Goal: Task Accomplishment & Management: Complete application form

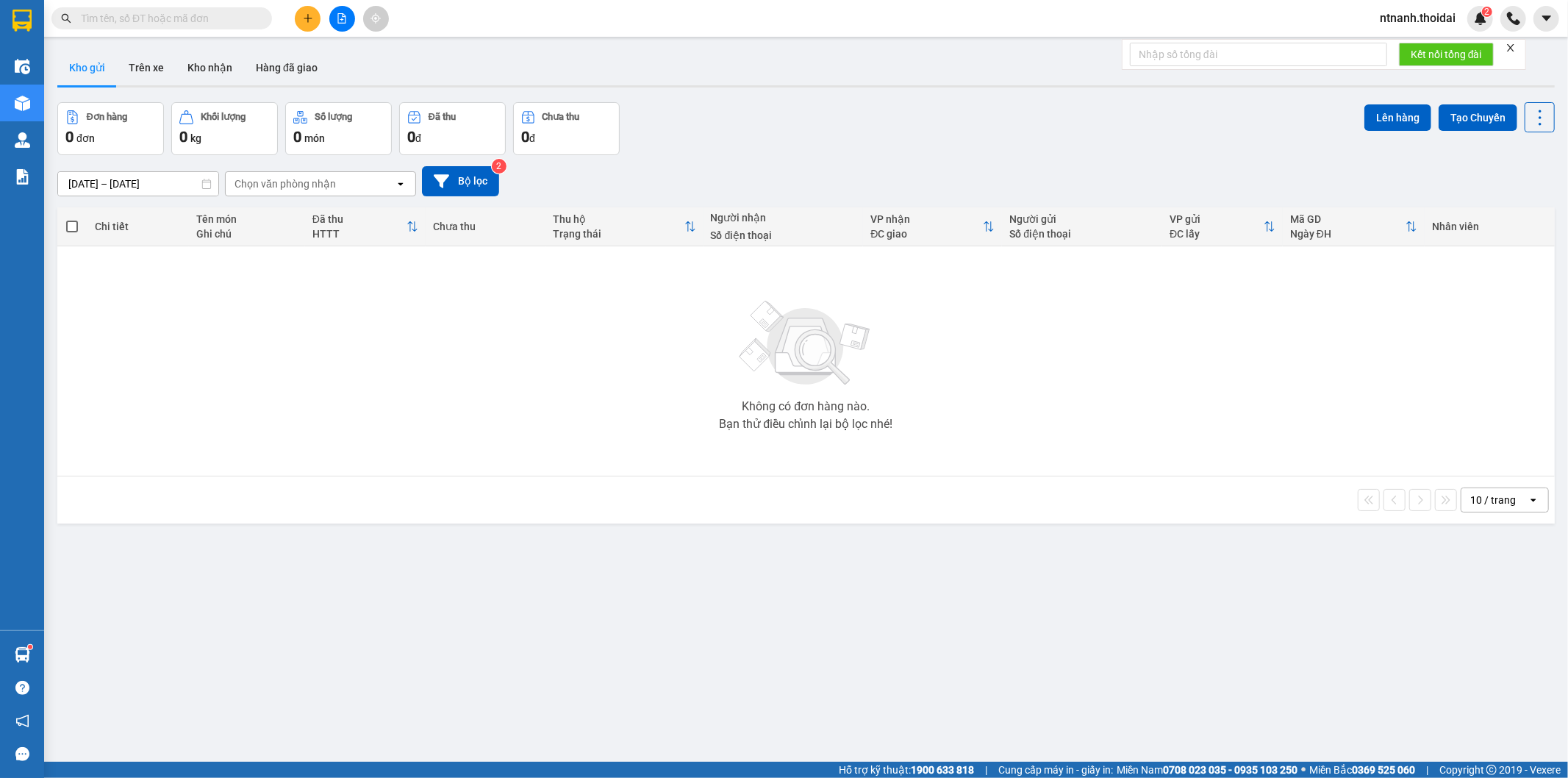
click at [468, 11] on div "Kết quả tìm kiếm ( 0 ) Bộ lọc No Data ntnanh.thoidai 2" at bounding box center [784, 18] width 1568 height 37
click at [1409, 18] on span "ntnanh.thoidai" at bounding box center [1417, 18] width 99 height 19
click at [1398, 45] on span "Đăng xuất" at bounding box center [1424, 45] width 69 height 16
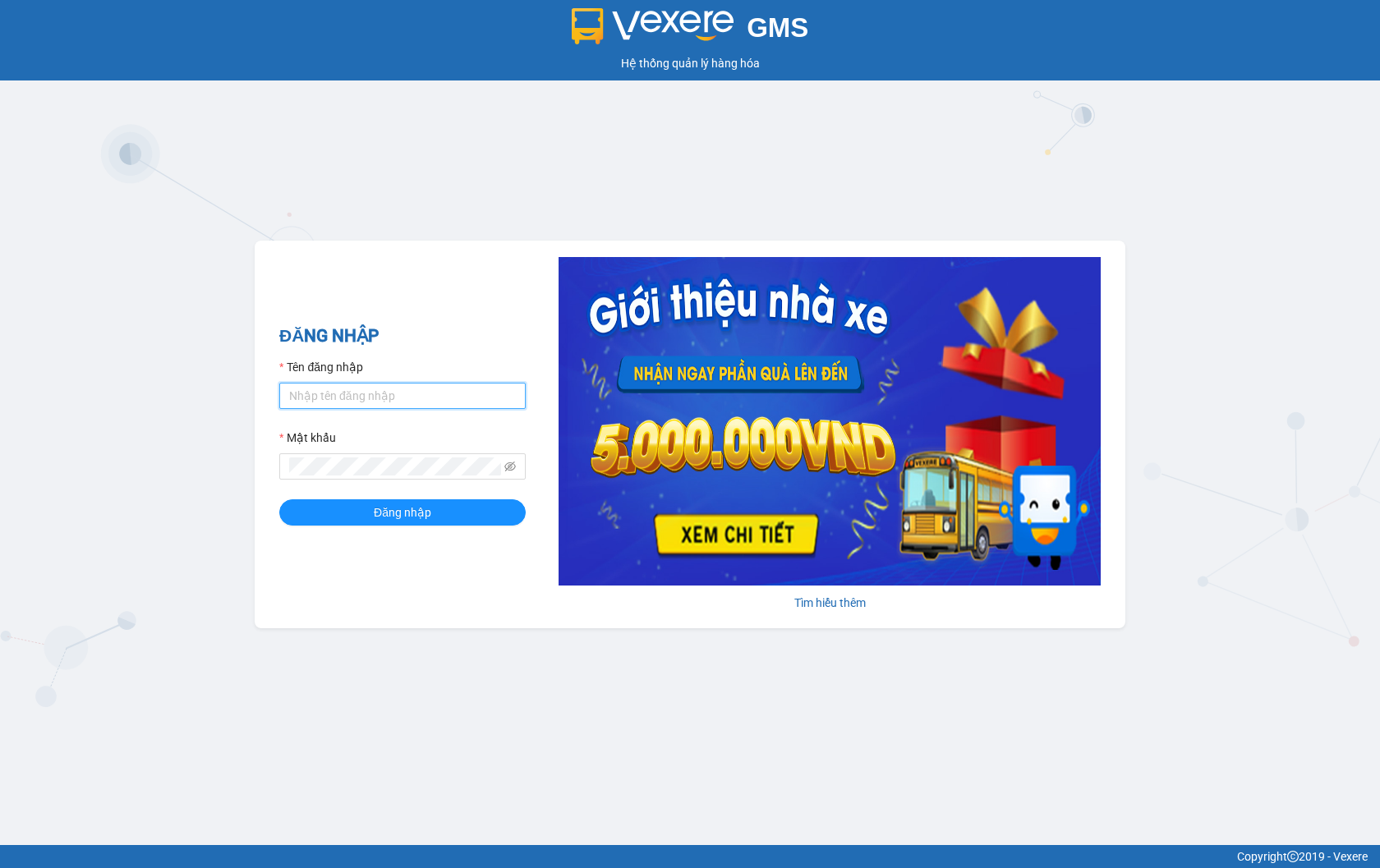
click at [479, 397] on input "Tên đăng nhập" at bounding box center [403, 396] width 246 height 26
type input "thuyhang.thoidai"
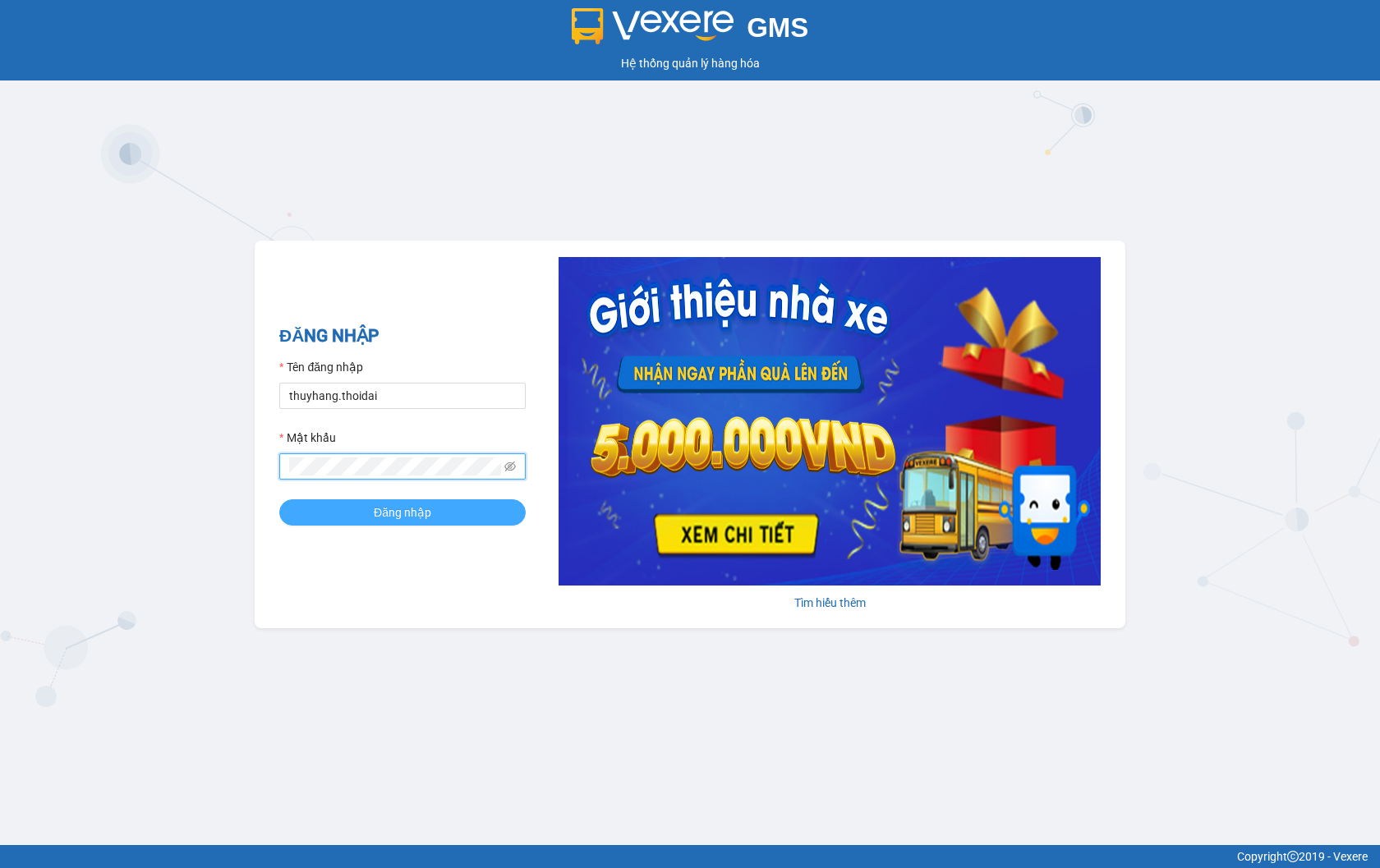
click at [469, 518] on button "Đăng nhập" at bounding box center [403, 513] width 246 height 26
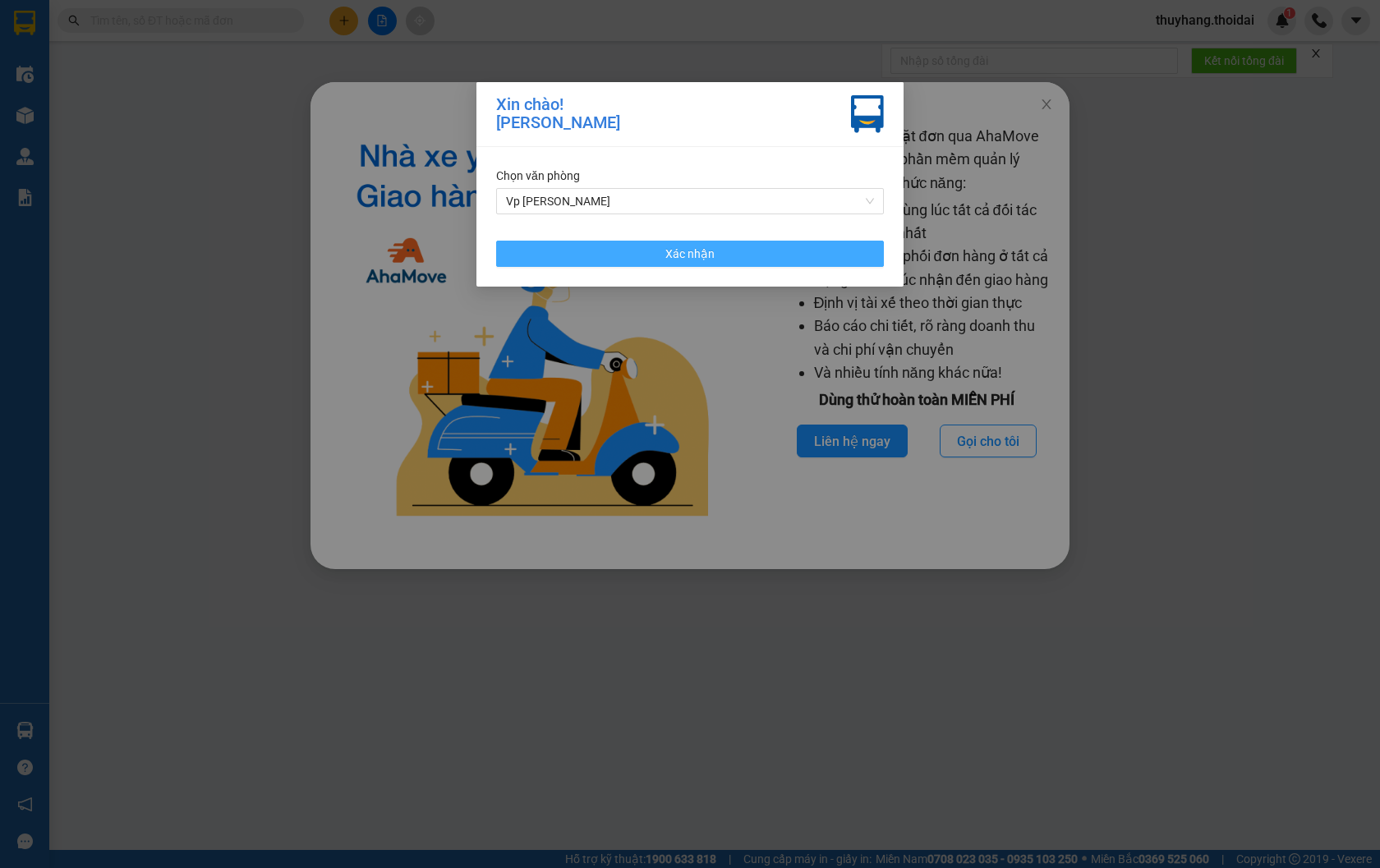
click at [799, 256] on button "Xác nhận" at bounding box center [690, 254] width 388 height 26
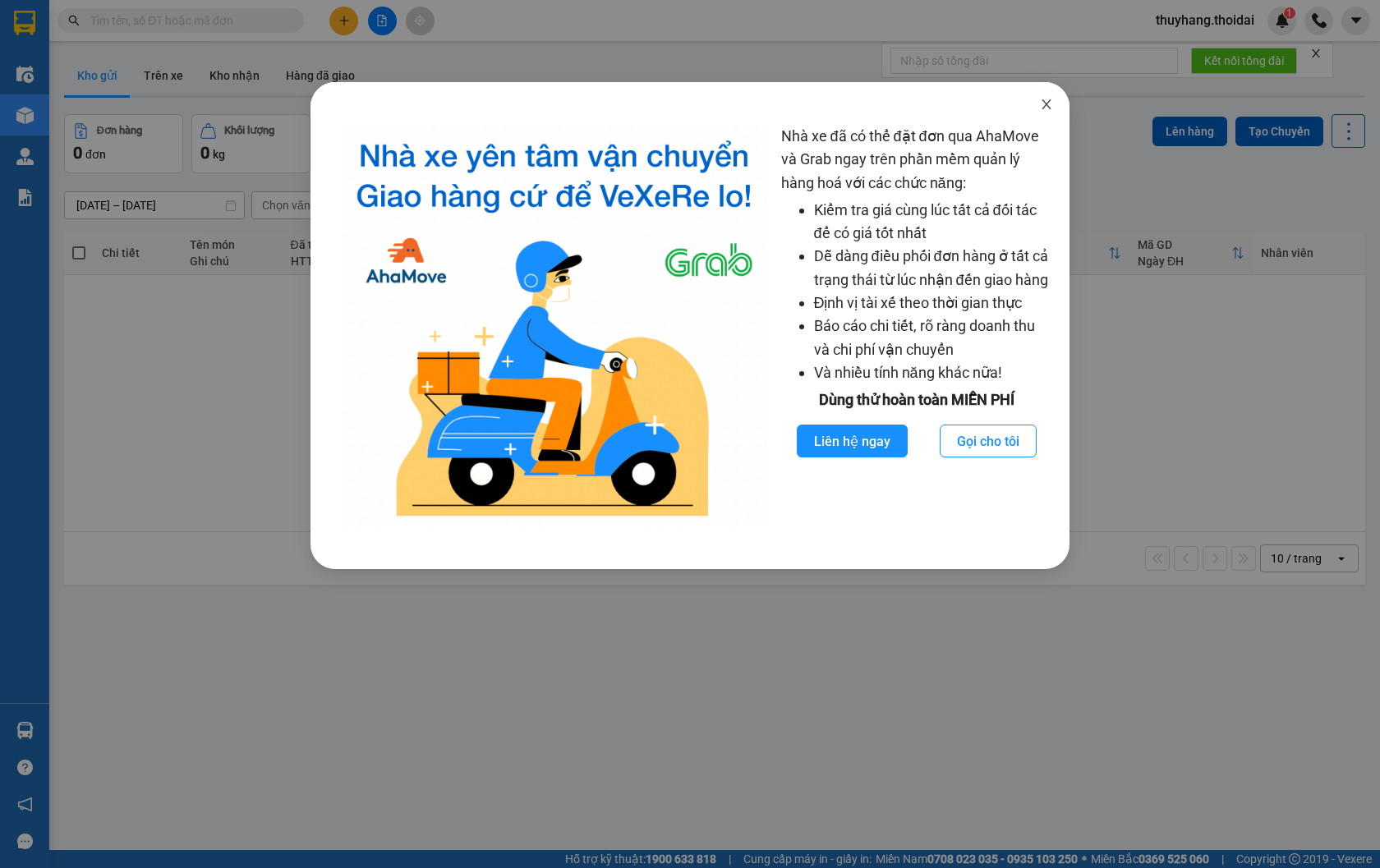
click at [1045, 102] on icon "close" at bounding box center [1046, 104] width 13 height 13
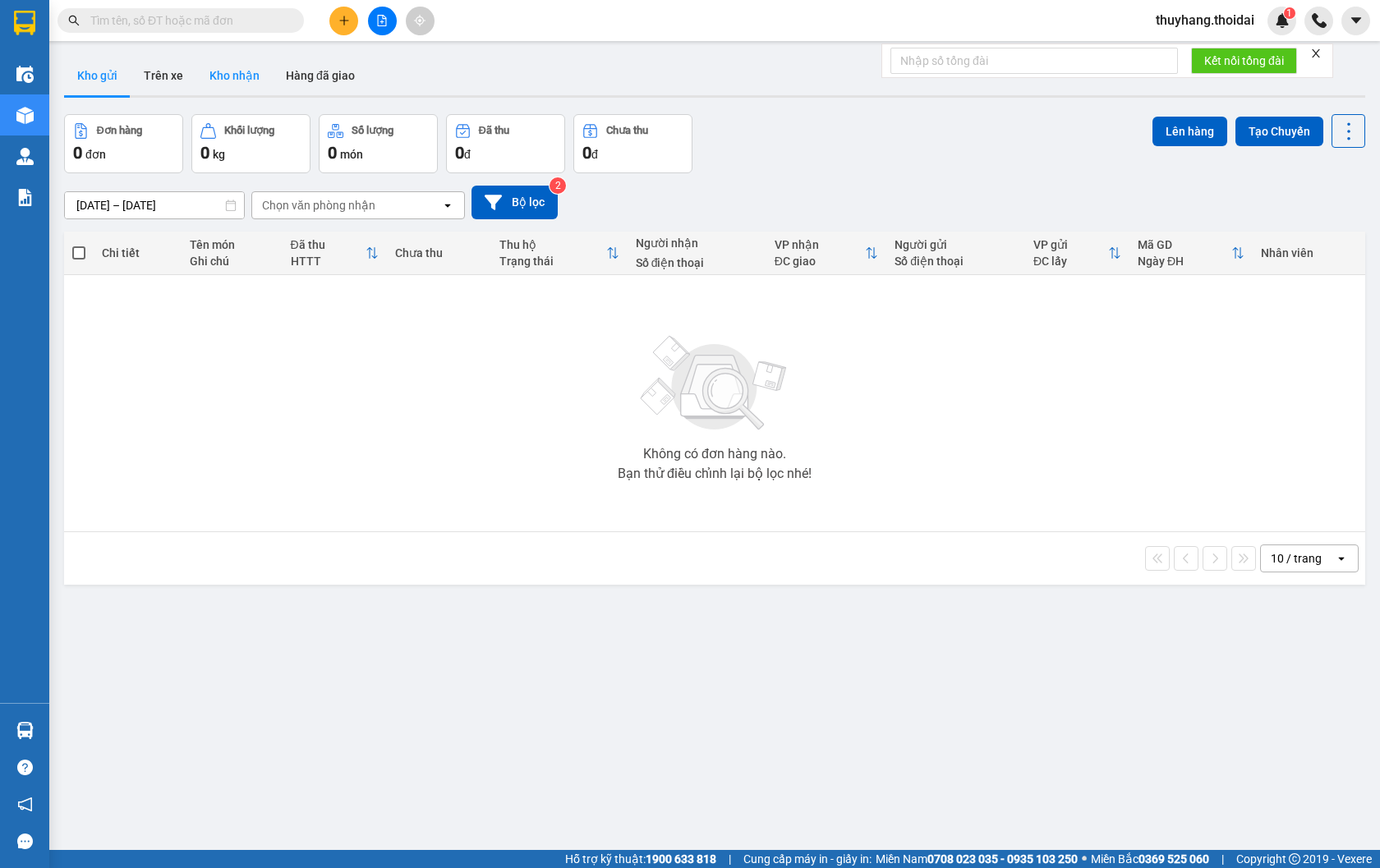
click at [250, 74] on button "Kho nhận" at bounding box center [234, 75] width 76 height 39
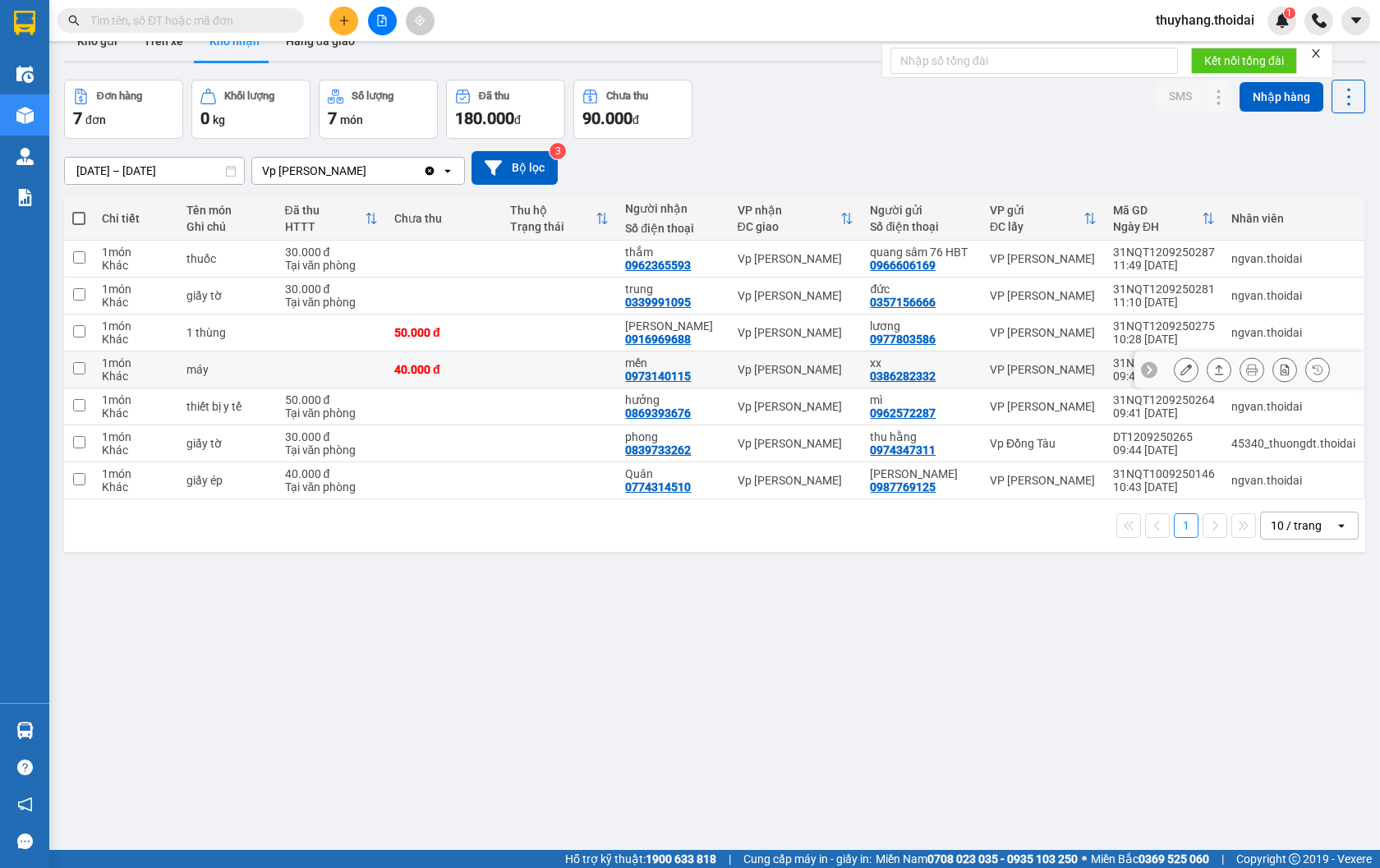
scroll to position [76, 0]
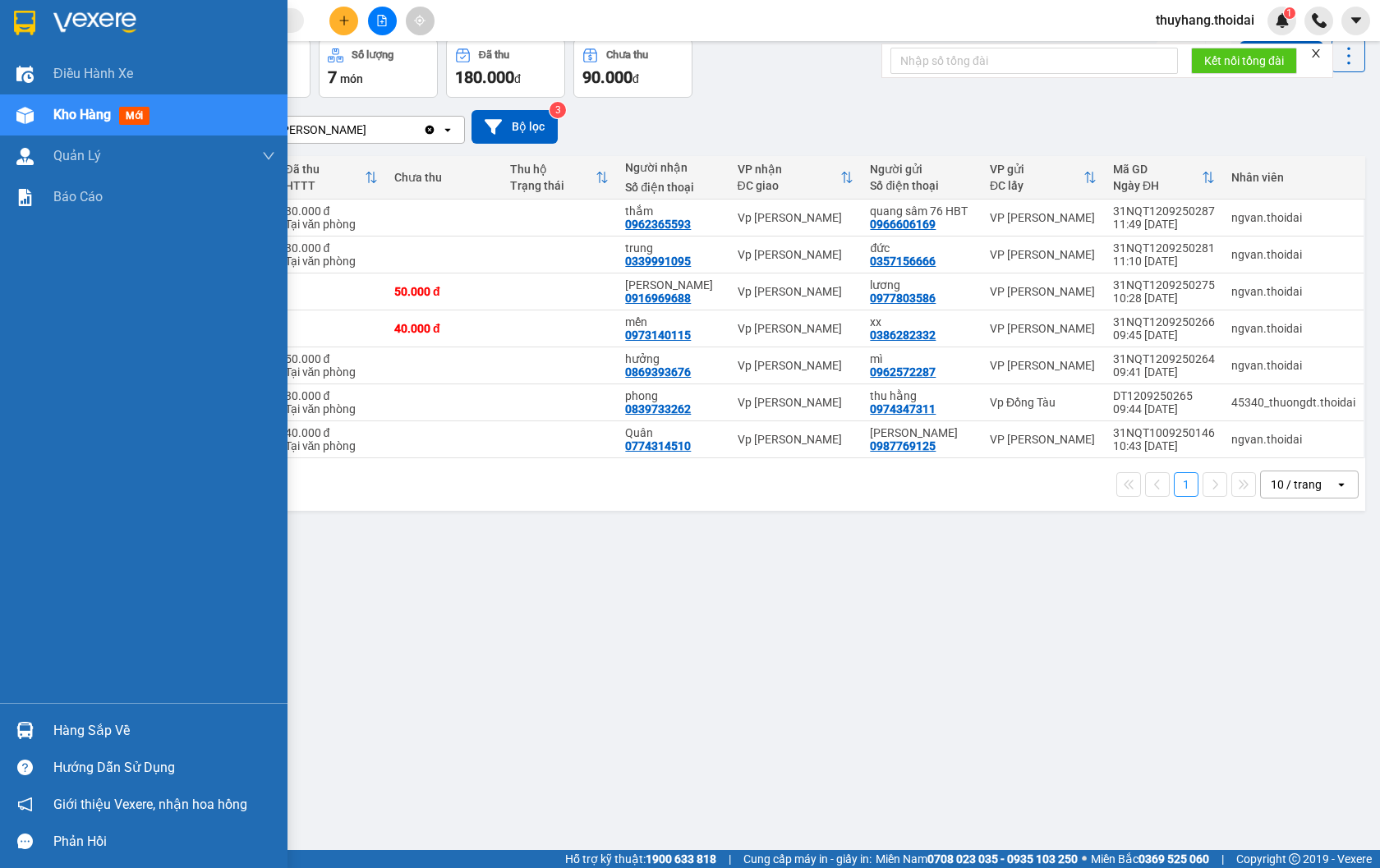
click at [42, 729] on div "Hàng sắp về" at bounding box center [143, 730] width 287 height 37
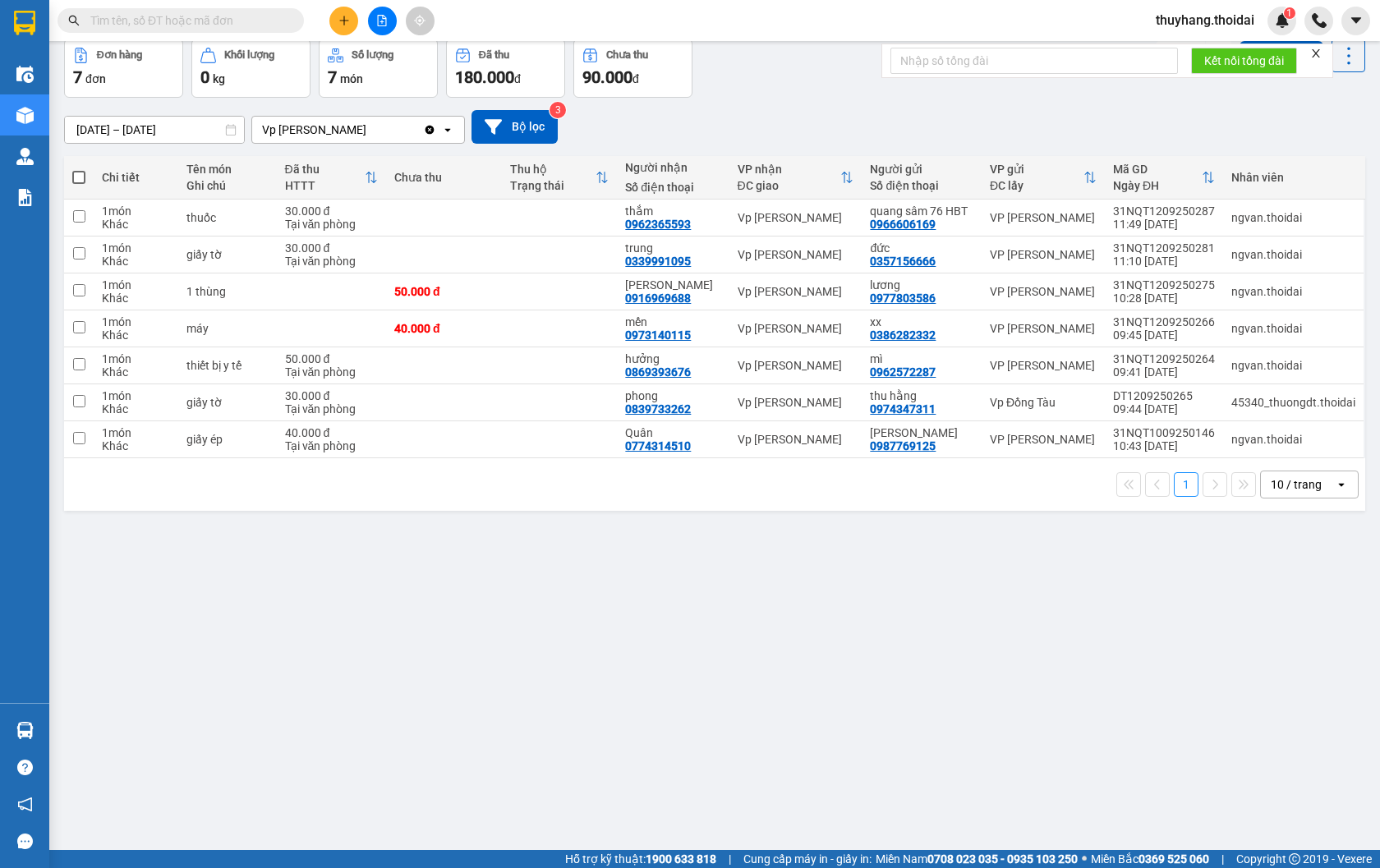
click at [628, 555] on section "Kết quả tìm kiếm ( 0 ) Bộ lọc No Data thuyhang.thoidai 1 Điều hành xe Kho hàng …" at bounding box center [690, 434] width 1380 height 868
click at [46, 729] on div "Hàng sắp về" at bounding box center [24, 730] width 49 height 37
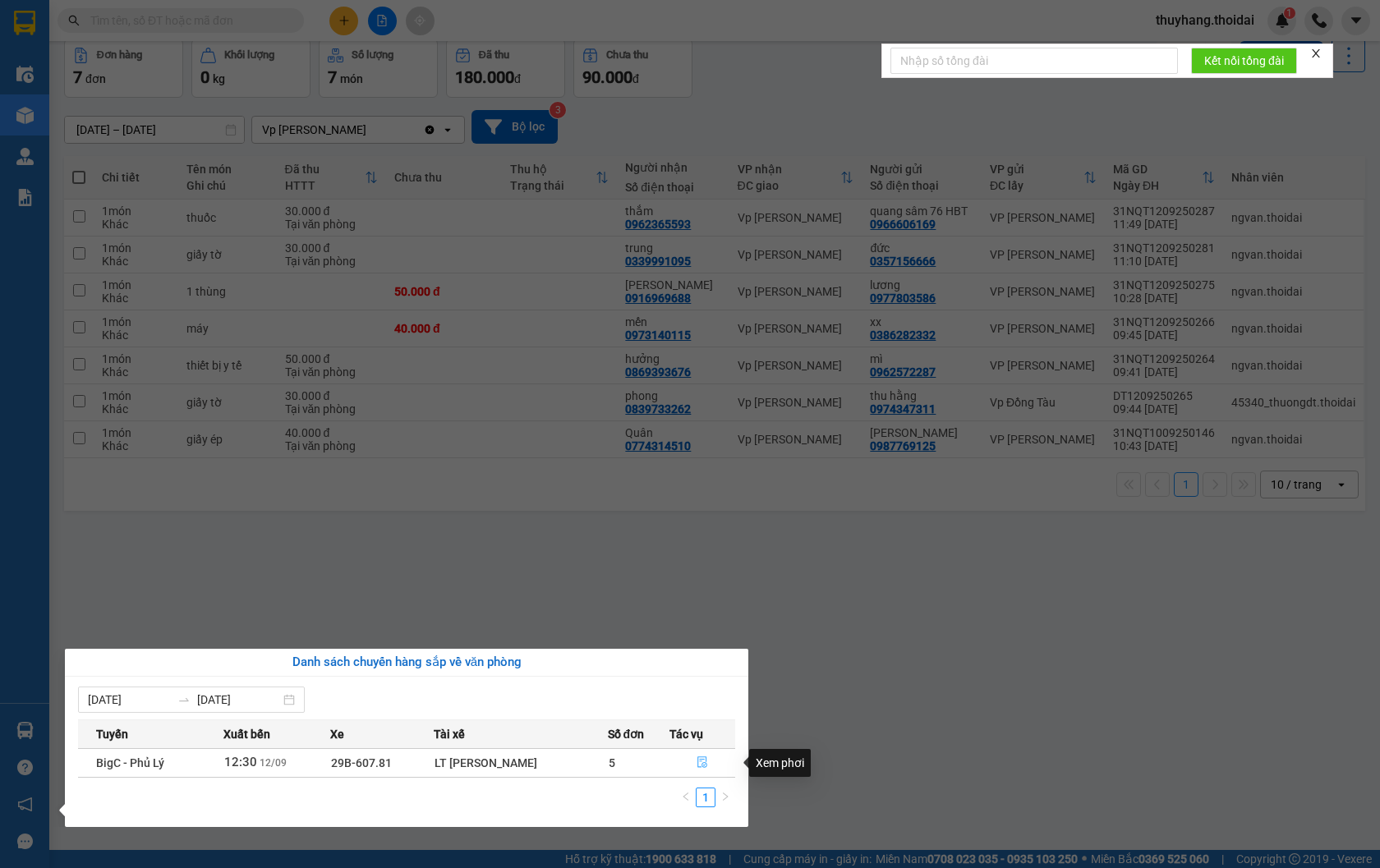
click at [710, 765] on button "button" at bounding box center [701, 763] width 64 height 26
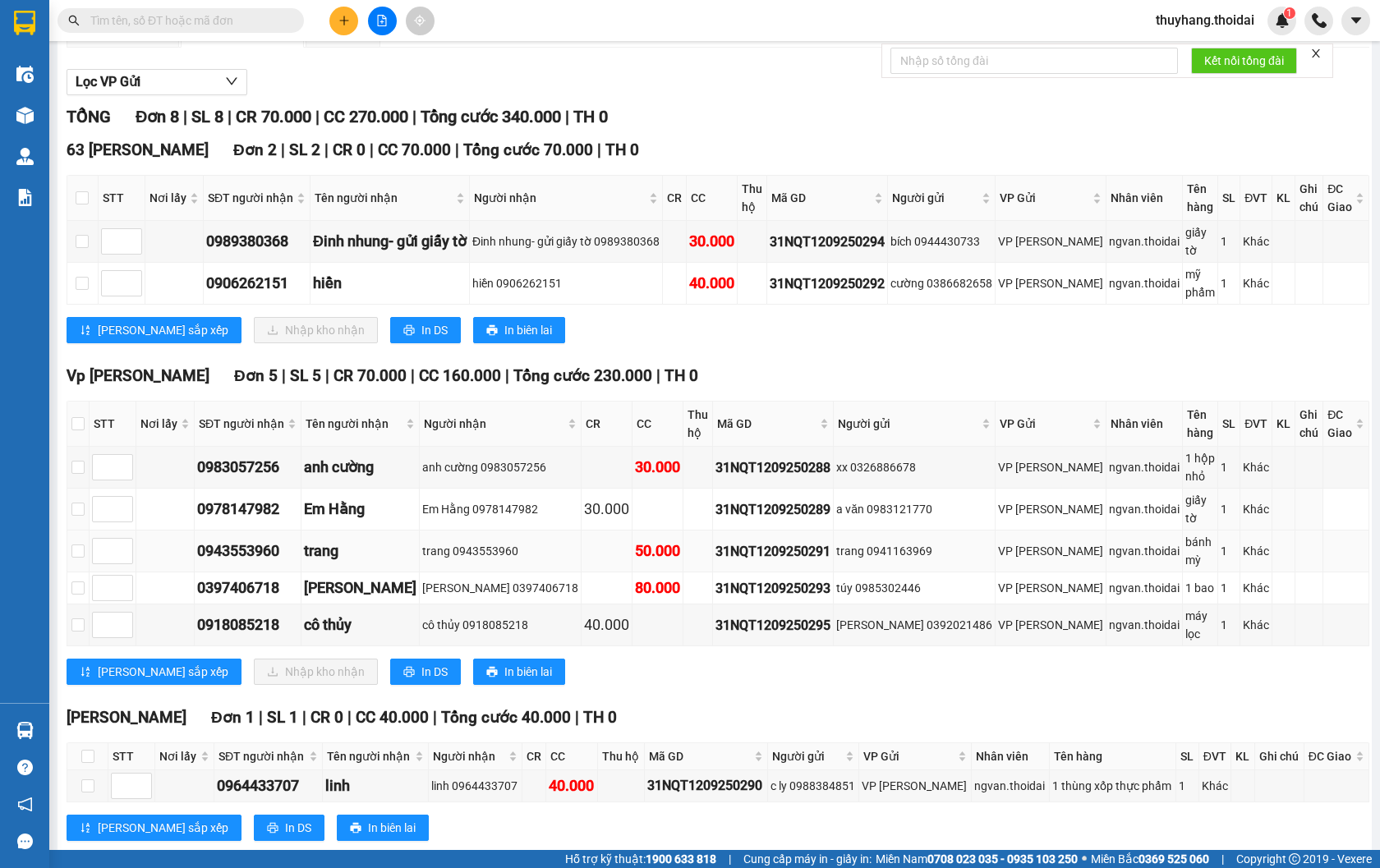
scroll to position [197, 0]
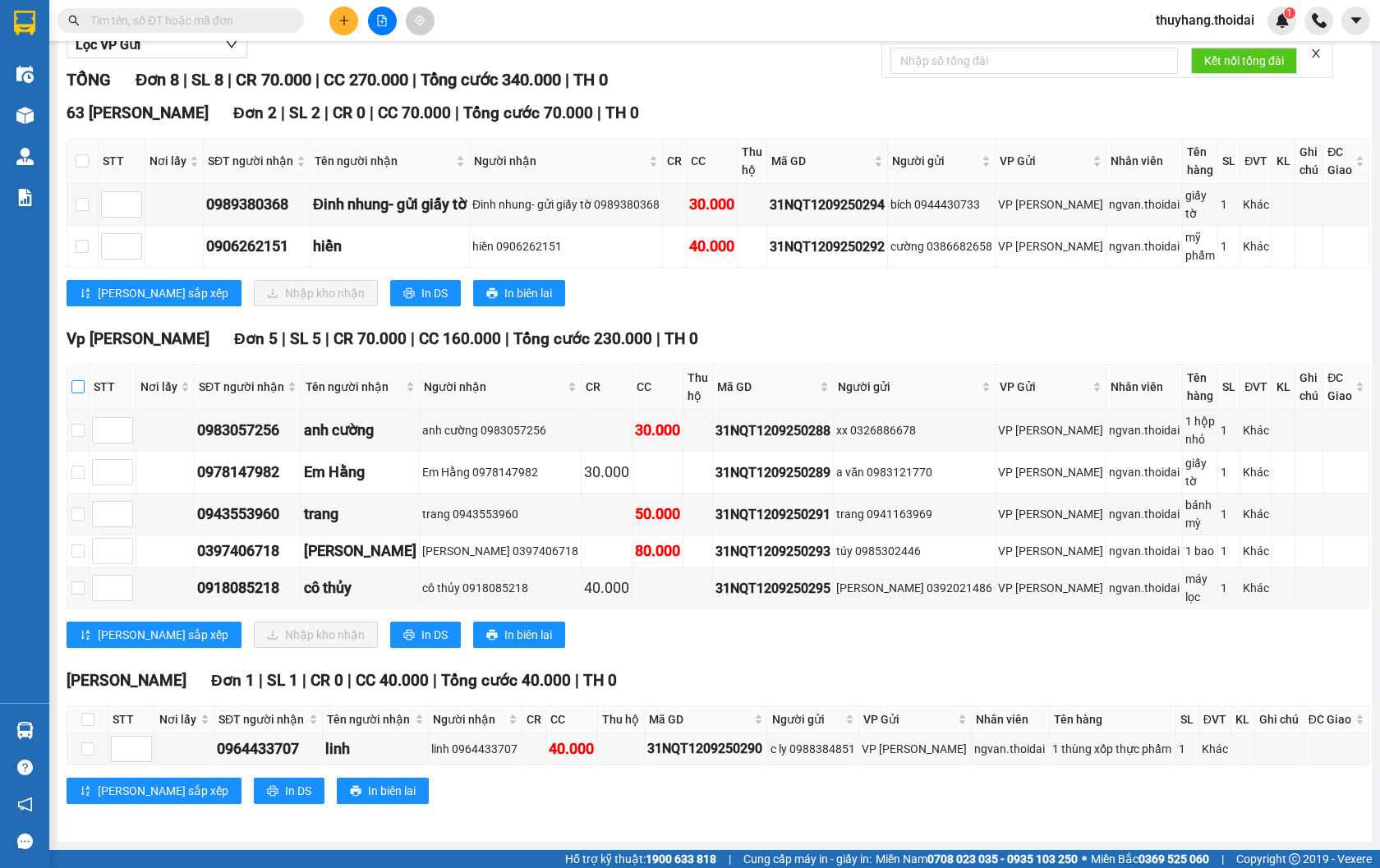
click at [85, 392] on input "checkbox" at bounding box center [78, 386] width 13 height 13
checkbox input "true"
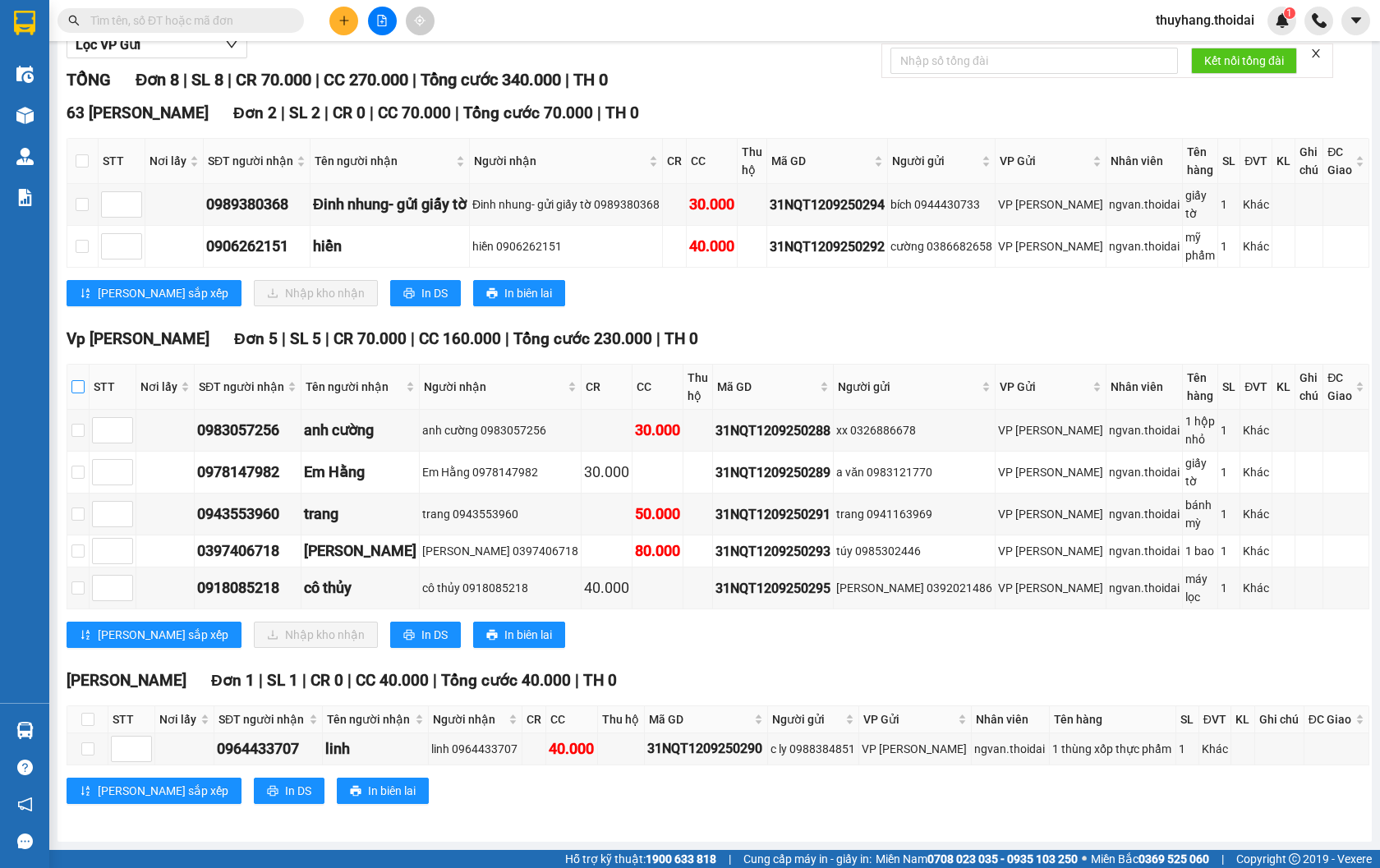
checkbox input "true"
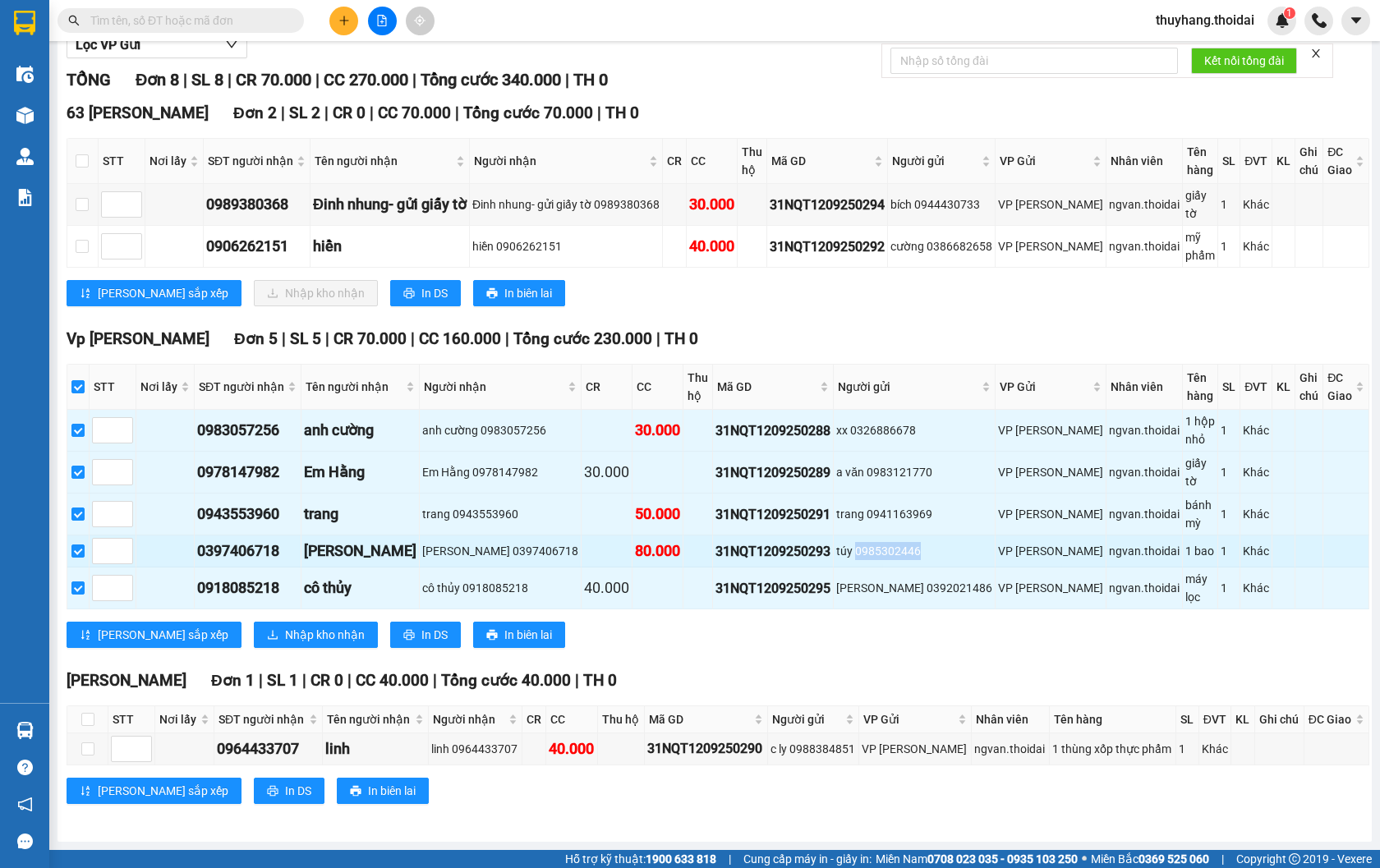
drag, startPoint x: 825, startPoint y: 545, endPoint x: 905, endPoint y: 541, distance: 80.1
click at [905, 542] on div "túy 0985302446" at bounding box center [914, 551] width 156 height 18
click at [879, 539] on td "túy 0985302446" at bounding box center [914, 551] width 162 height 32
click at [285, 630] on span "Nhập kho nhận" at bounding box center [324, 635] width 79 height 18
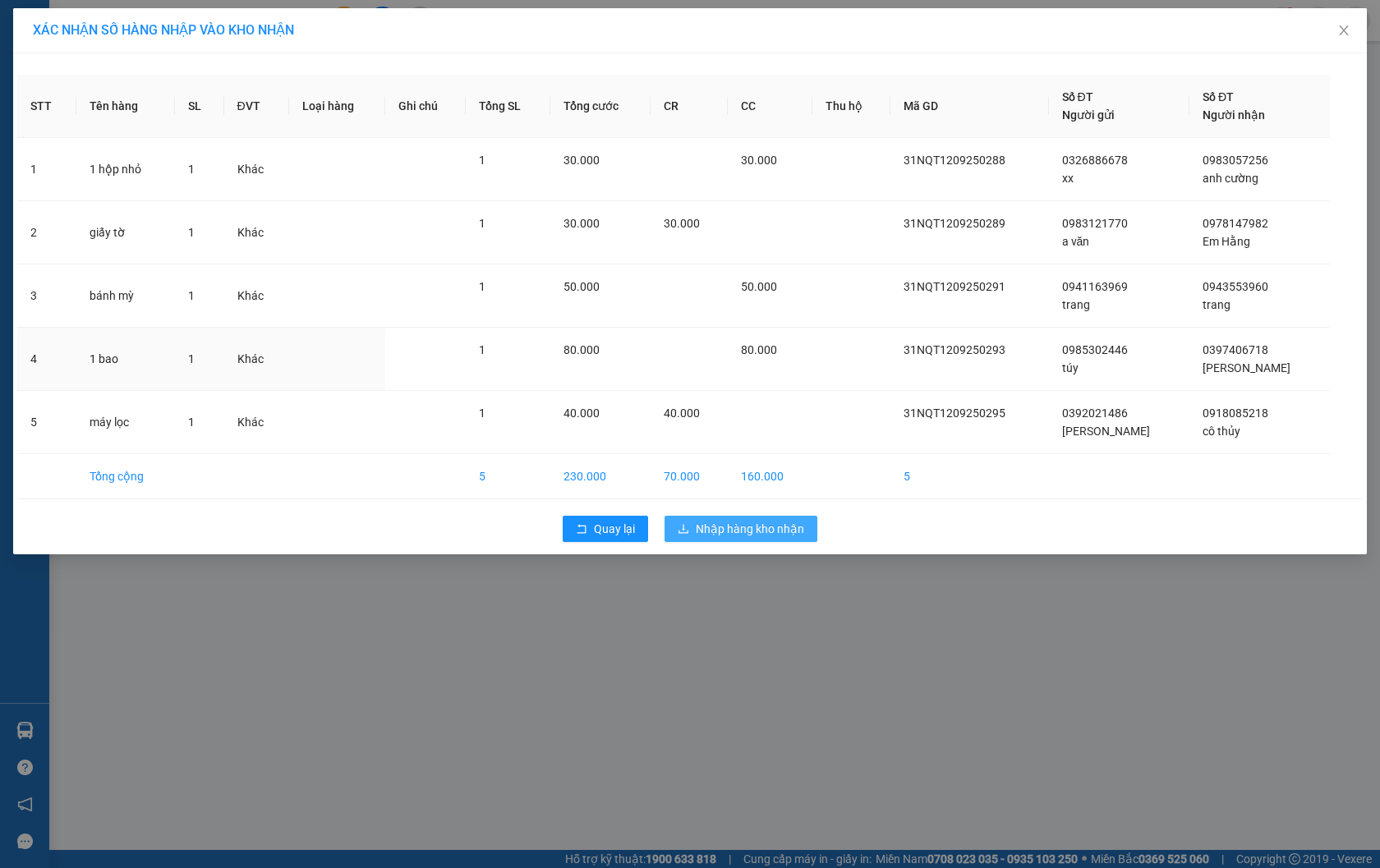
click at [749, 348] on span "80.000" at bounding box center [758, 349] width 36 height 13
click at [750, 527] on span "Nhập hàng kho nhận" at bounding box center [750, 528] width 108 height 18
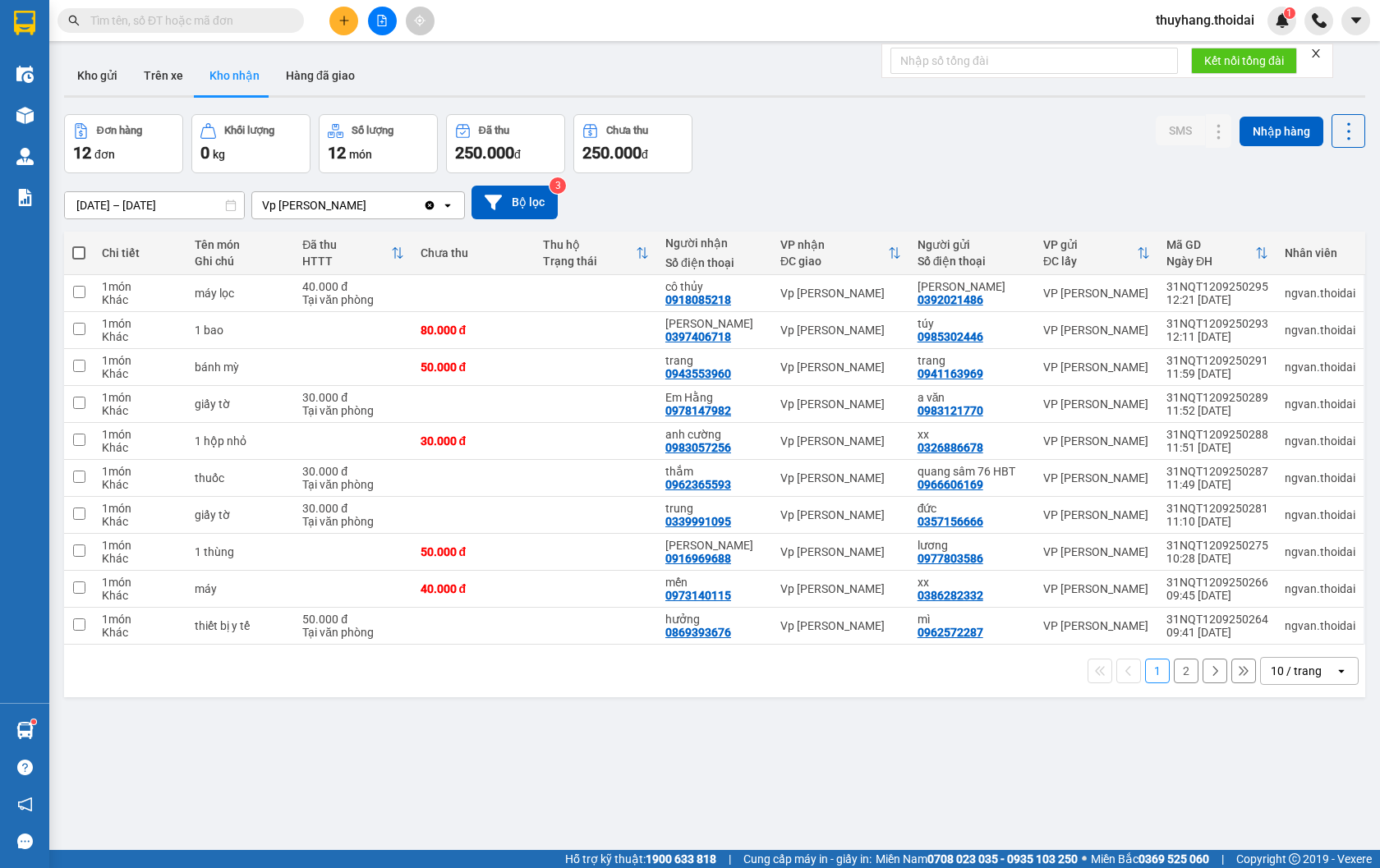
click at [198, 19] on input "text" at bounding box center [187, 20] width 194 height 18
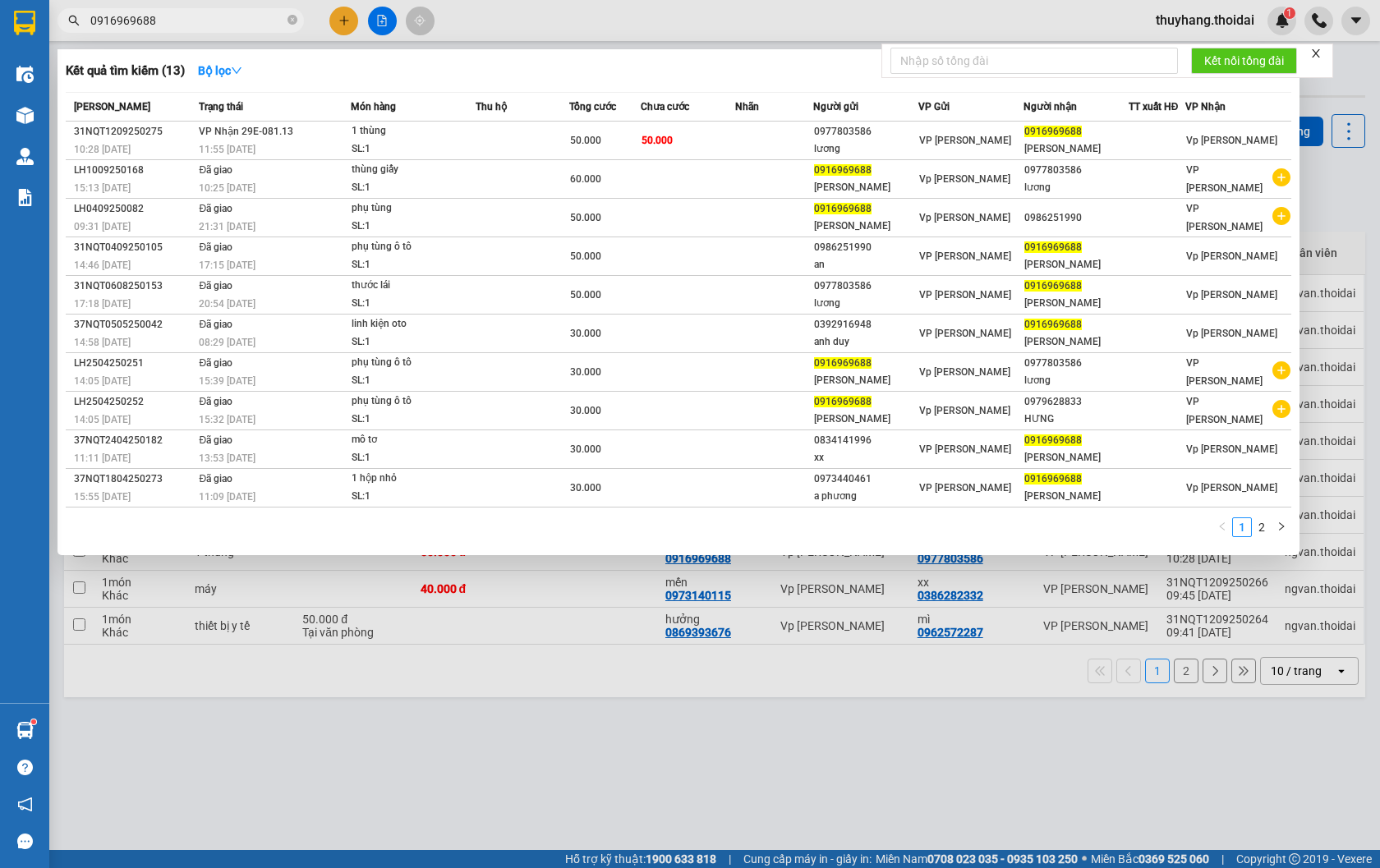
type input "0916969688"
click at [406, 144] on div "SL: 1" at bounding box center [413, 149] width 123 height 18
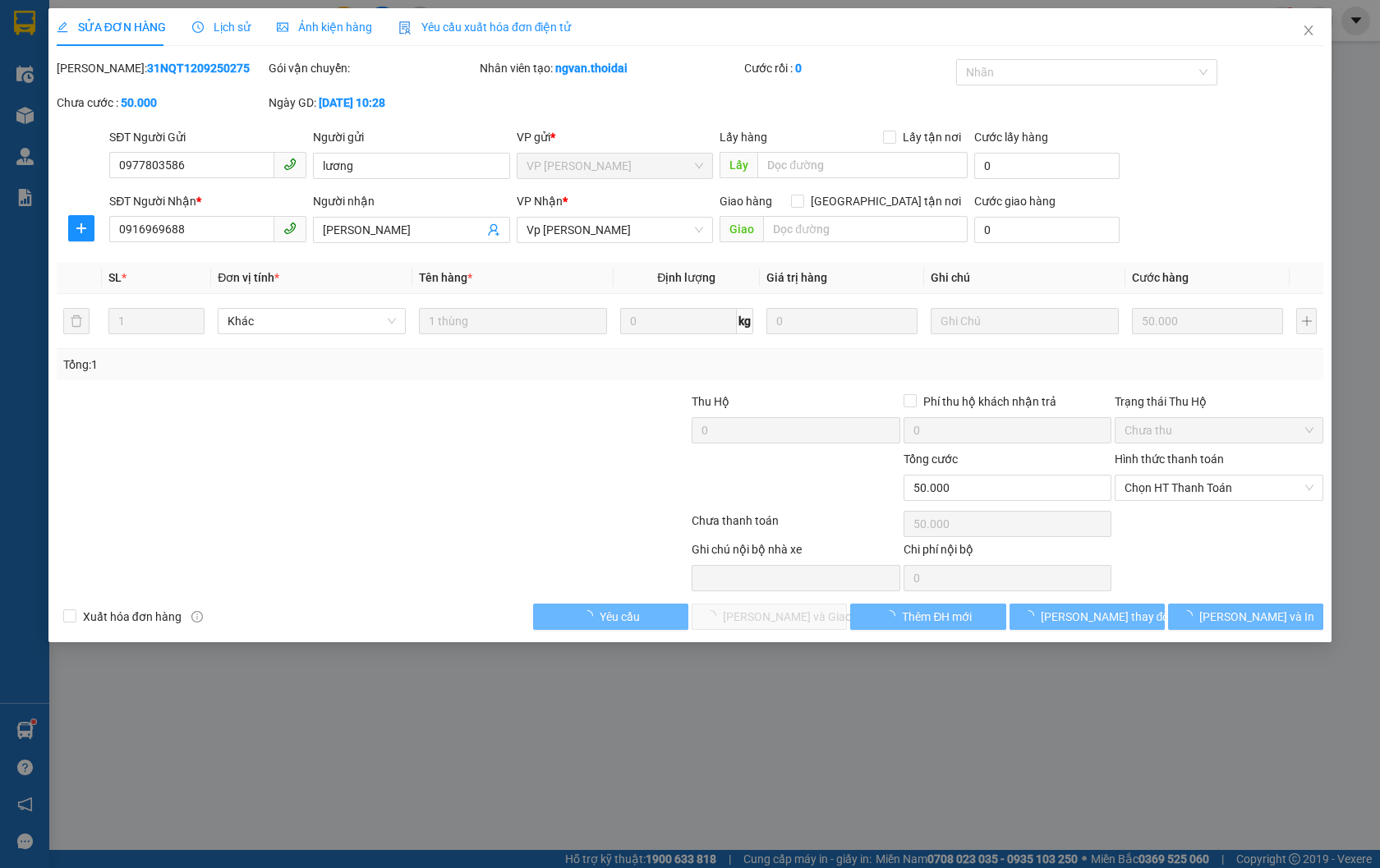
type input "0977803586"
type input "lương"
type input "0916969688"
type input "[PERSON_NAME]"
type input "50.000"
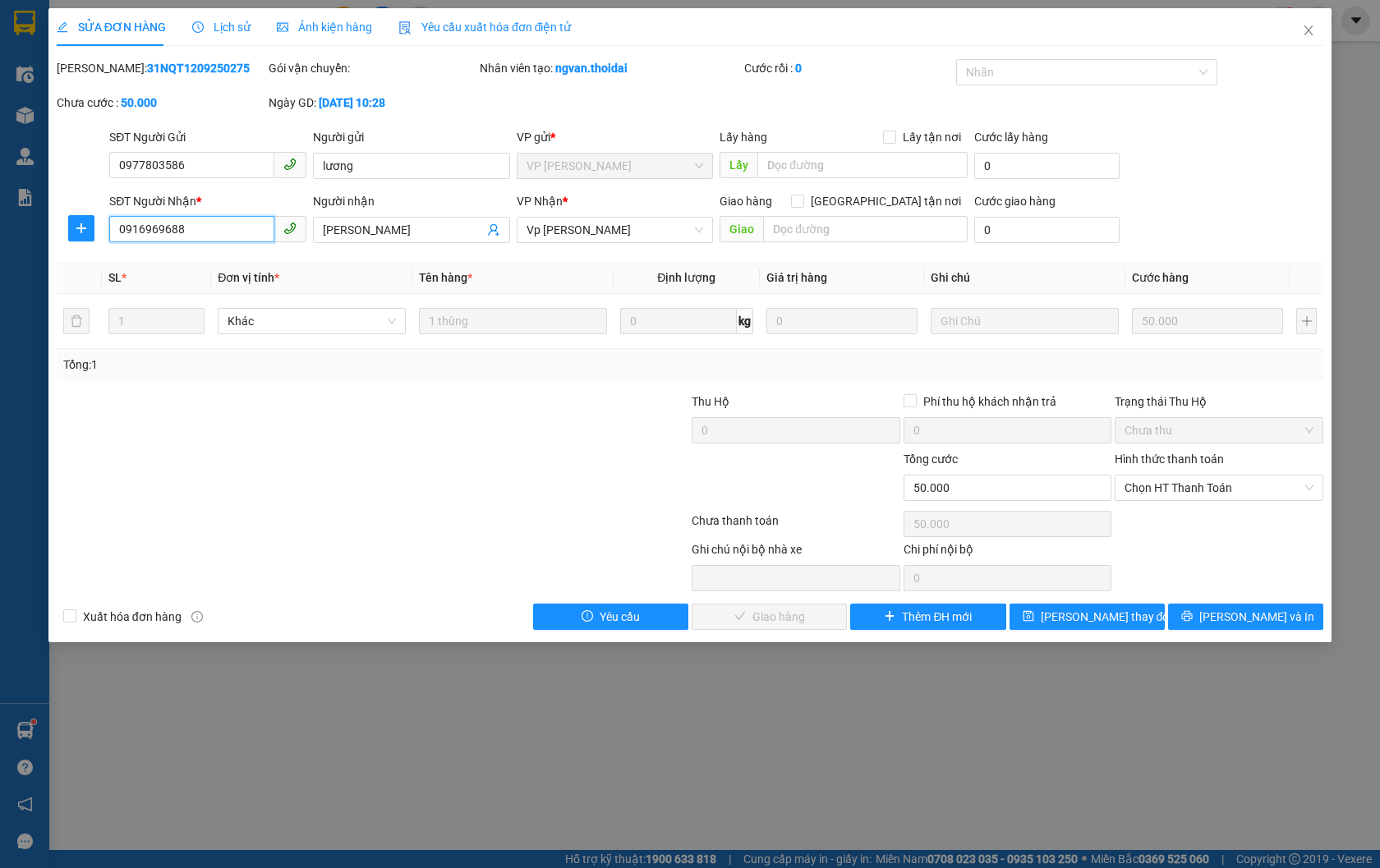
click at [204, 222] on input "0916969688" at bounding box center [191, 229] width 165 height 26
click at [1176, 486] on span "Chọn HT Thanh Toán" at bounding box center [1219, 488] width 189 height 24
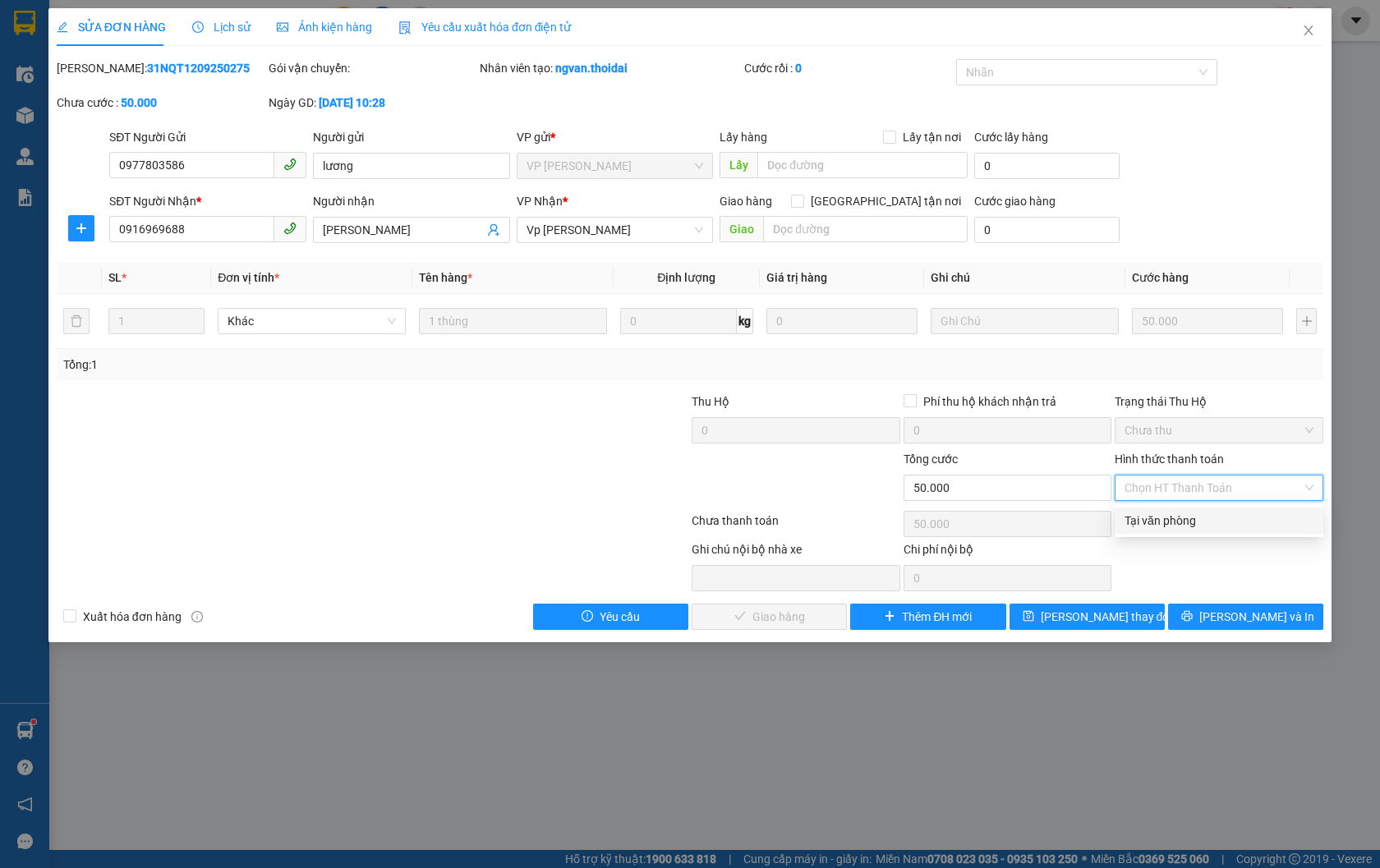
click at [1186, 522] on div "Tại văn phòng" at bounding box center [1219, 520] width 189 height 18
type input "0"
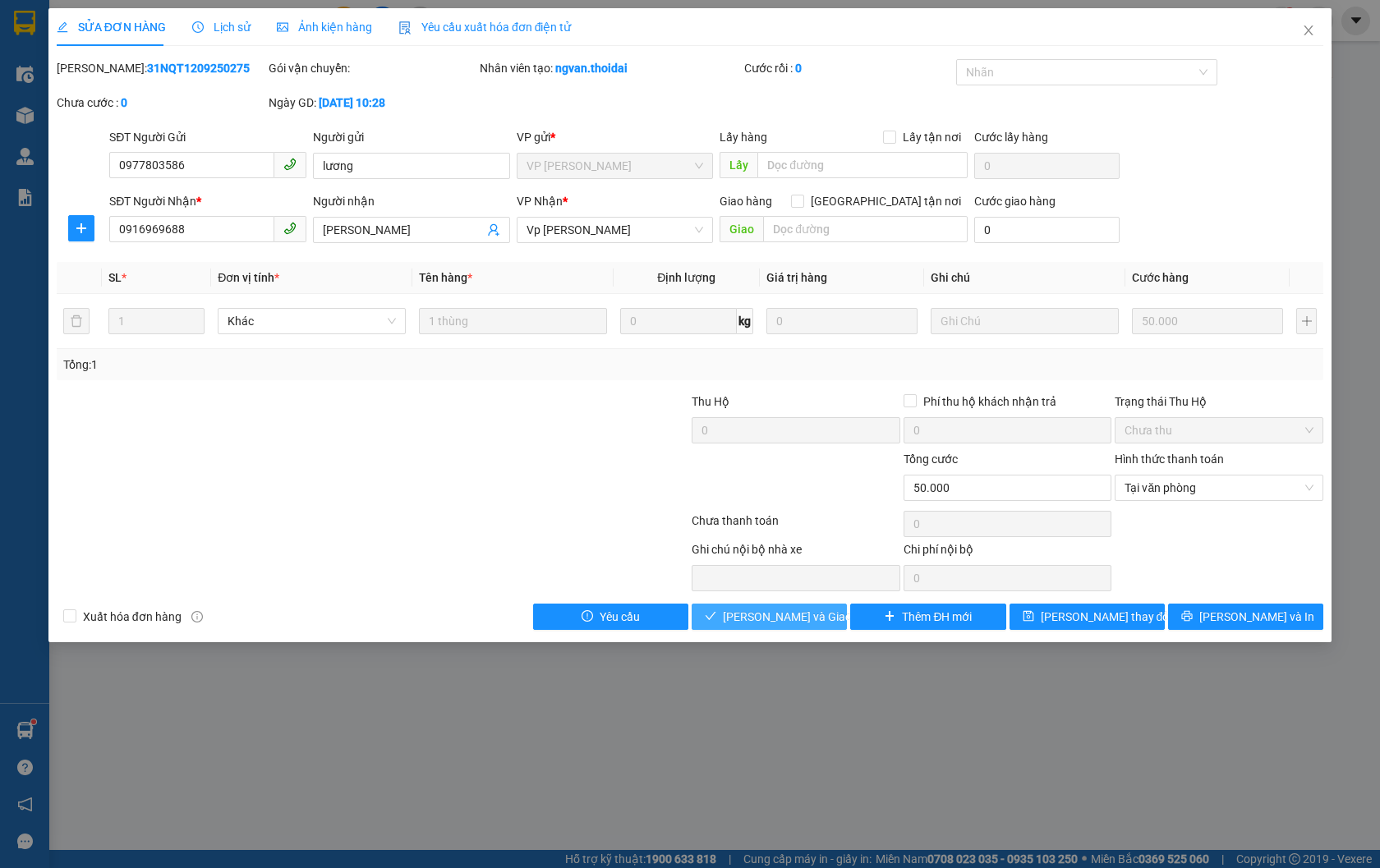
click at [811, 605] on button "[PERSON_NAME] và Giao hàng" at bounding box center [769, 617] width 155 height 26
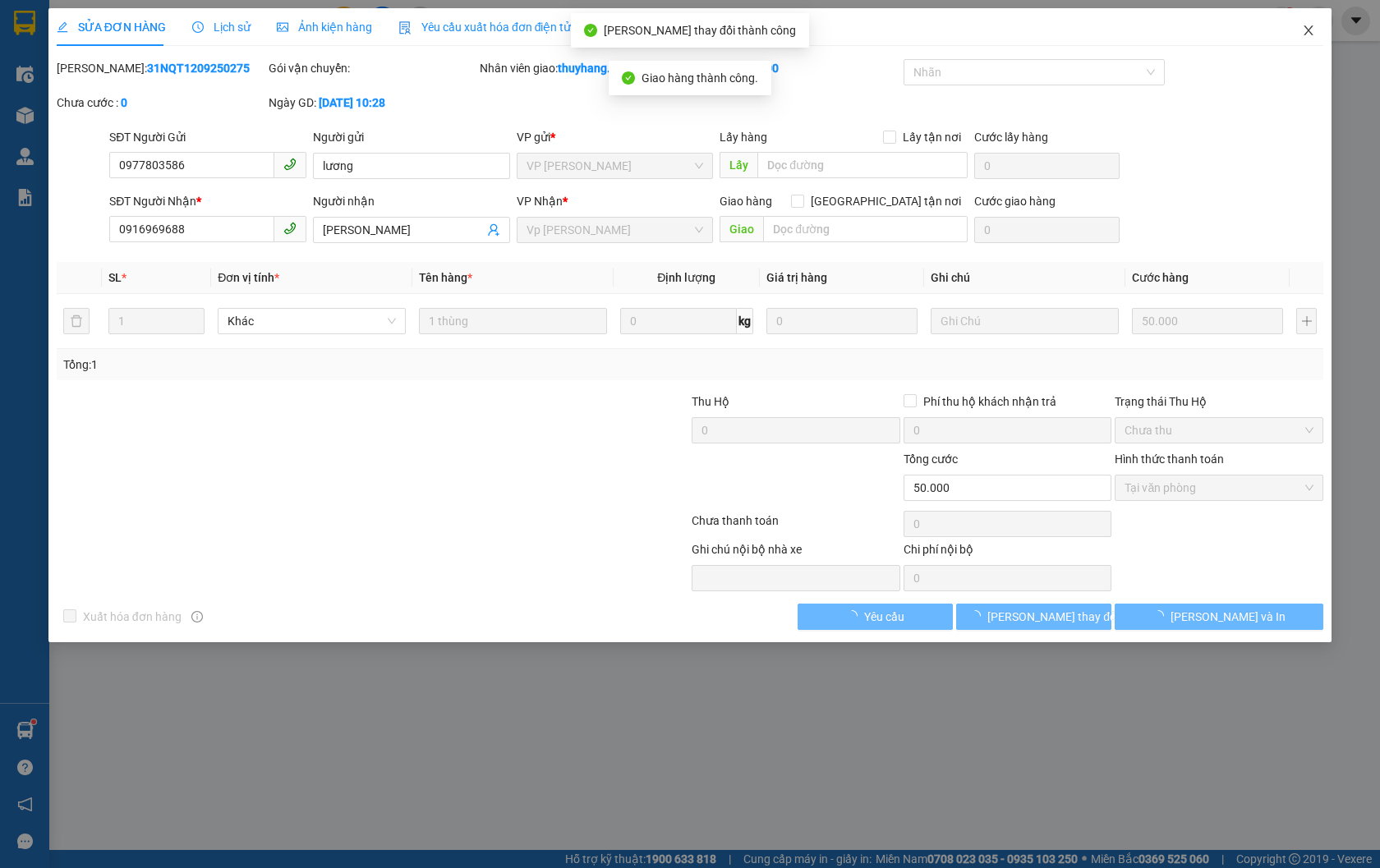
click at [1307, 30] on icon "close" at bounding box center [1309, 30] width 9 height 10
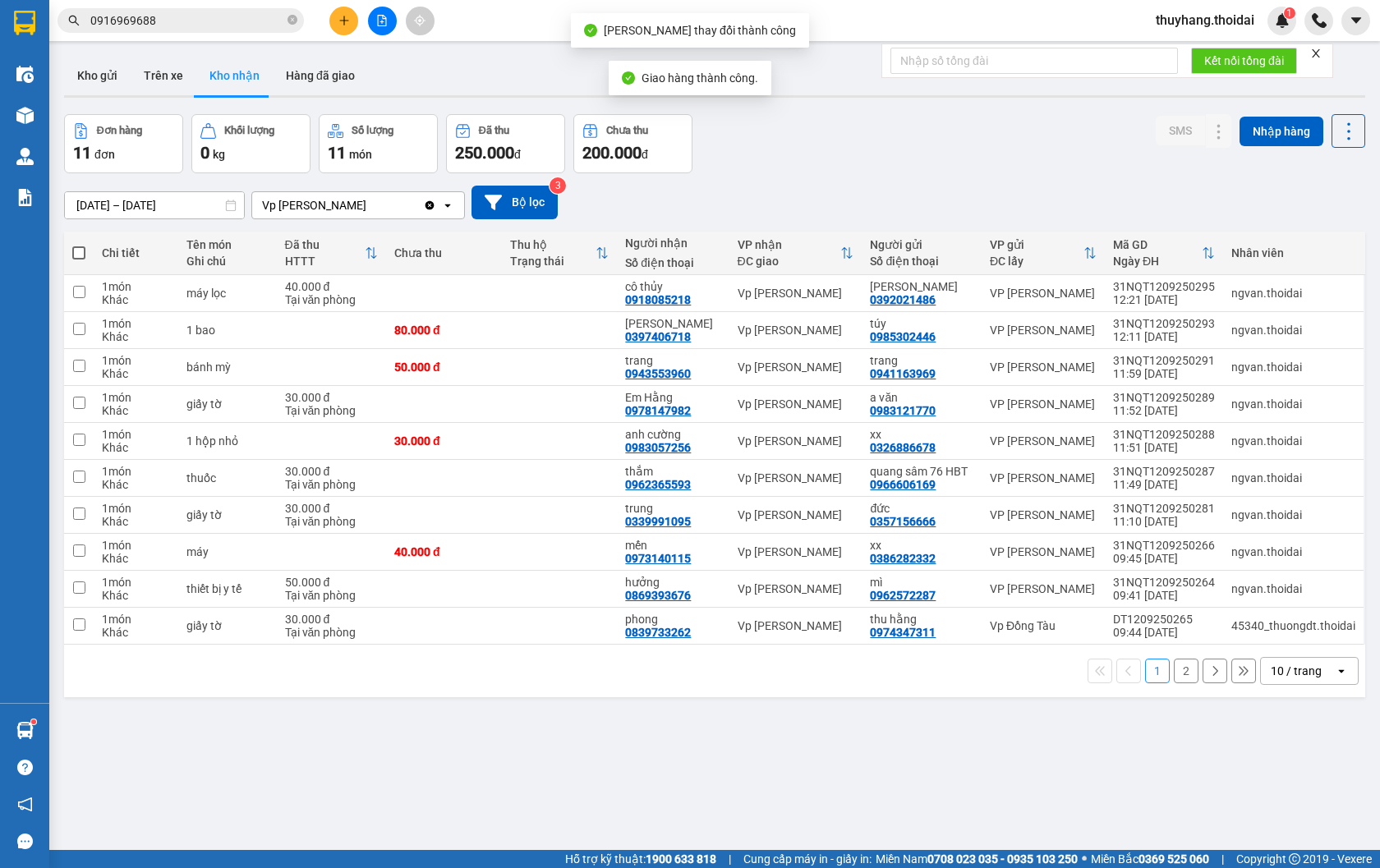
click at [276, 20] on input "0916969688" at bounding box center [187, 20] width 194 height 18
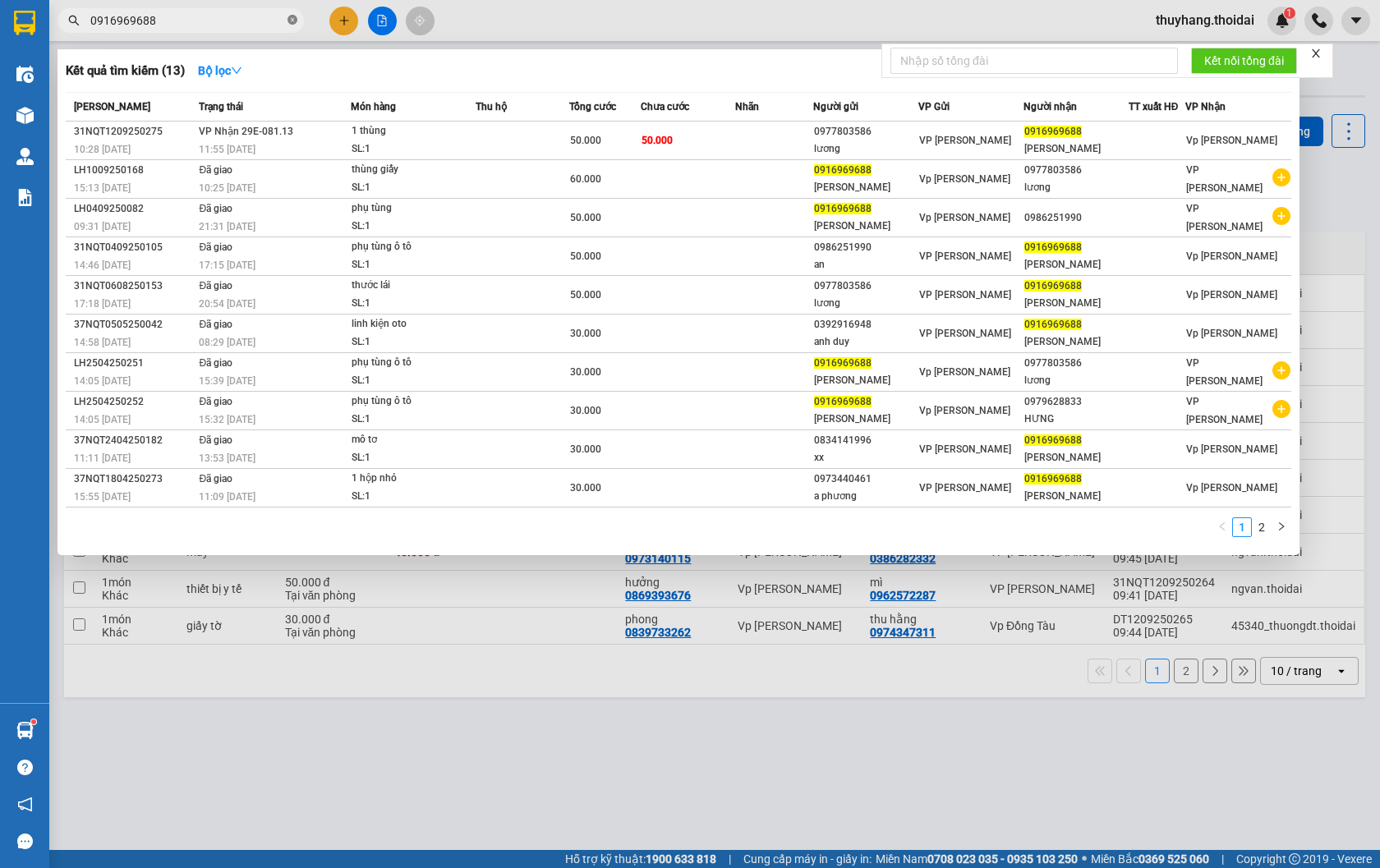
click at [297, 20] on icon "close-circle" at bounding box center [292, 19] width 10 height 10
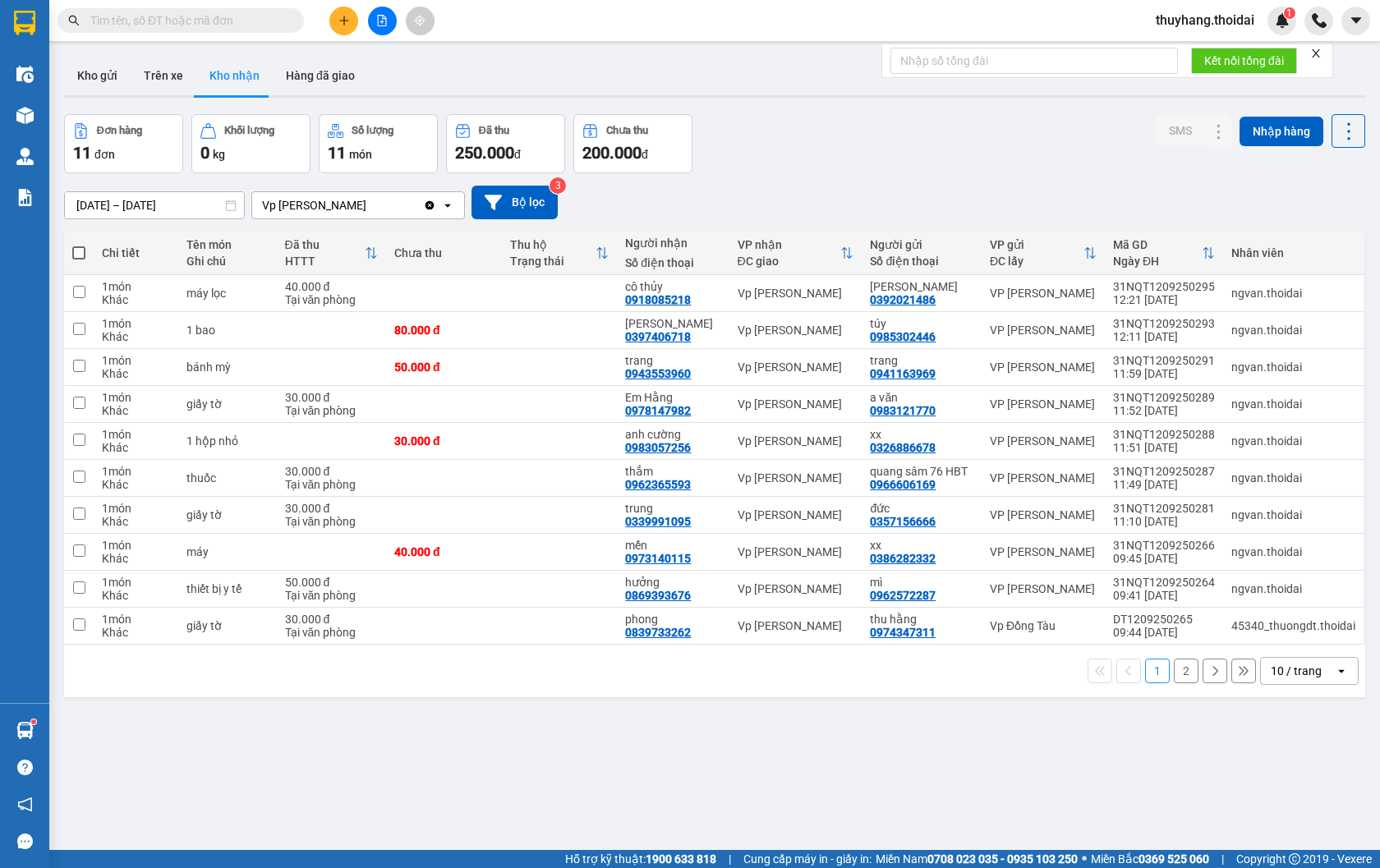
click at [225, 21] on input "text" at bounding box center [187, 20] width 194 height 18
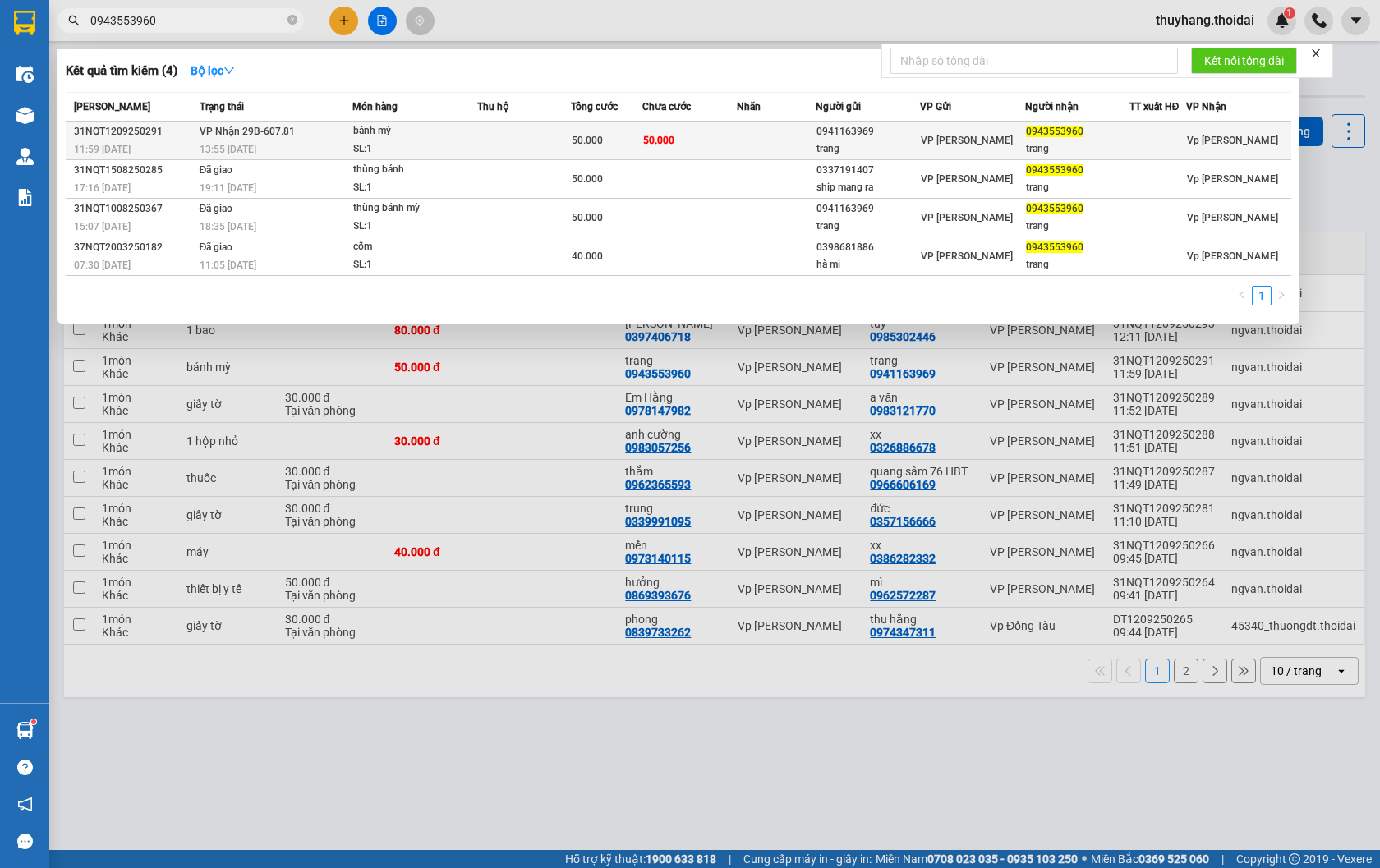
type input "0943553960"
click at [318, 126] on td "VP Nhận 29B-607.81 13:55 [DATE]" at bounding box center [274, 141] width 157 height 38
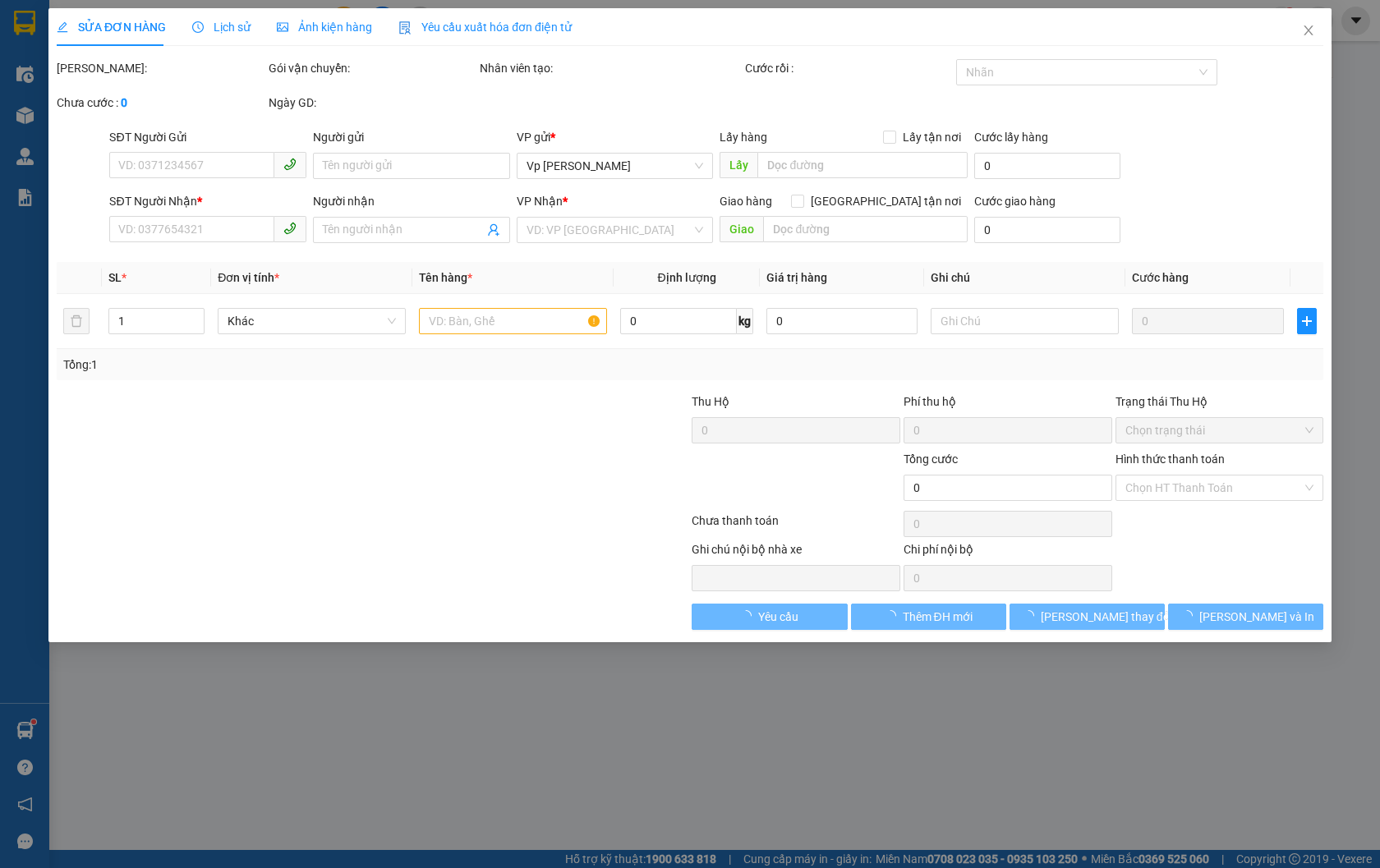
type input "0941163969"
type input "trang"
type input "0943553960"
type input "trang"
type input "50.000"
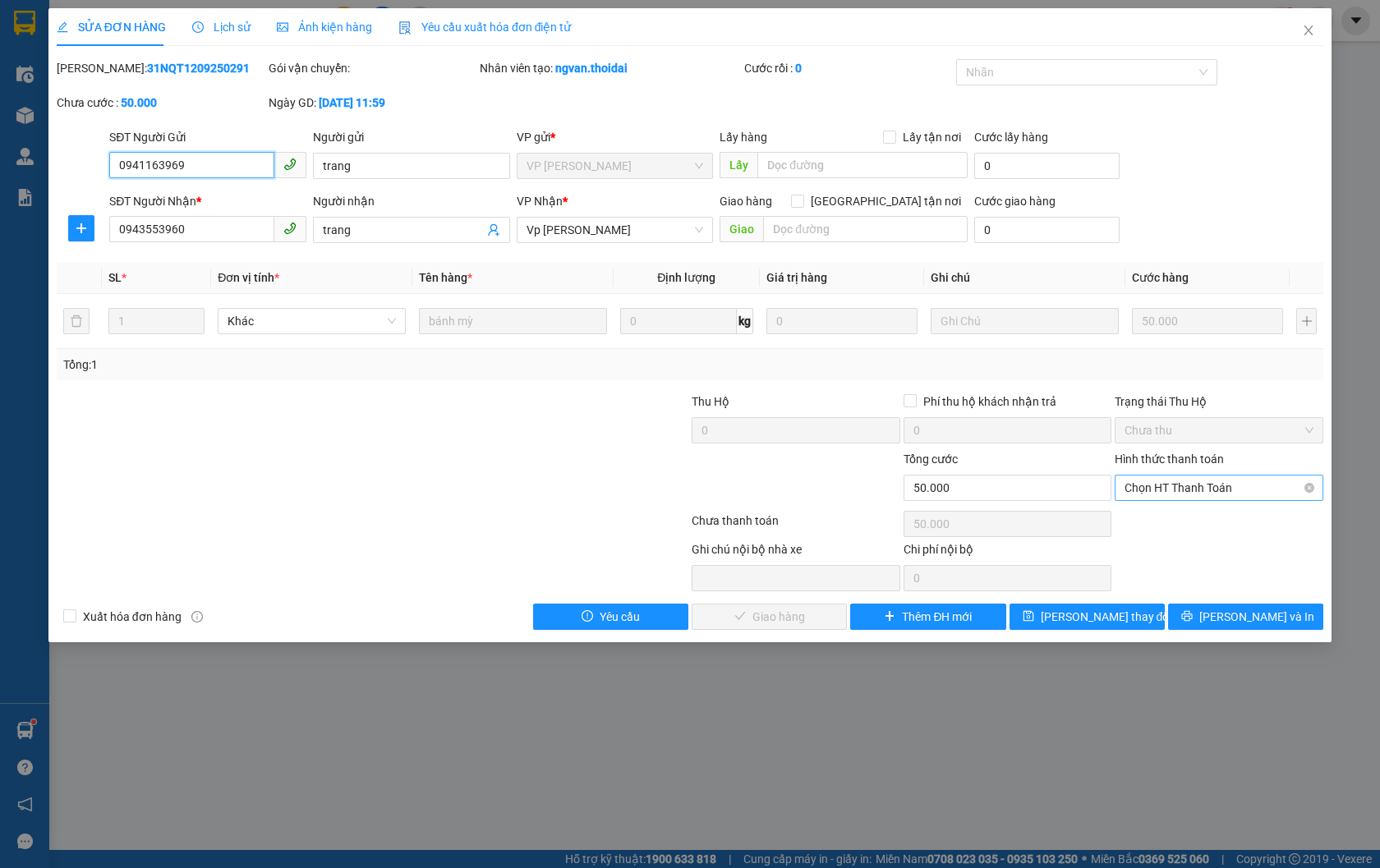
drag, startPoint x: 1240, startPoint y: 483, endPoint x: 1237, endPoint y: 499, distance: 16.3
click at [1238, 487] on span "Chọn HT Thanh Toán" at bounding box center [1219, 488] width 189 height 24
click at [1225, 523] on div "Tại văn phòng" at bounding box center [1219, 520] width 189 height 18
type input "0"
click at [742, 616] on span "[PERSON_NAME] và Giao hàng" at bounding box center [802, 617] width 158 height 18
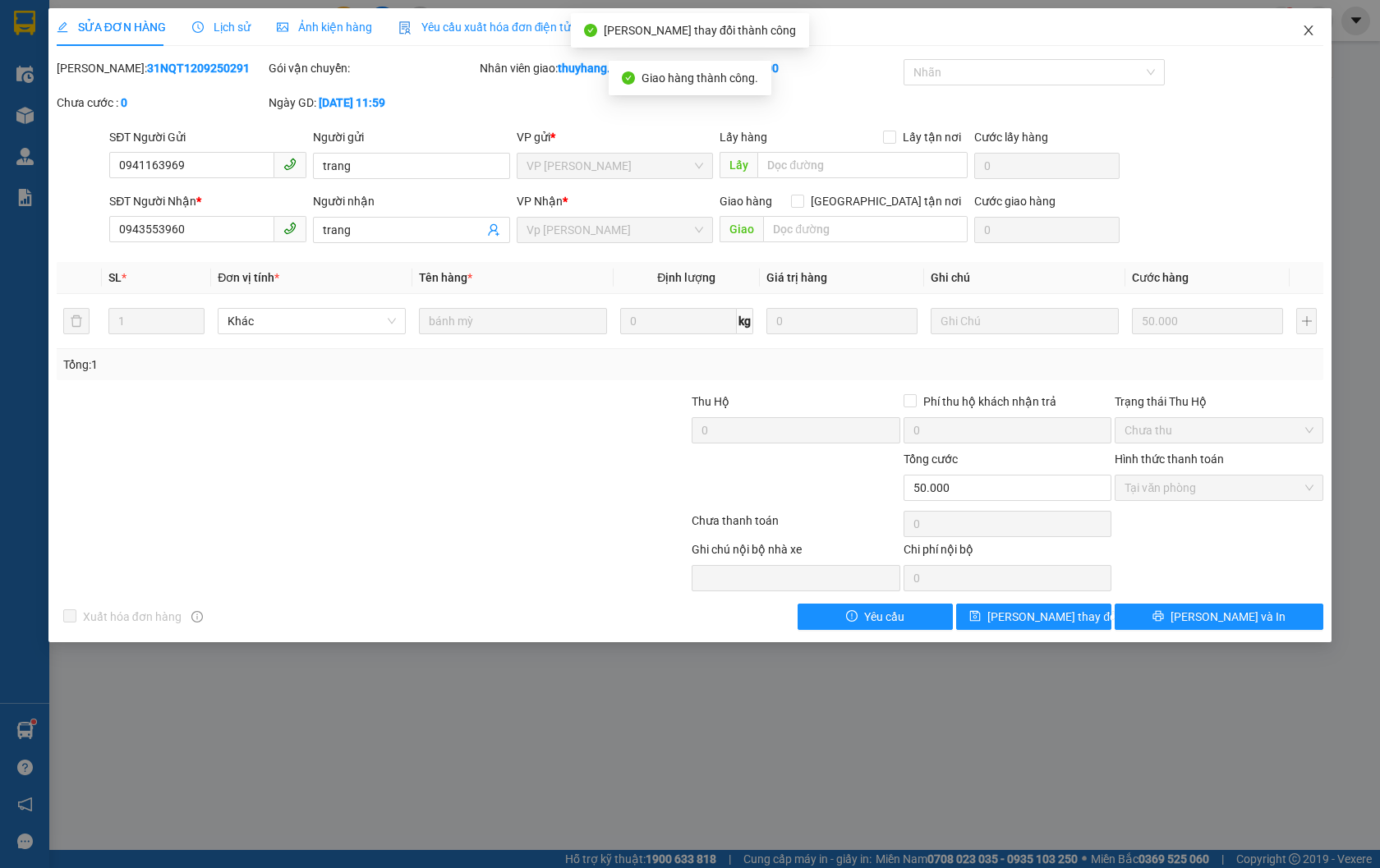
click at [1314, 24] on icon "close" at bounding box center [1308, 30] width 13 height 13
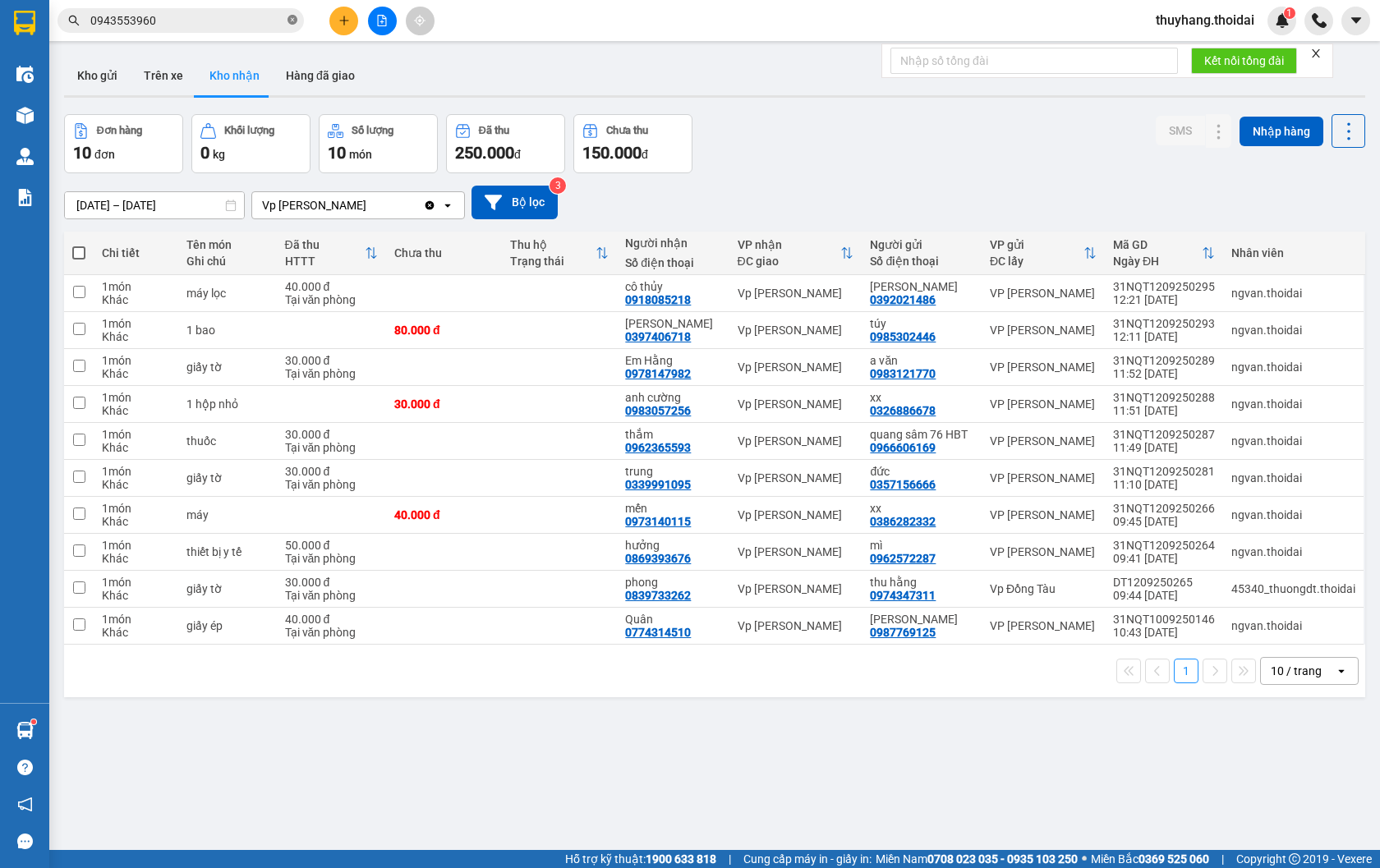
click at [294, 15] on icon "close-circle" at bounding box center [292, 19] width 10 height 10
click at [290, 67] on button "Hàng đã giao" at bounding box center [320, 75] width 95 height 39
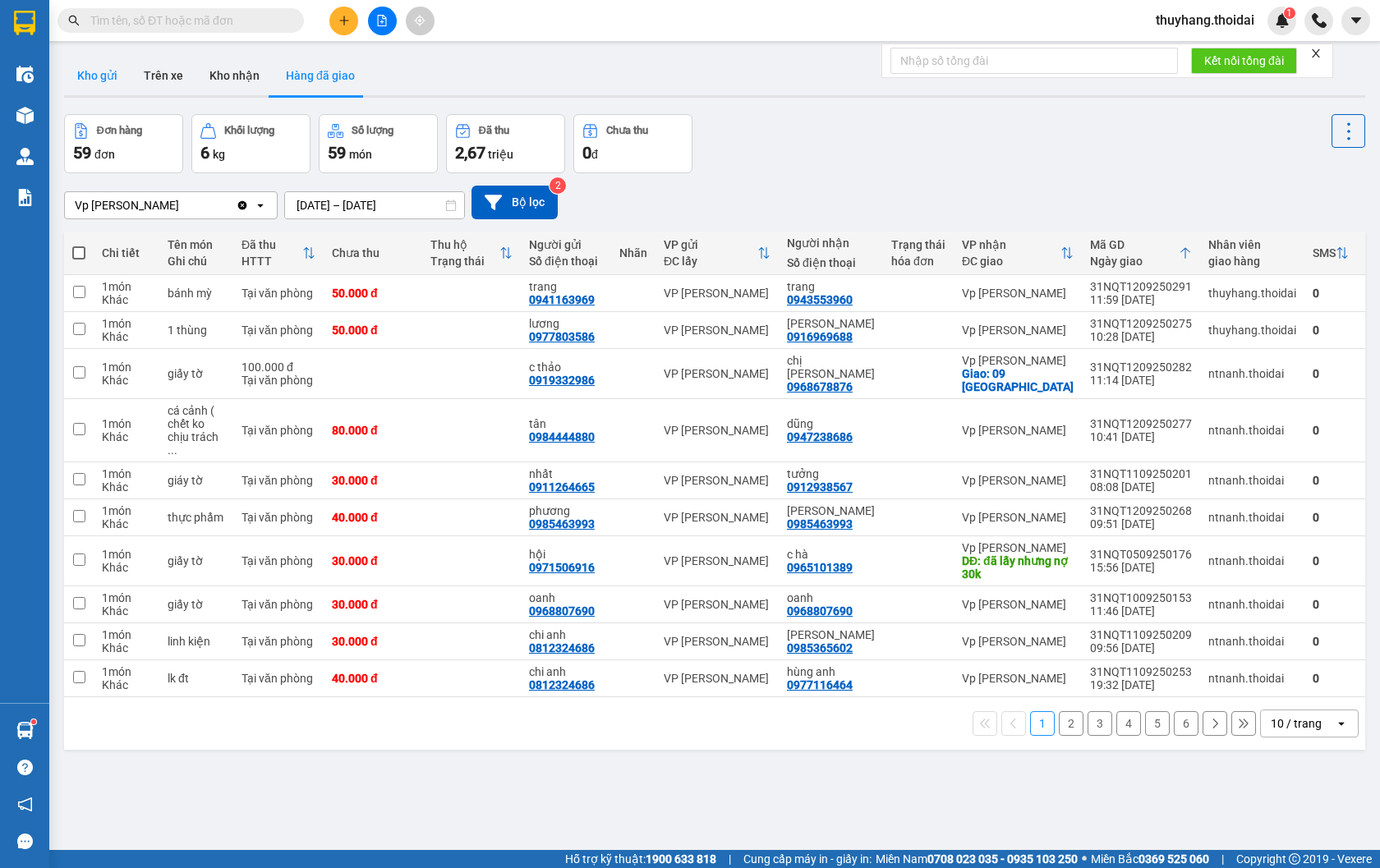
click at [86, 77] on button "Kho gửi" at bounding box center [97, 75] width 66 height 39
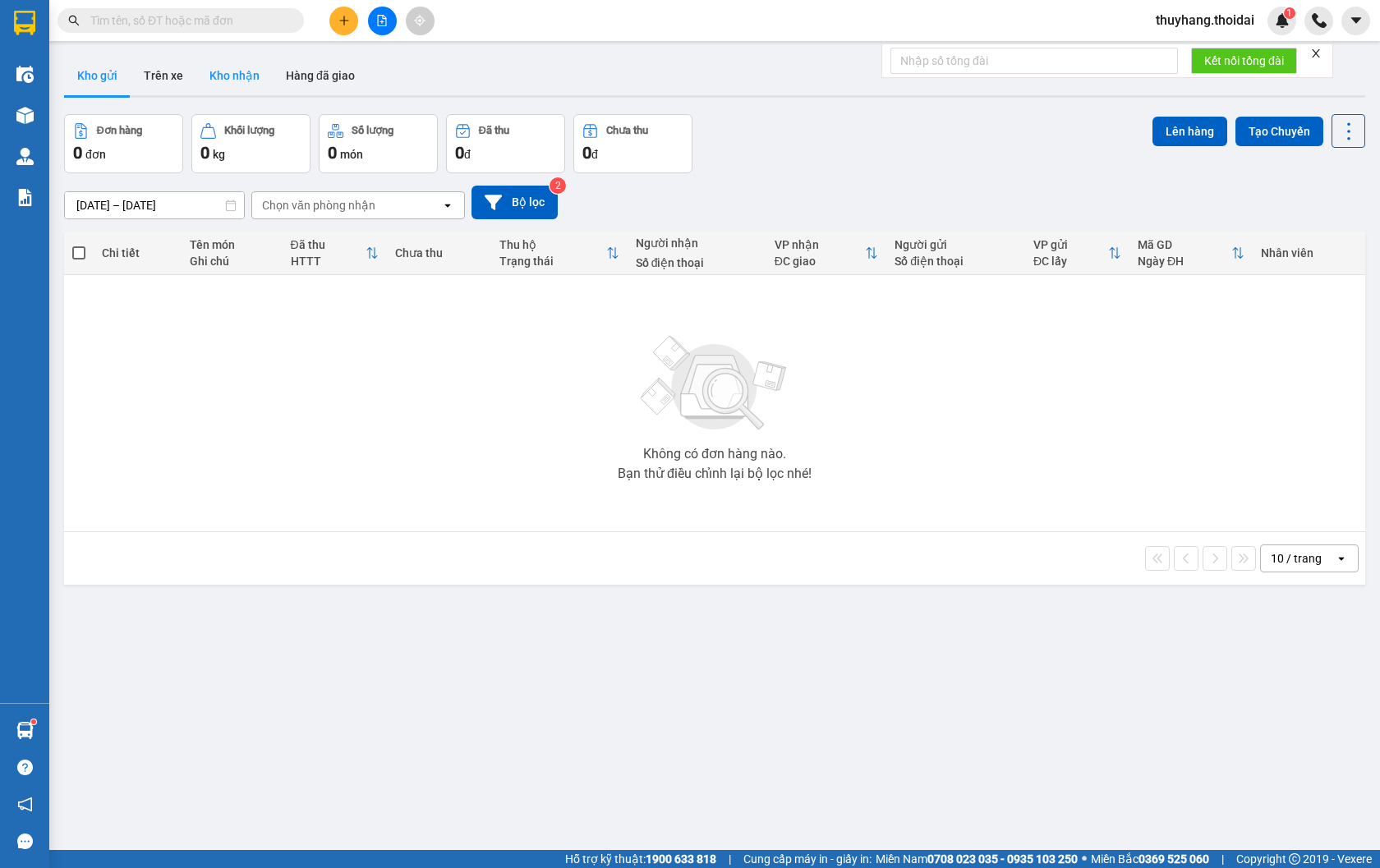
drag, startPoint x: 247, startPoint y: 71, endPoint x: 256, endPoint y: 77, distance: 10.8
click at [248, 71] on button "Kho nhận" at bounding box center [234, 75] width 76 height 39
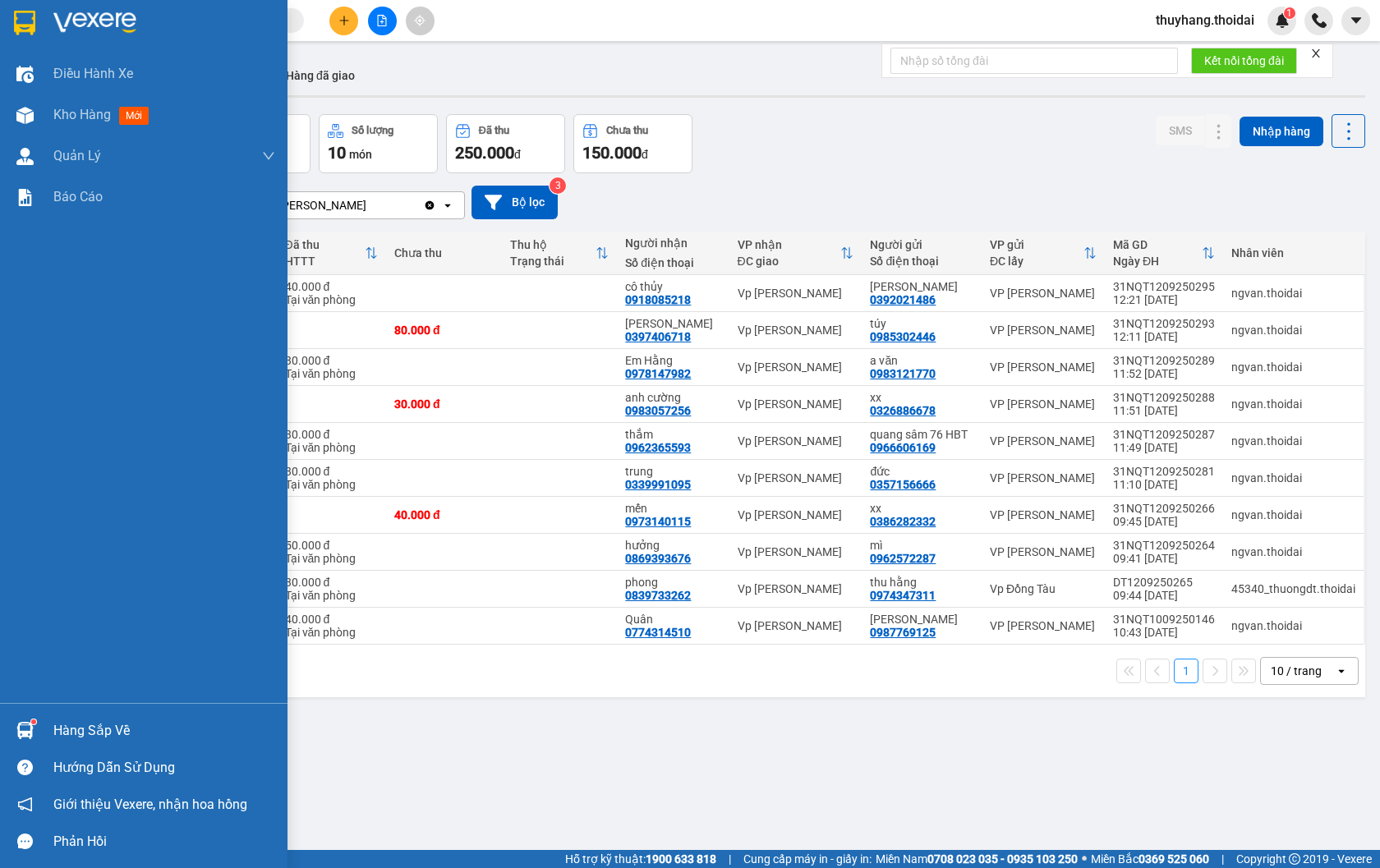
click at [42, 718] on div "Hàng sắp về" at bounding box center [143, 730] width 287 height 37
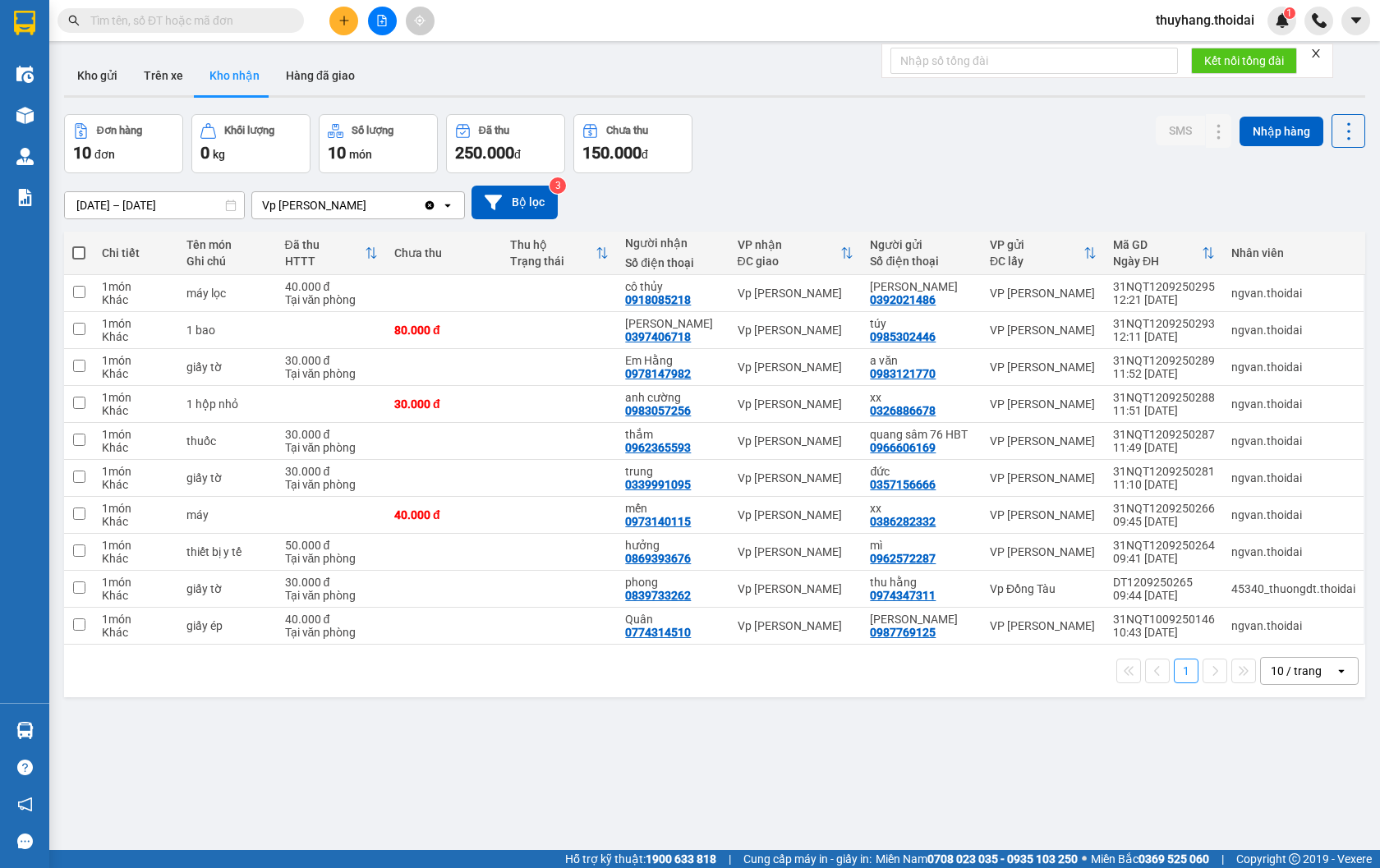
click at [929, 742] on section "Kết quả tìm kiếm ( 4 ) Bộ lọc Mã ĐH Trạng thái Món hàng Thu hộ Tổng cước Chưa c…" at bounding box center [690, 434] width 1380 height 868
click at [514, 420] on td at bounding box center [560, 404] width 116 height 37
checkbox input "true"
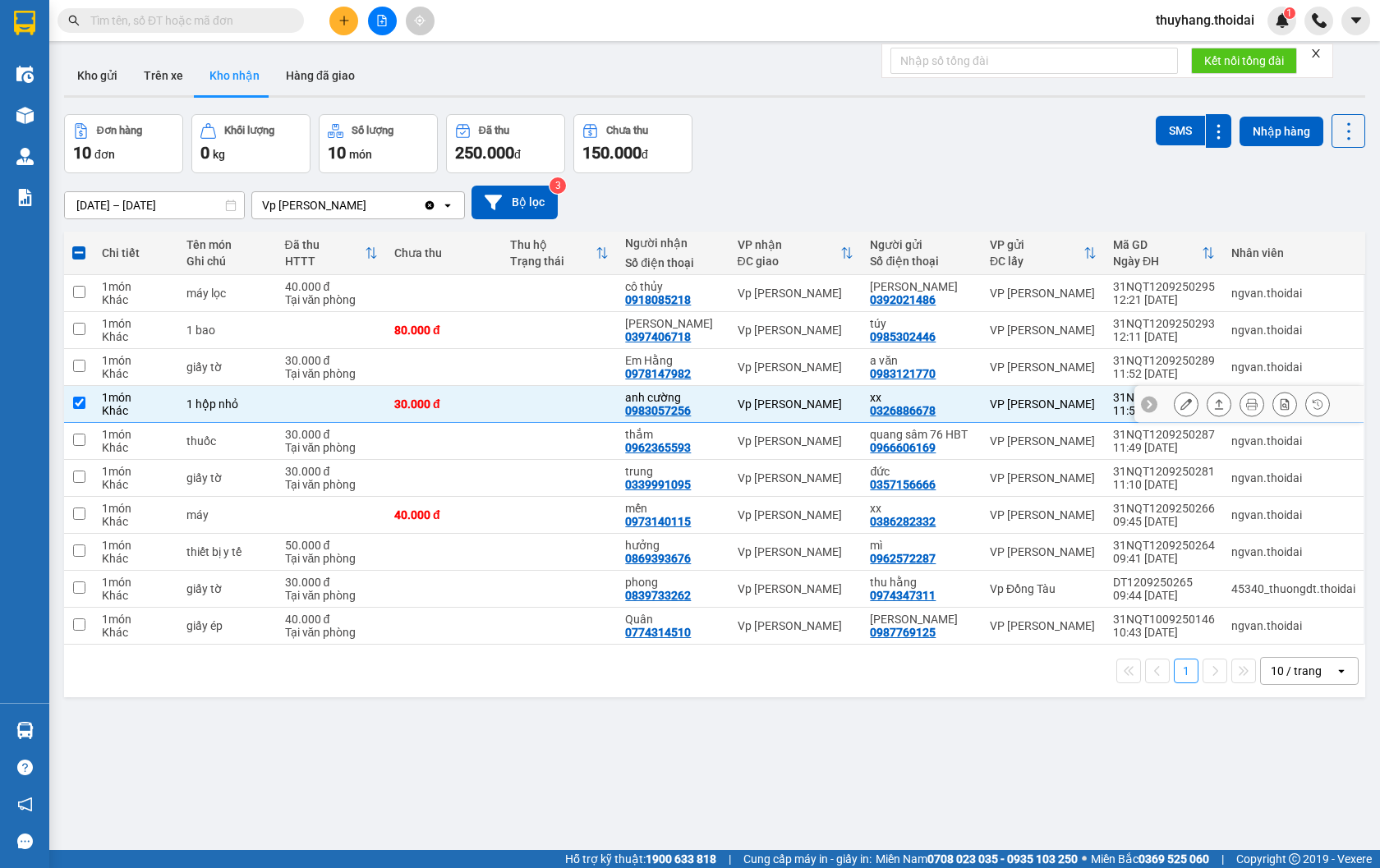
click at [1181, 410] on icon at bounding box center [1186, 403] width 11 height 11
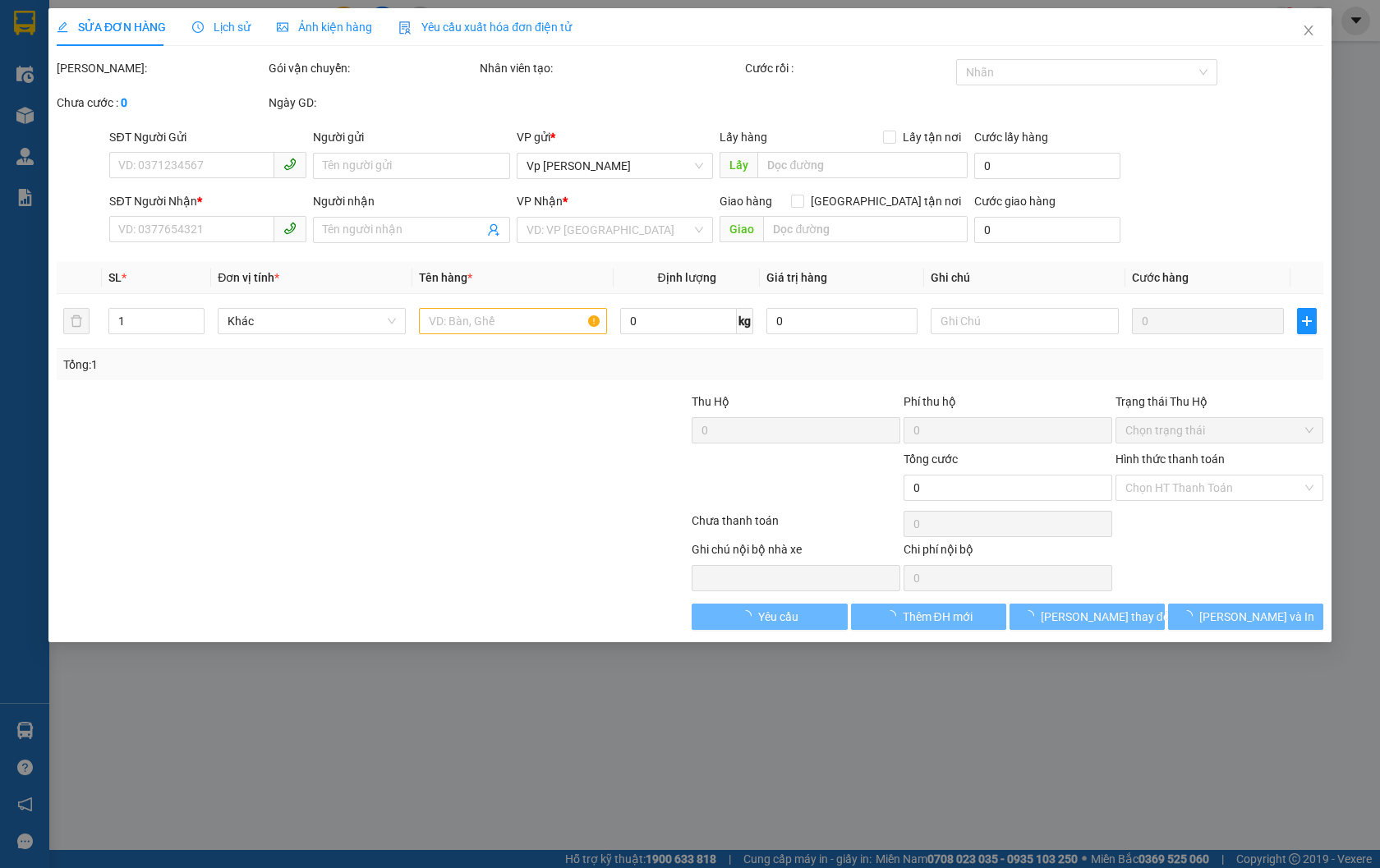
type input "0326886678"
type input "xx"
type input "0983057256"
type input "anh cường"
type input "30.000"
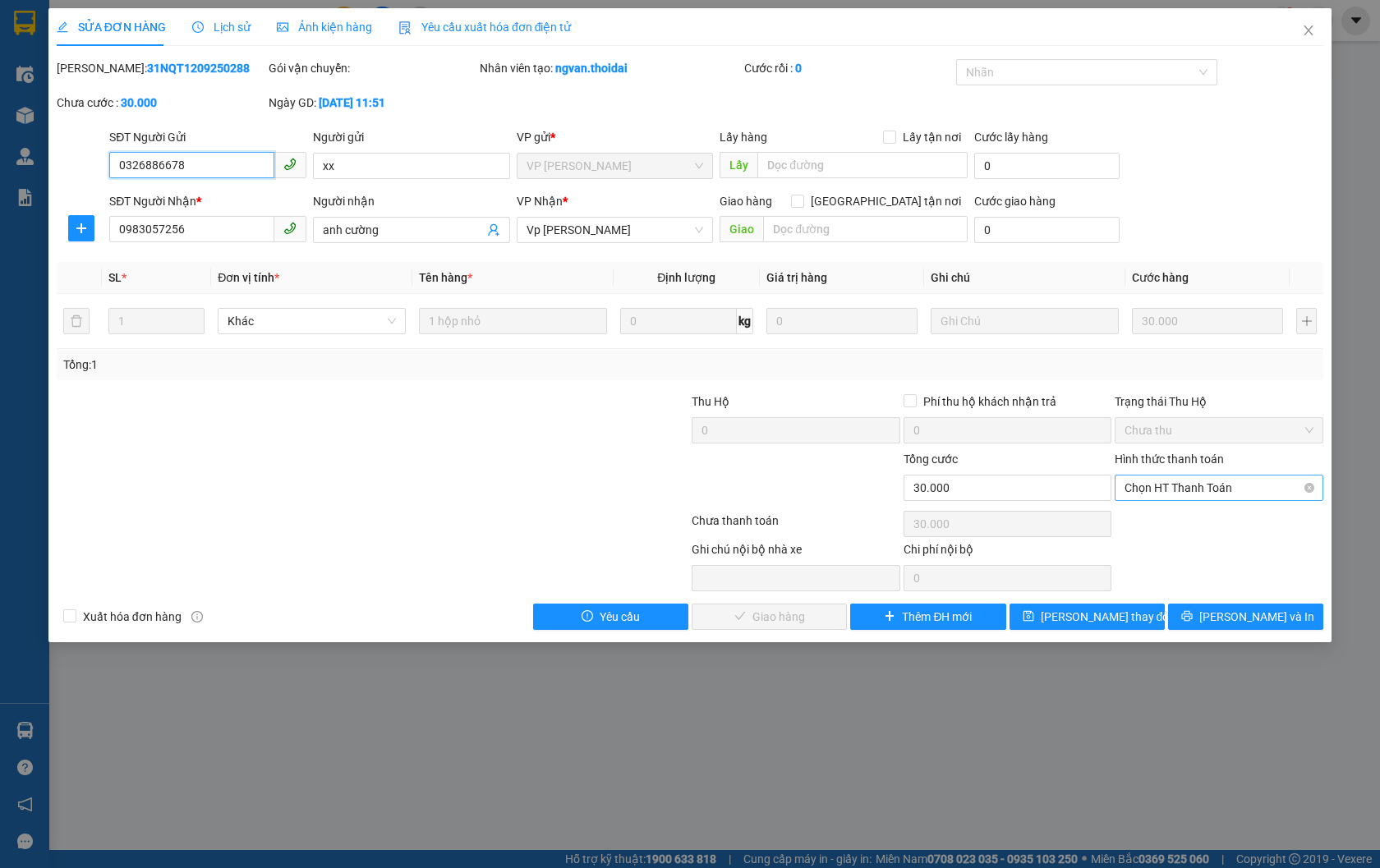
drag, startPoint x: 1209, startPoint y: 482, endPoint x: 1211, endPoint y: 499, distance: 17.1
click at [1208, 483] on span "Chọn HT Thanh Toán" at bounding box center [1219, 488] width 189 height 24
click at [1204, 530] on div "Tại văn phòng" at bounding box center [1218, 520] width 209 height 26
type input "0"
click at [819, 609] on span "[PERSON_NAME] và Giao hàng" at bounding box center [802, 617] width 158 height 18
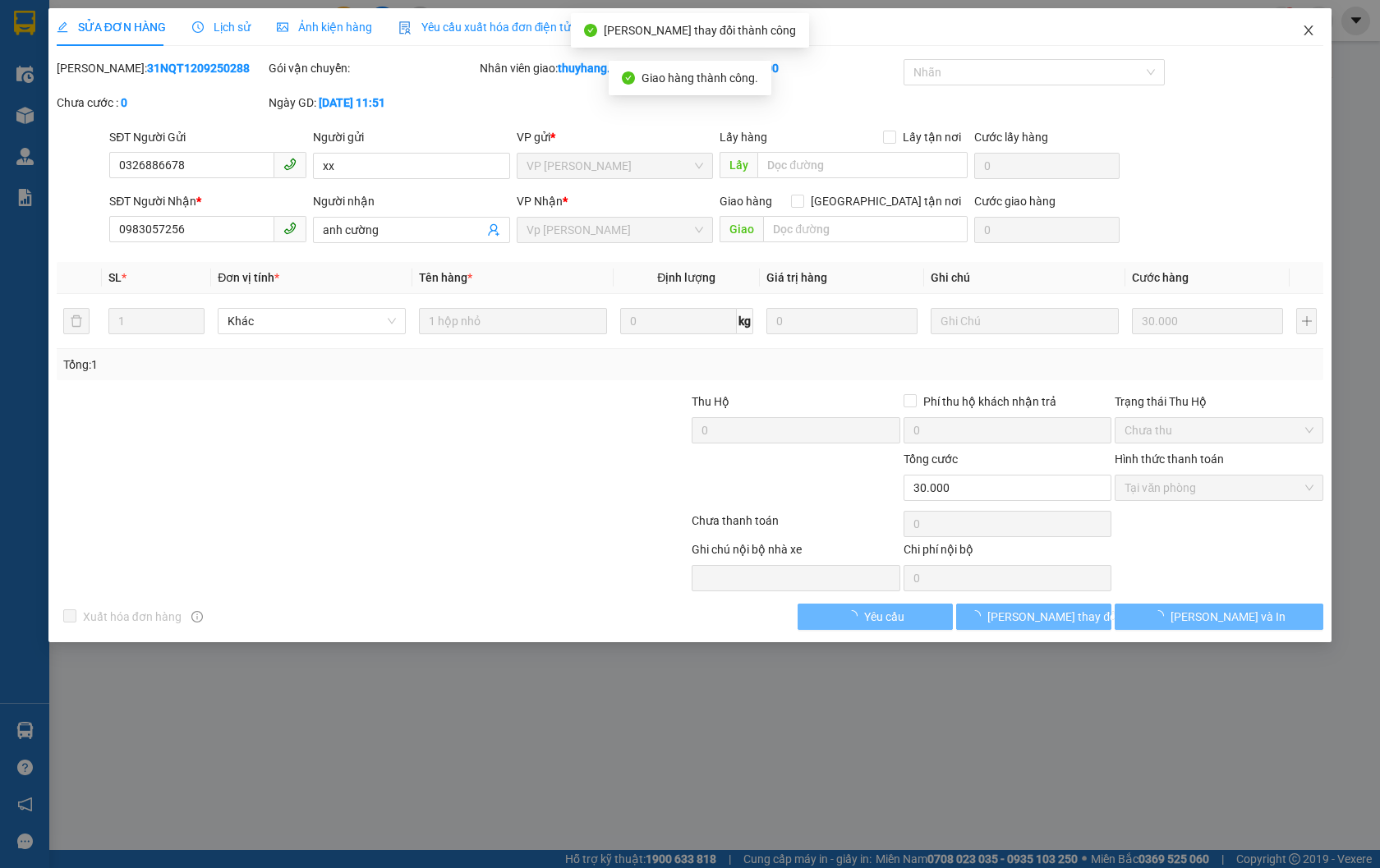
click at [1308, 31] on icon "close" at bounding box center [1309, 30] width 9 height 10
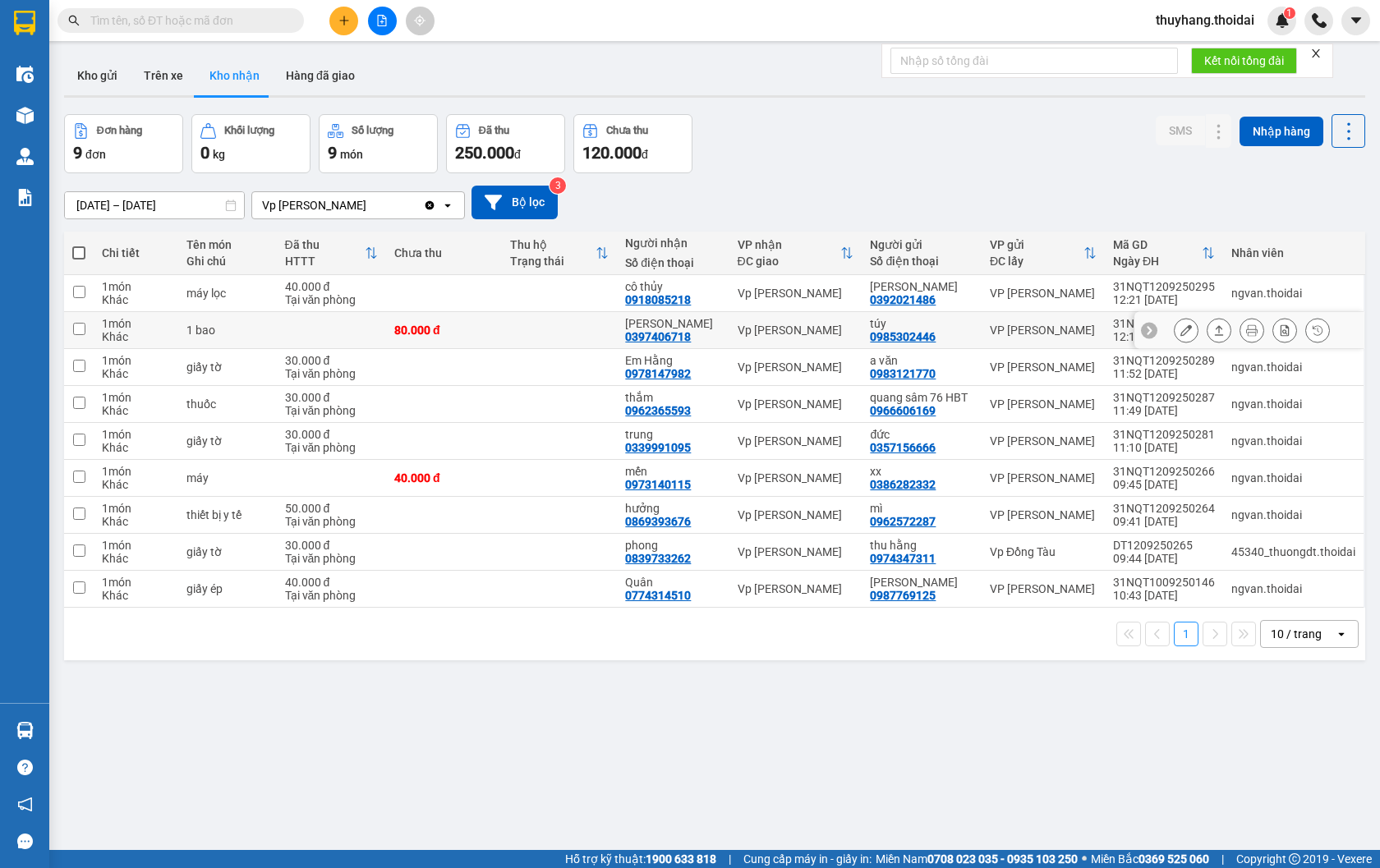
click at [581, 334] on td at bounding box center [560, 330] width 116 height 37
checkbox input "true"
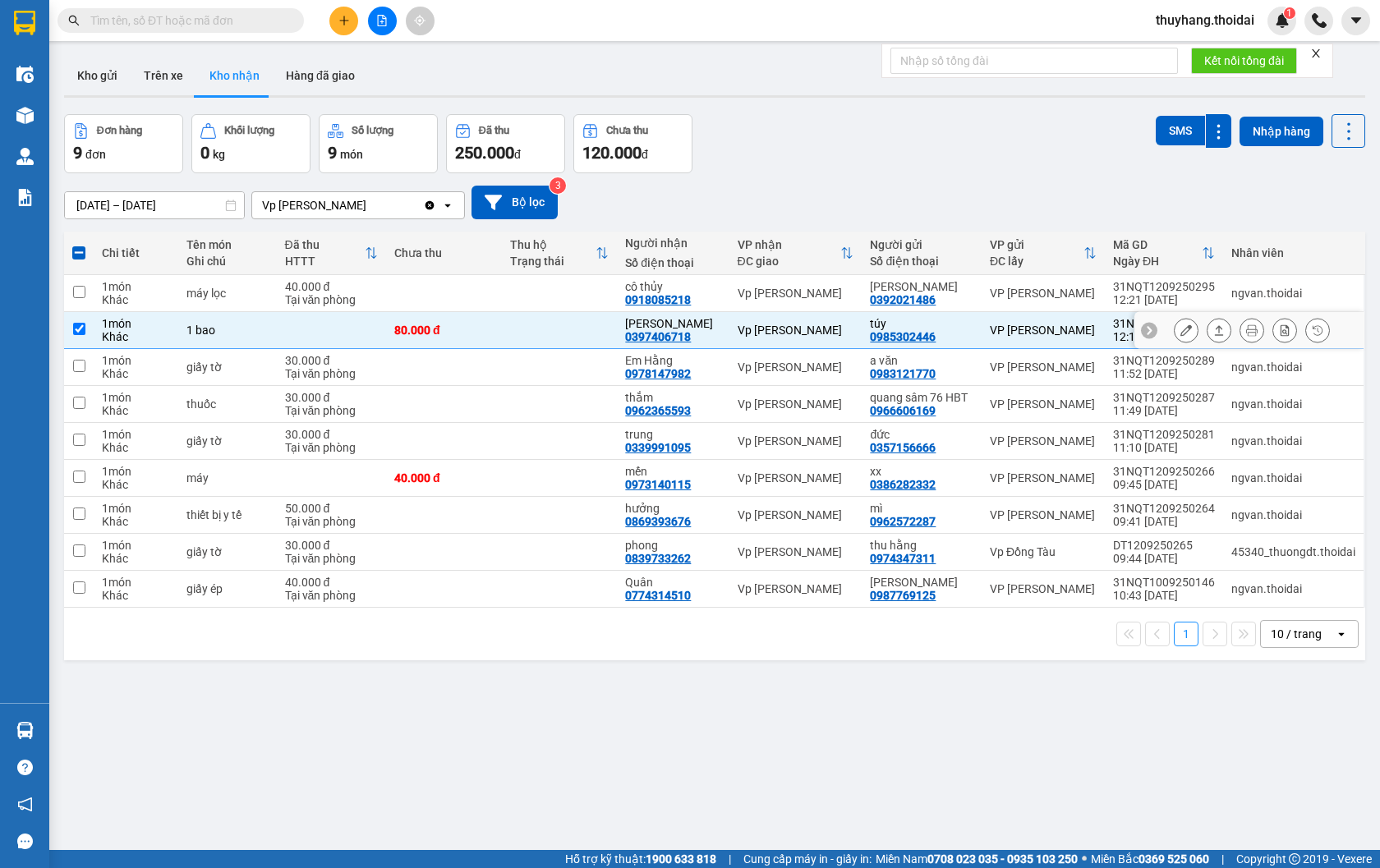
click at [1181, 336] on icon at bounding box center [1186, 330] width 11 height 11
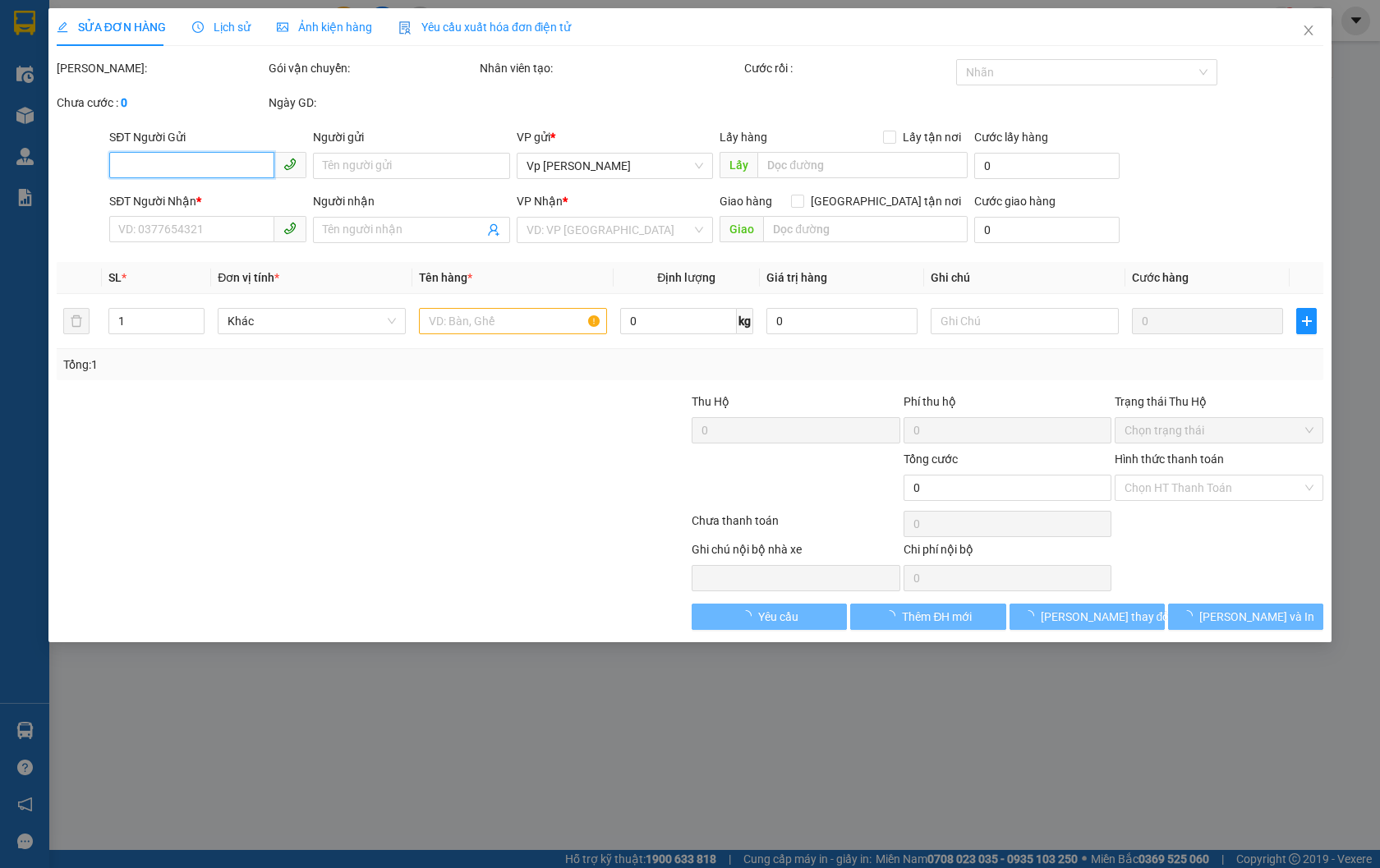
type input "0985302446"
type input "túy"
type input "0397406718"
type input "[PERSON_NAME]"
type input "80.000"
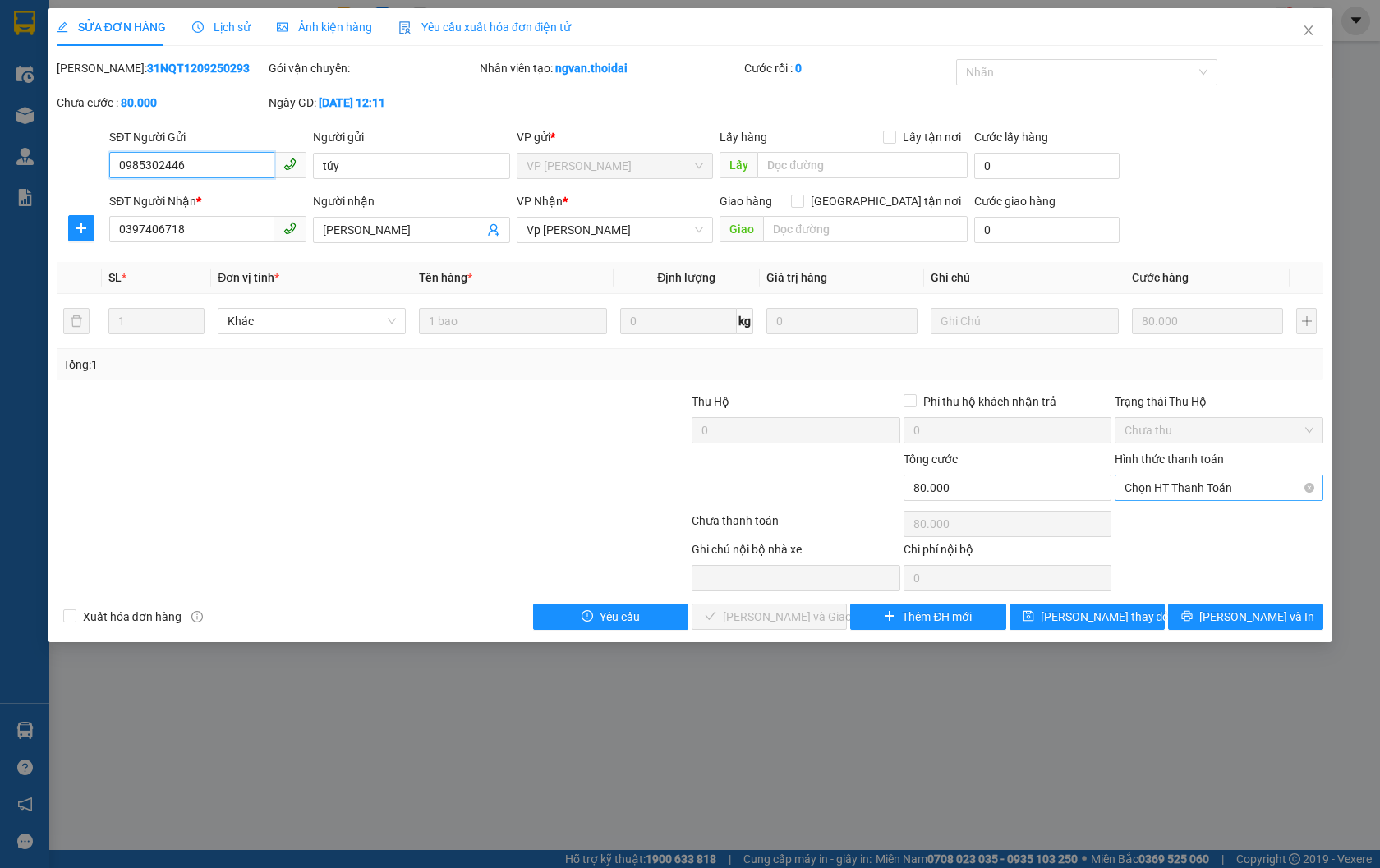
drag, startPoint x: 1175, startPoint y: 480, endPoint x: 1179, endPoint y: 504, distance: 24.3
click at [1176, 488] on span "Chọn HT Thanh Toán" at bounding box center [1219, 488] width 189 height 24
click at [1181, 521] on div "Tại văn phòng" at bounding box center [1219, 520] width 189 height 18
type input "0"
click at [792, 617] on span "[PERSON_NAME] và Giao hàng" at bounding box center [802, 617] width 158 height 18
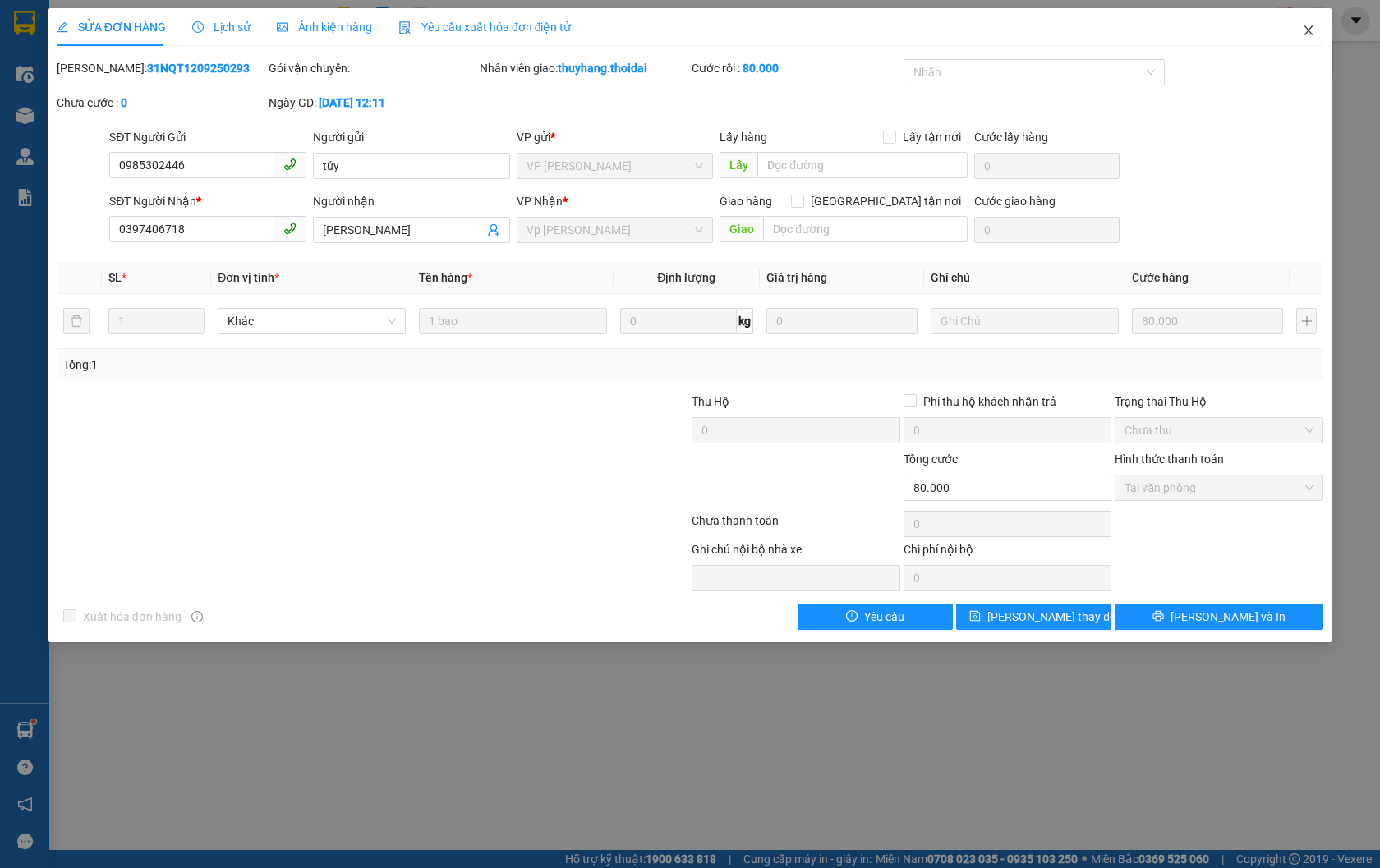
click at [1311, 29] on icon "close" at bounding box center [1308, 30] width 13 height 13
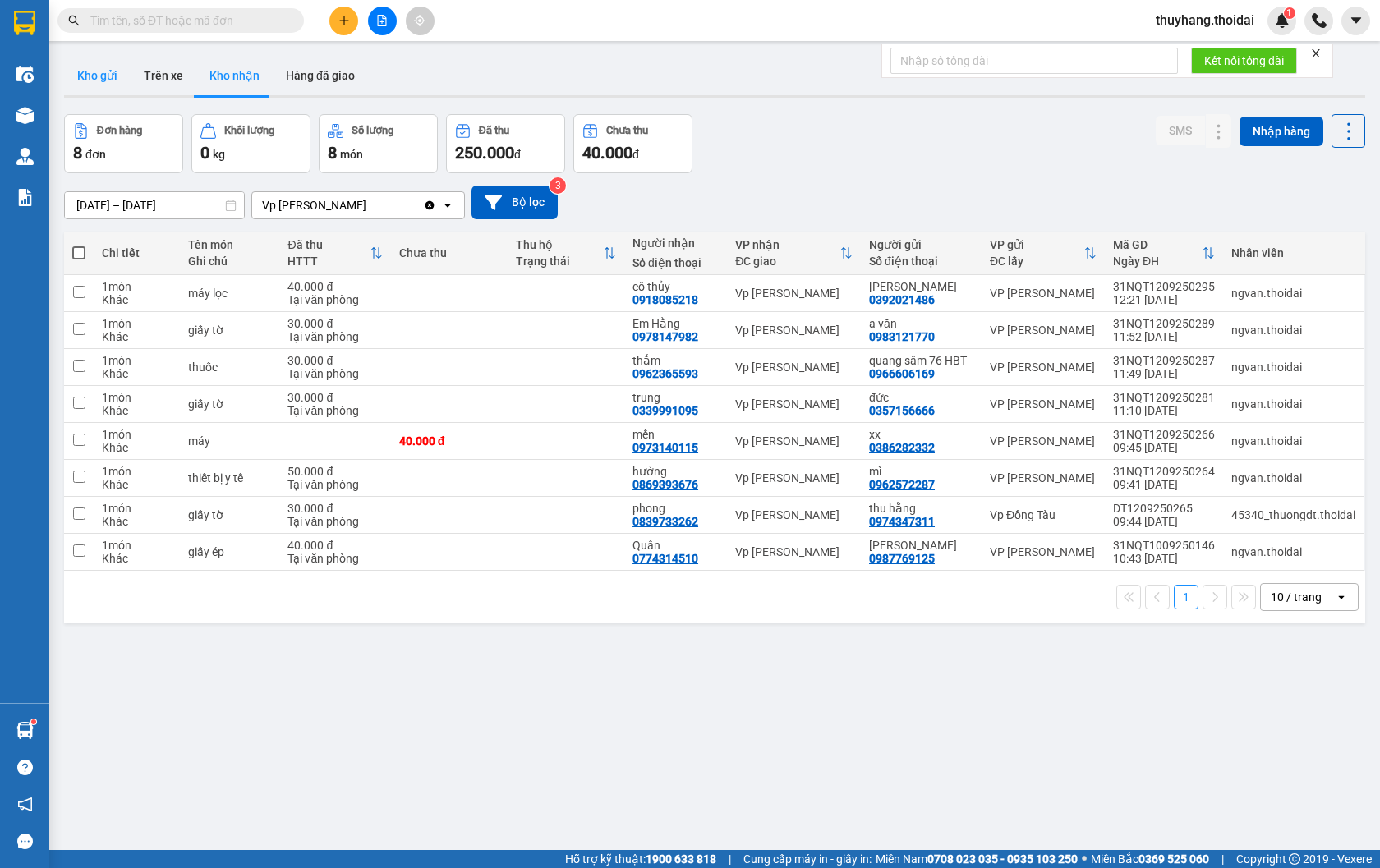
click at [107, 80] on button "Kho gửi" at bounding box center [97, 75] width 66 height 39
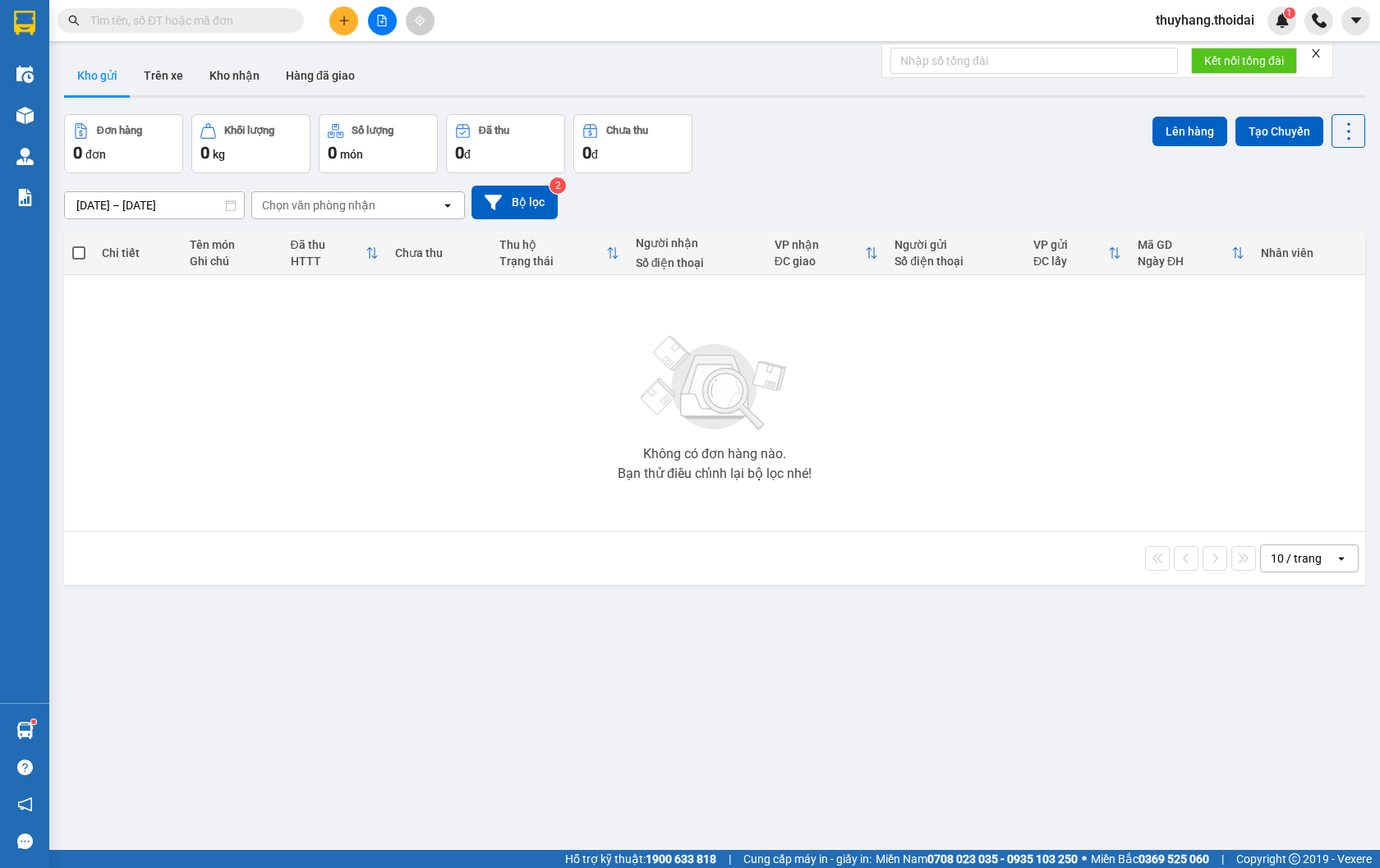
click at [231, 21] on input "text" at bounding box center [187, 20] width 194 height 18
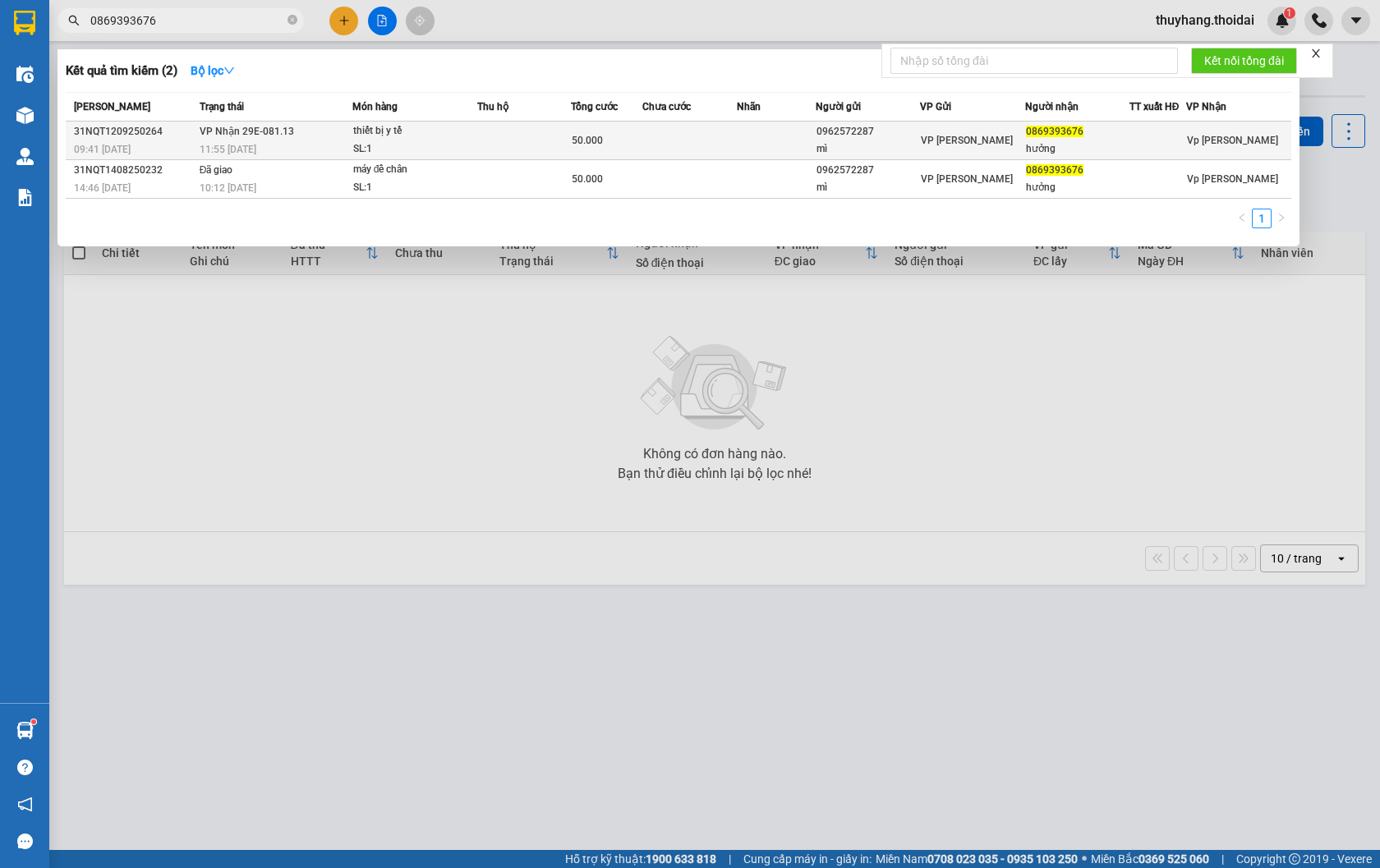
type input "0869393676"
click at [291, 151] on div "11:55 [DATE]" at bounding box center [276, 149] width 152 height 18
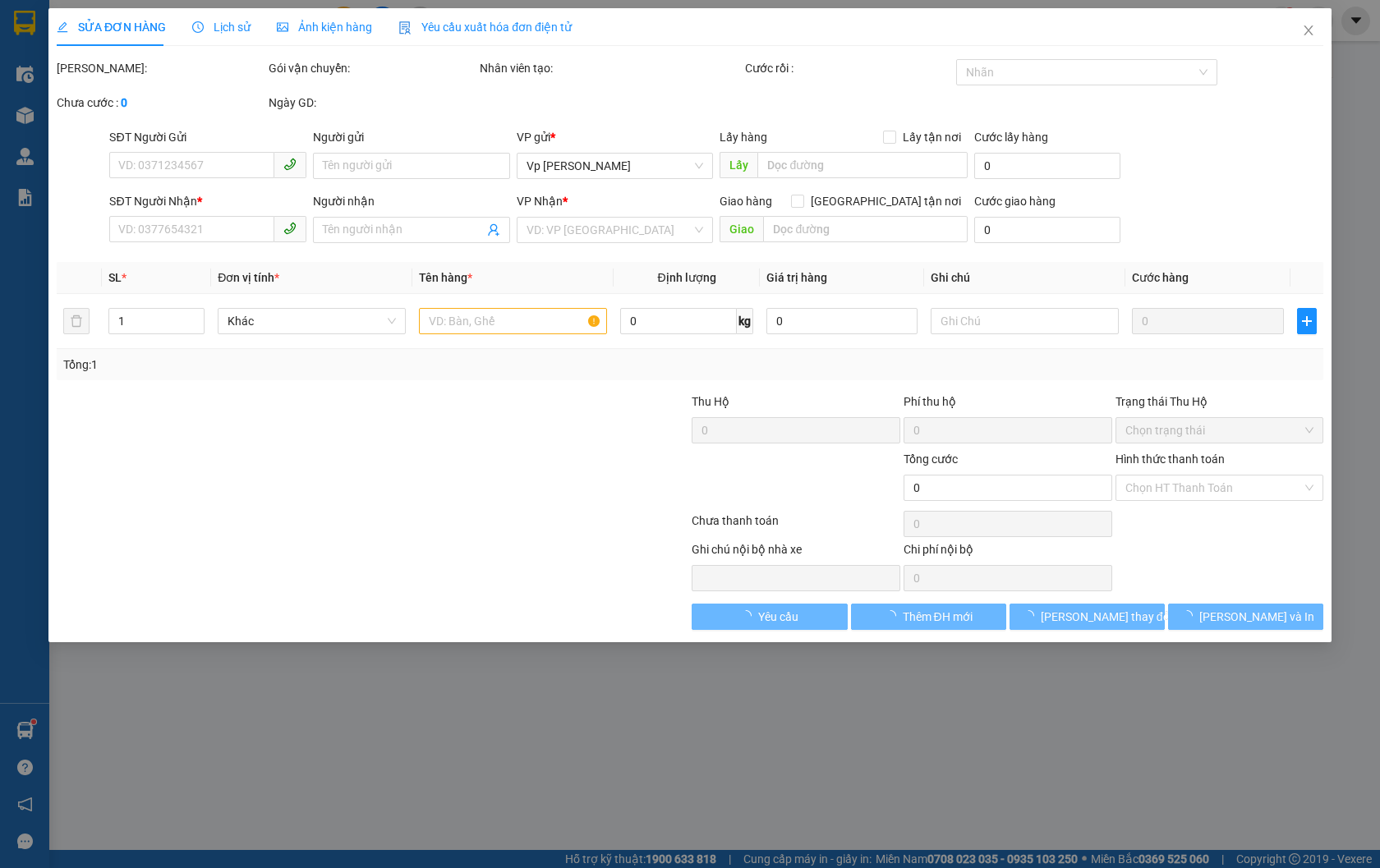
type input "0962572287"
type input "mì"
type input "0869393676"
type input "hưởng"
type input "50.000"
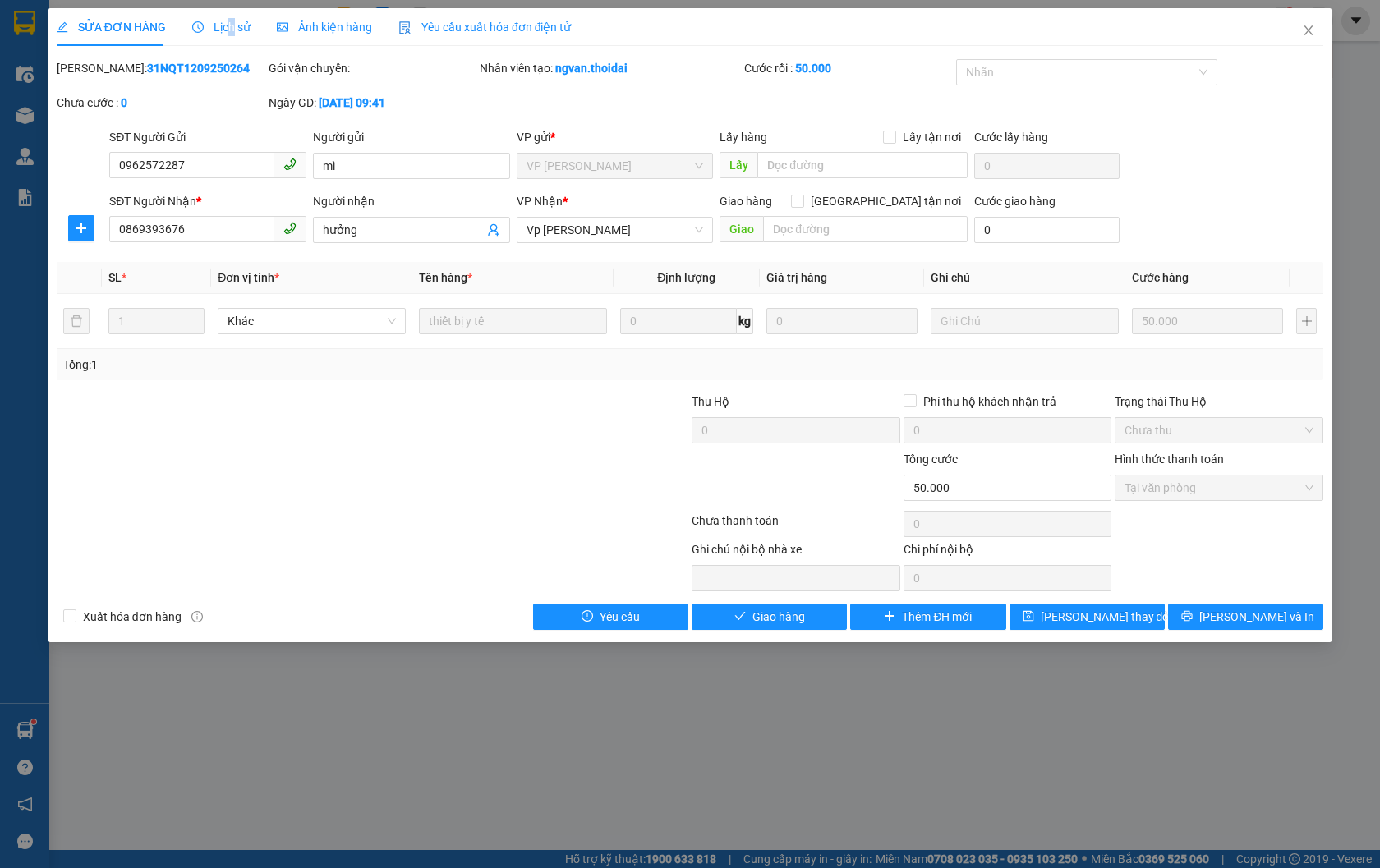
click at [228, 26] on span "Lịch sử" at bounding box center [221, 27] width 59 height 13
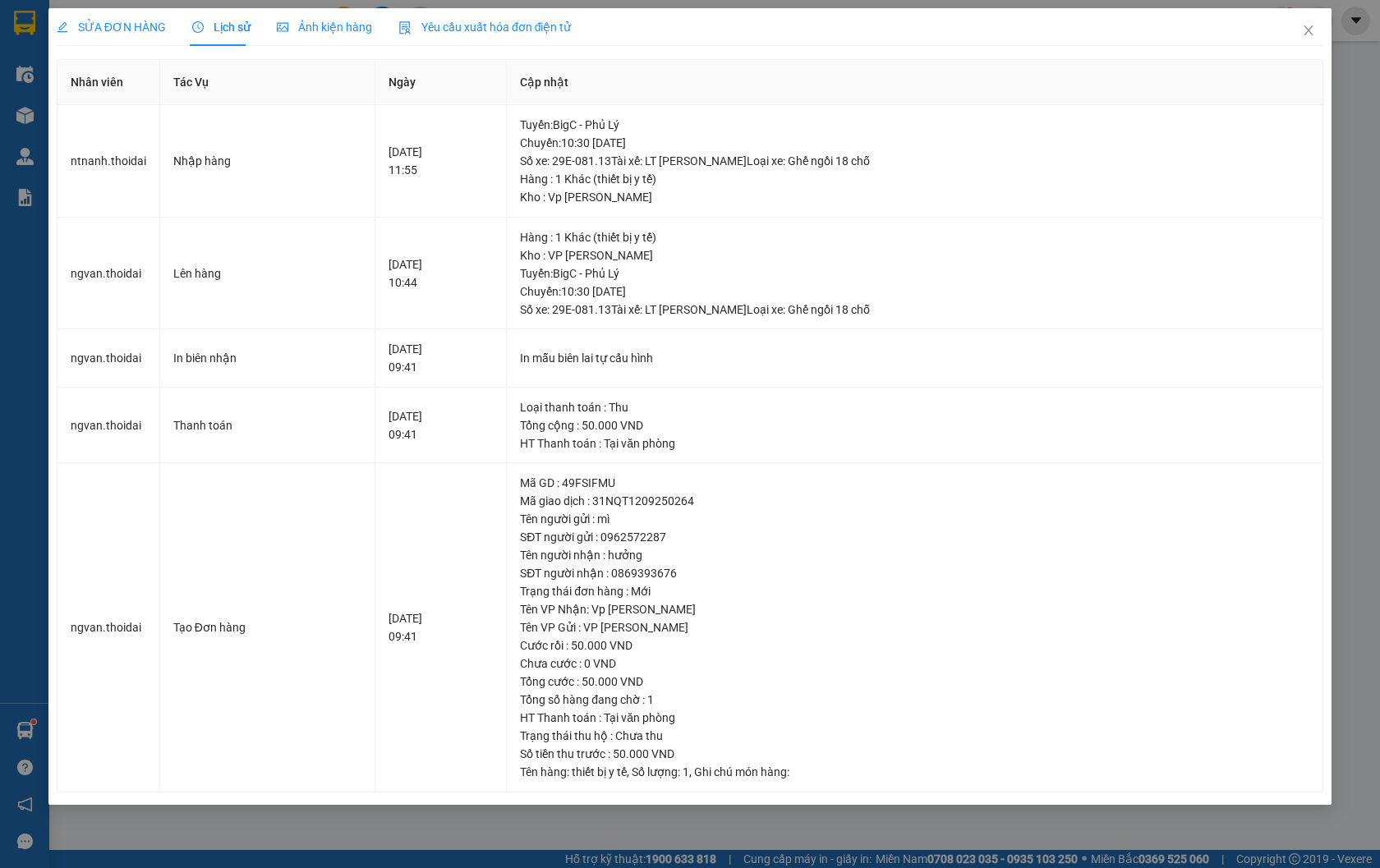
click at [104, 21] on span "SỬA ĐƠN HÀNG" at bounding box center [111, 27] width 109 height 13
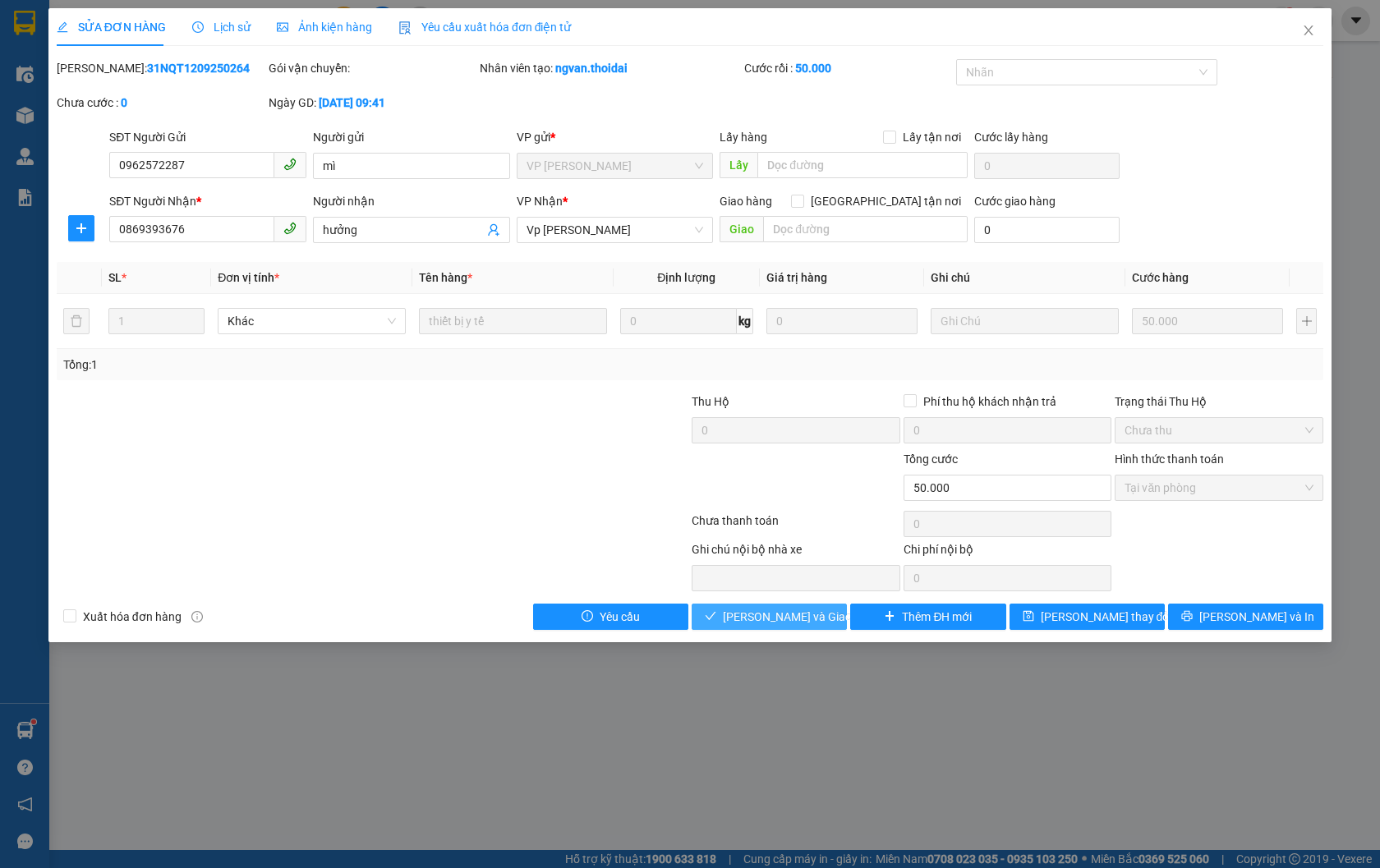
click at [751, 617] on span "[PERSON_NAME] và Giao hàng" at bounding box center [802, 617] width 158 height 18
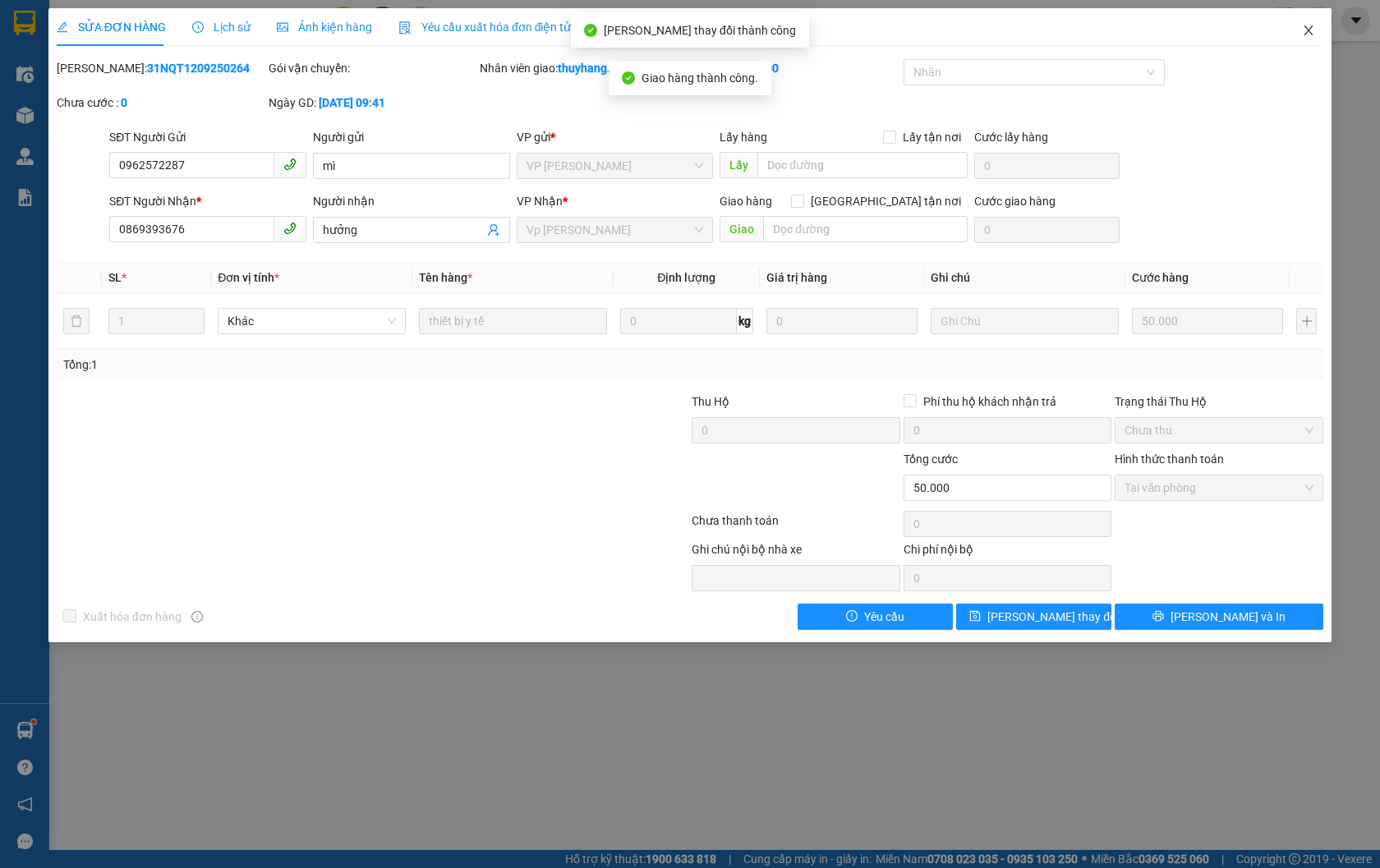
click at [1310, 24] on icon "close" at bounding box center [1308, 30] width 13 height 13
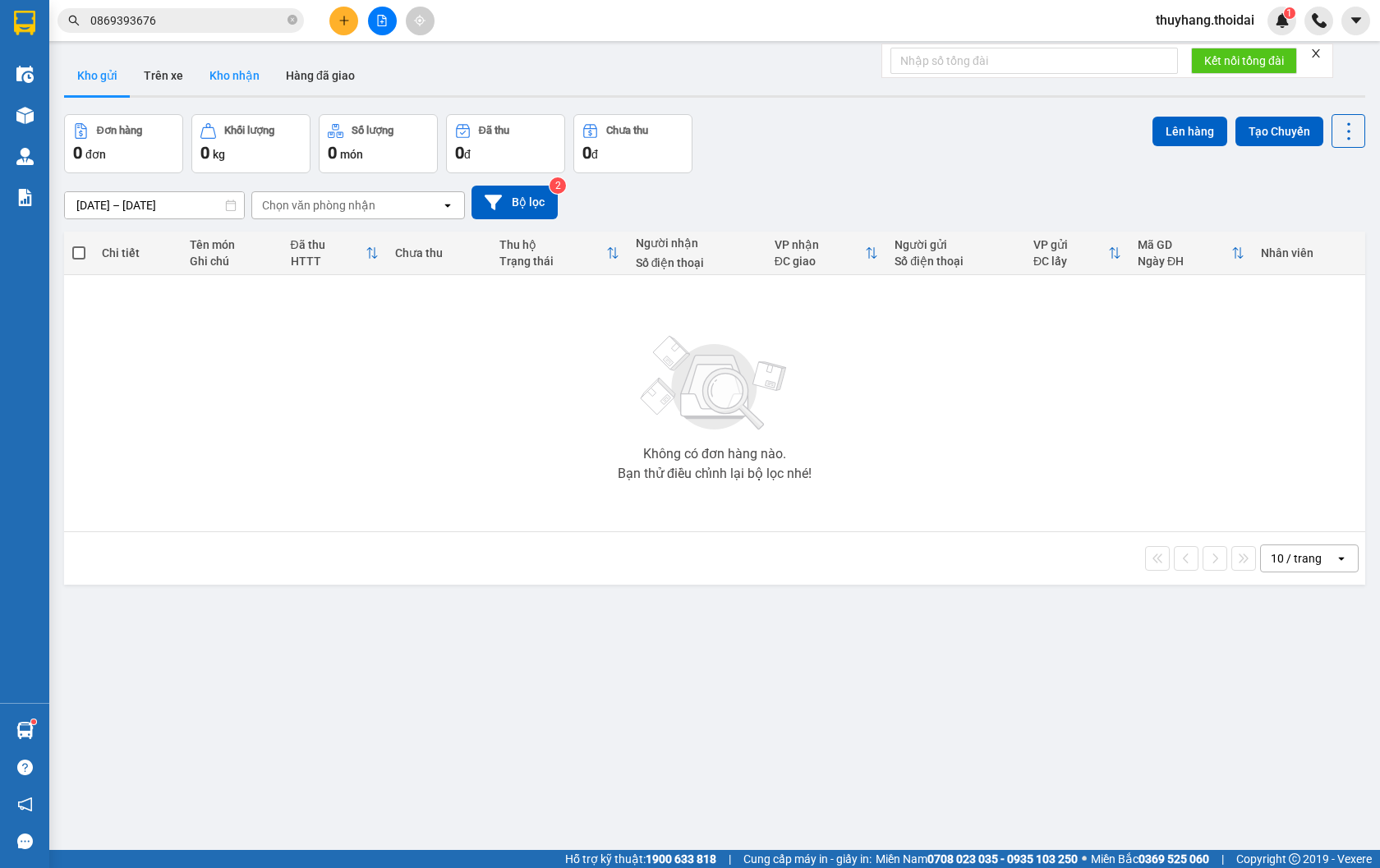
click at [233, 76] on button "Kho nhận" at bounding box center [234, 75] width 76 height 39
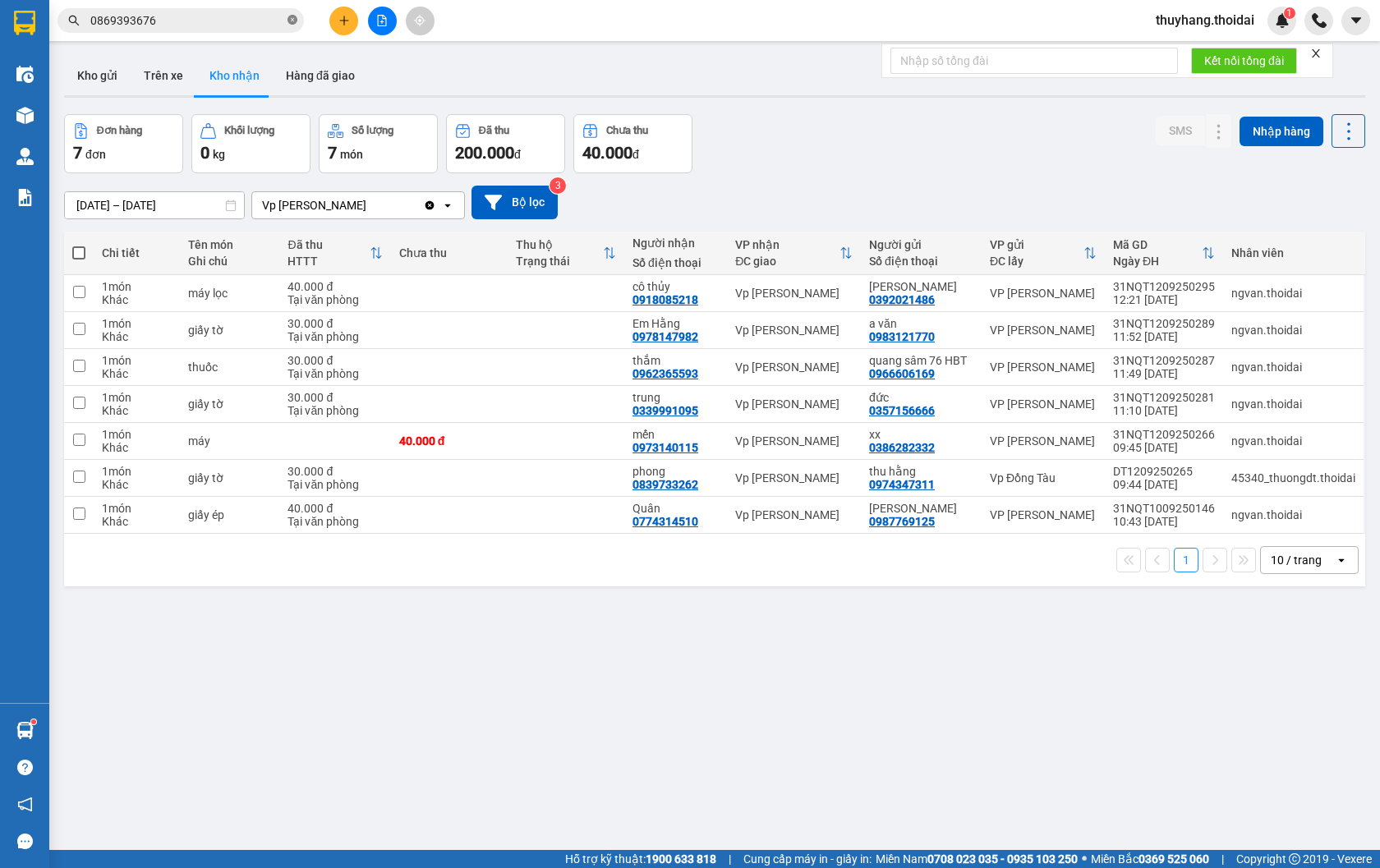
click at [293, 20] on icon "close-circle" at bounding box center [292, 19] width 10 height 10
click at [95, 72] on button "Kho gửi" at bounding box center [97, 75] width 66 height 39
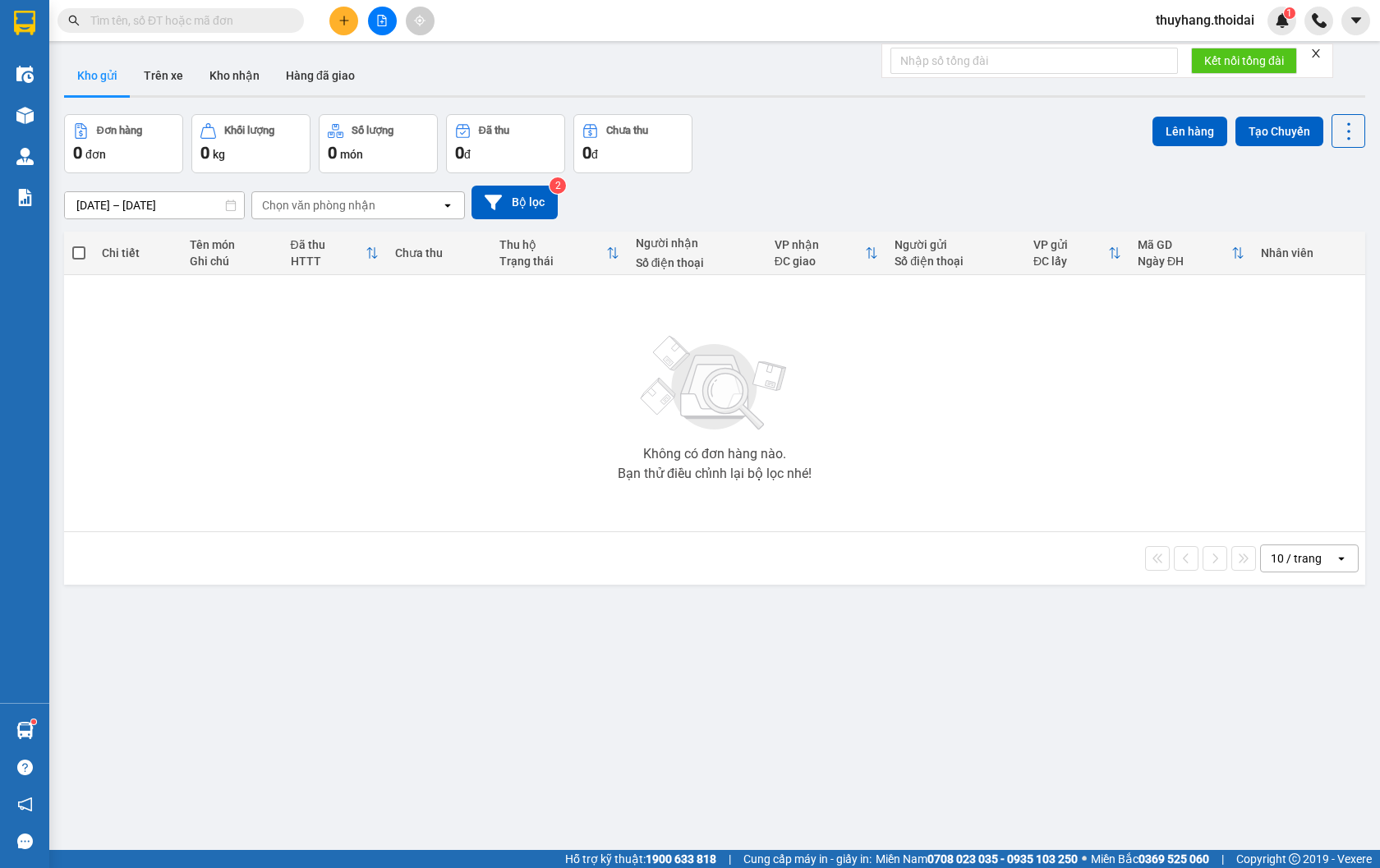
click at [338, 21] on icon "plus" at bounding box center [343, 20] width 11 height 11
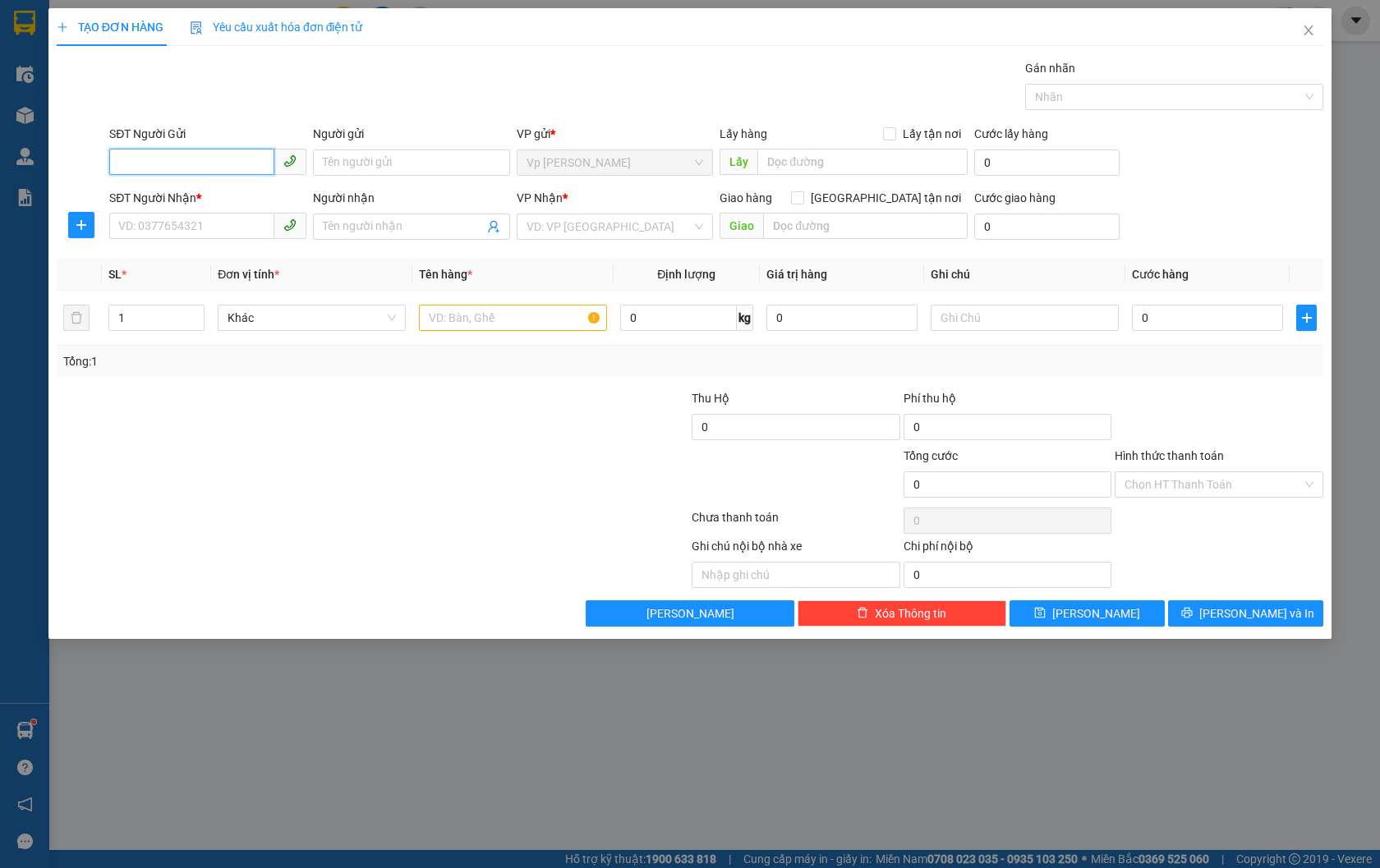
click at [199, 158] on input "SĐT Người Gửi" at bounding box center [191, 162] width 165 height 26
click at [203, 160] on input "0825012345" at bounding box center [191, 162] width 165 height 26
type input "0825012345"
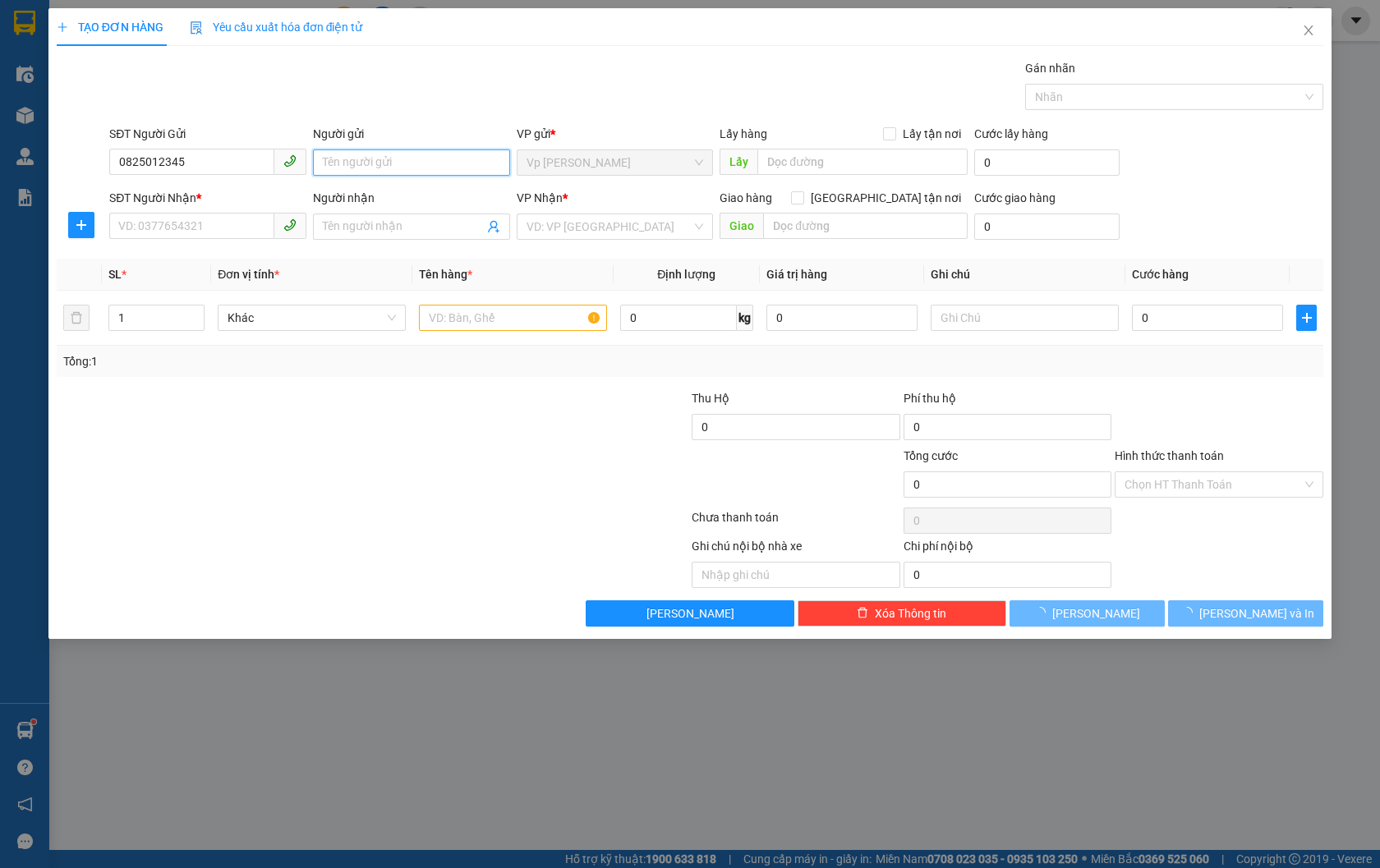
click at [406, 159] on input "Người gửi" at bounding box center [411, 162] width 197 height 26
type input "[PERSON_NAME]"
click at [164, 228] on input "SĐT Người Nhận *" at bounding box center [191, 226] width 165 height 26
type input "0828125236"
click at [252, 260] on div "0828125236 - Thiện" at bounding box center [207, 259] width 177 height 18
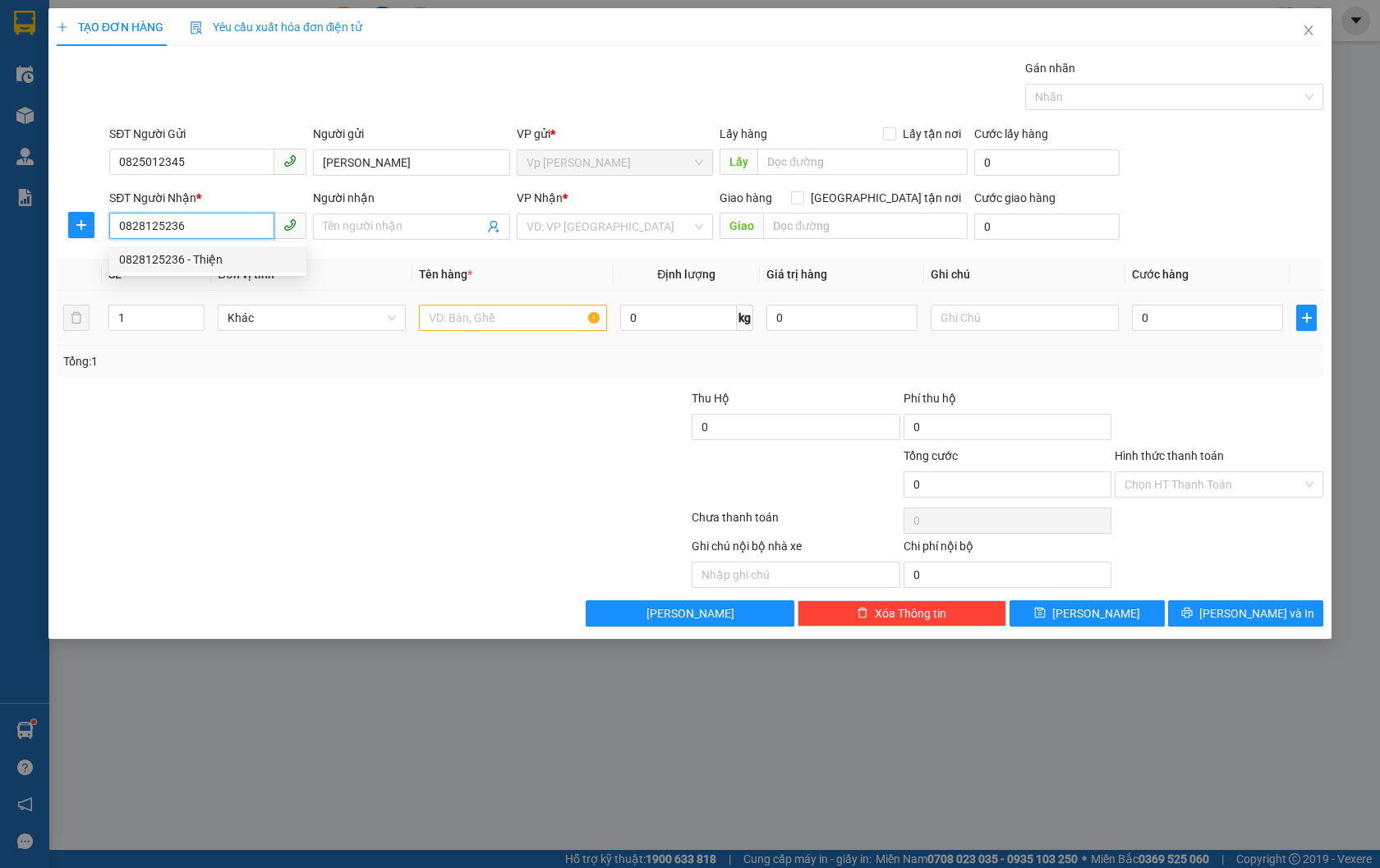
type input "Thiện"
type input "0828125236"
click at [515, 314] on input "text" at bounding box center [513, 318] width 188 height 26
type input "d"
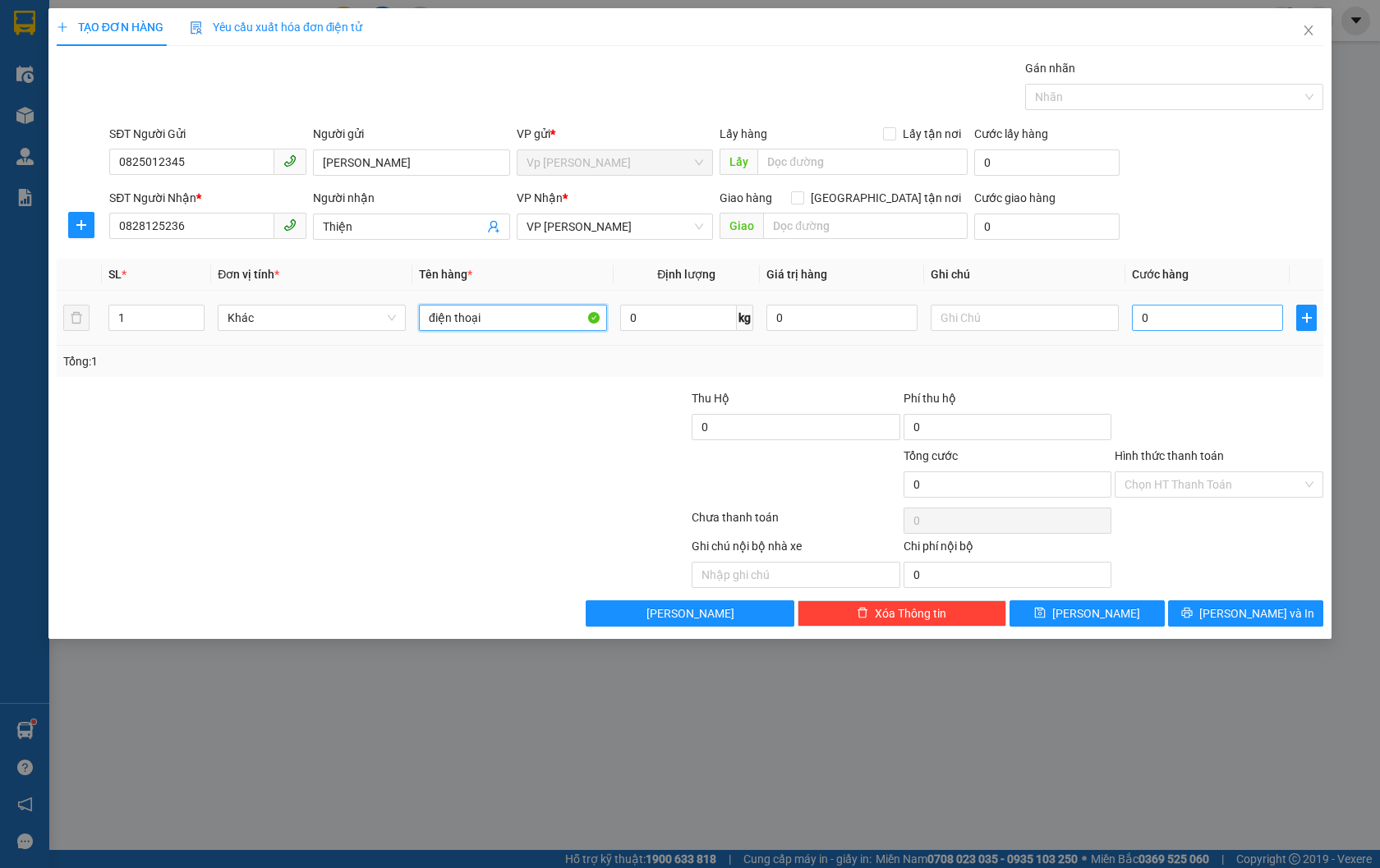
type input "điện thoại"
click at [1231, 316] on input "0" at bounding box center [1207, 318] width 151 height 26
type input "5"
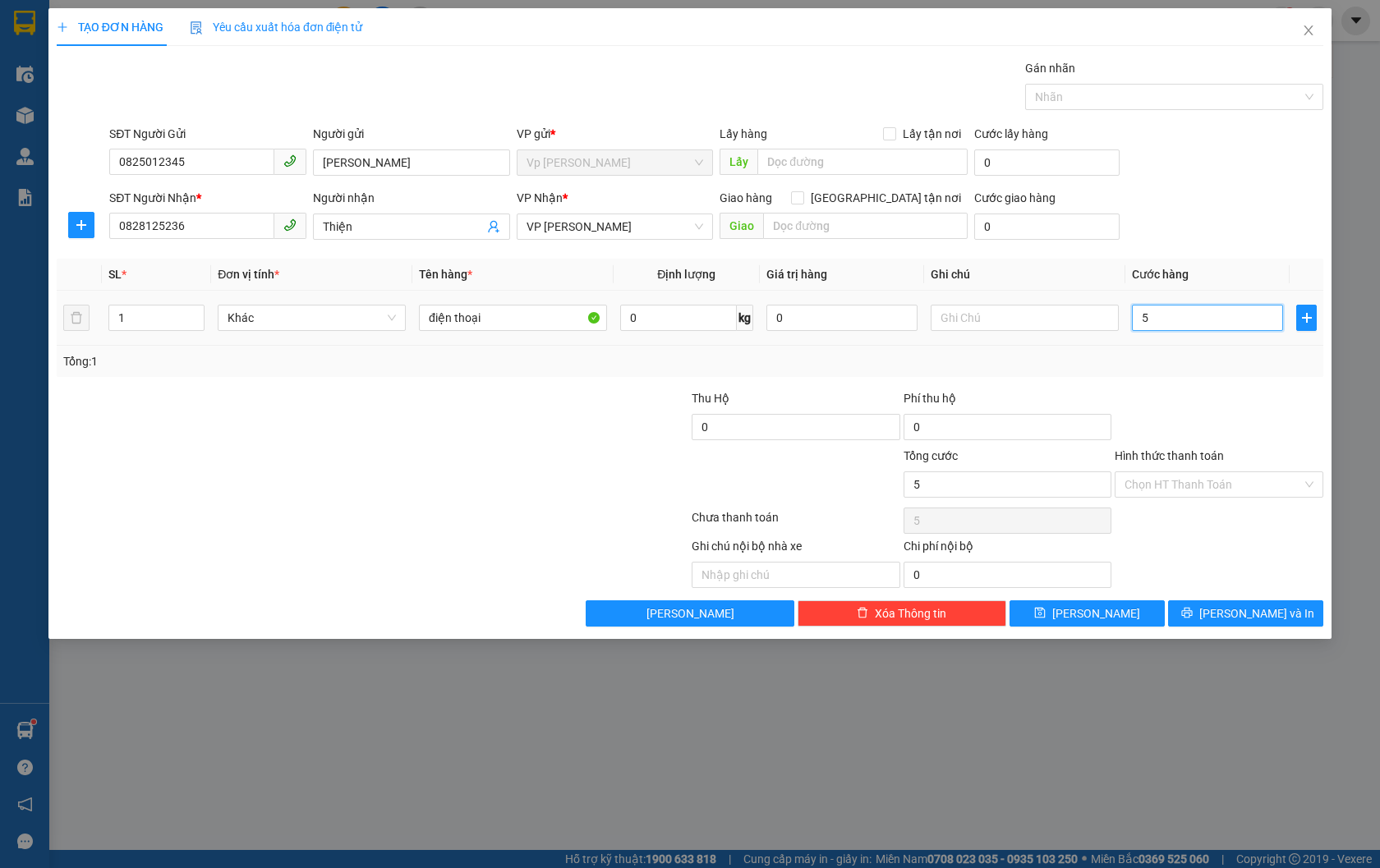
type input "50"
type input "500"
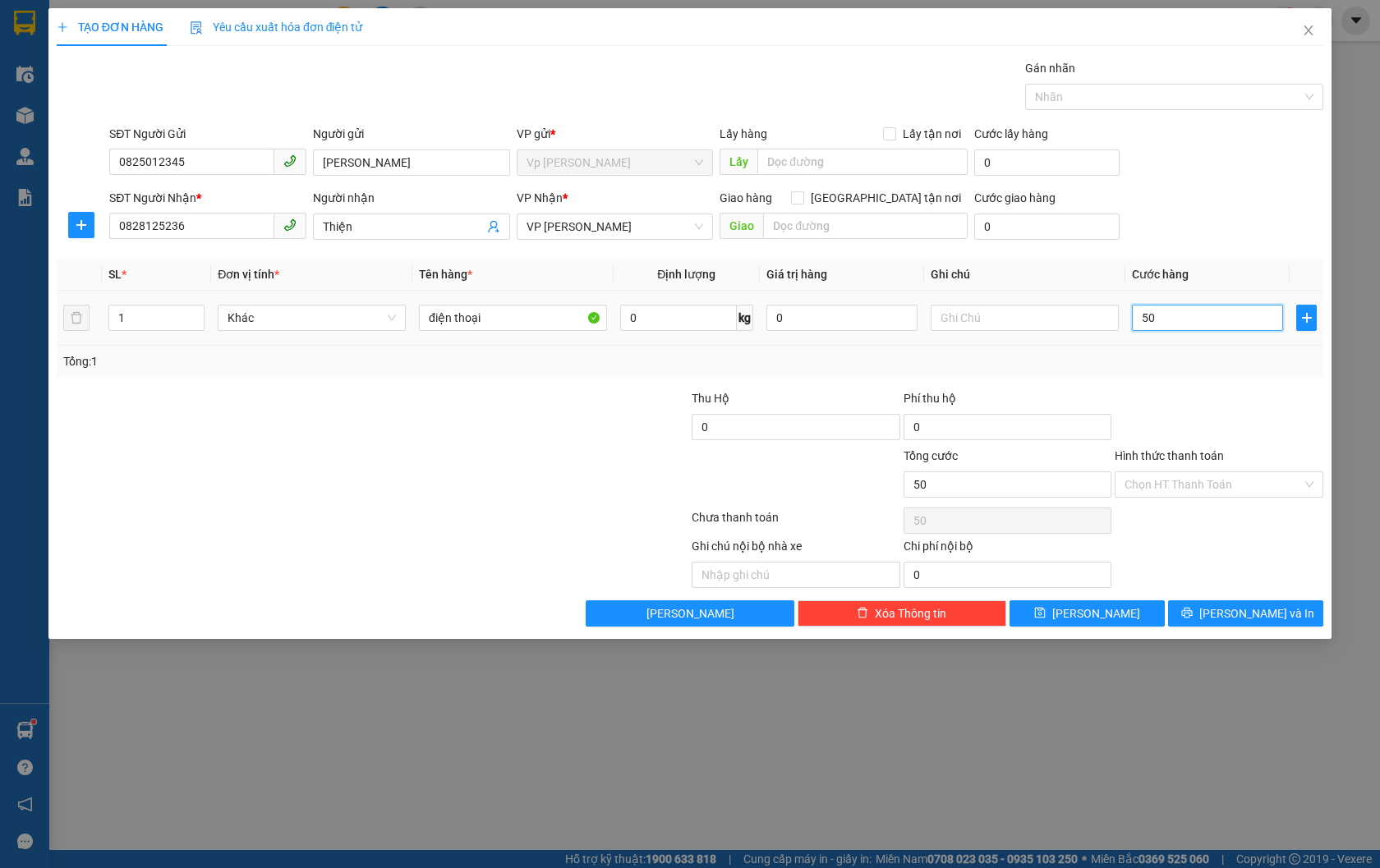
type input "500"
type input "5.000"
type input "50.000"
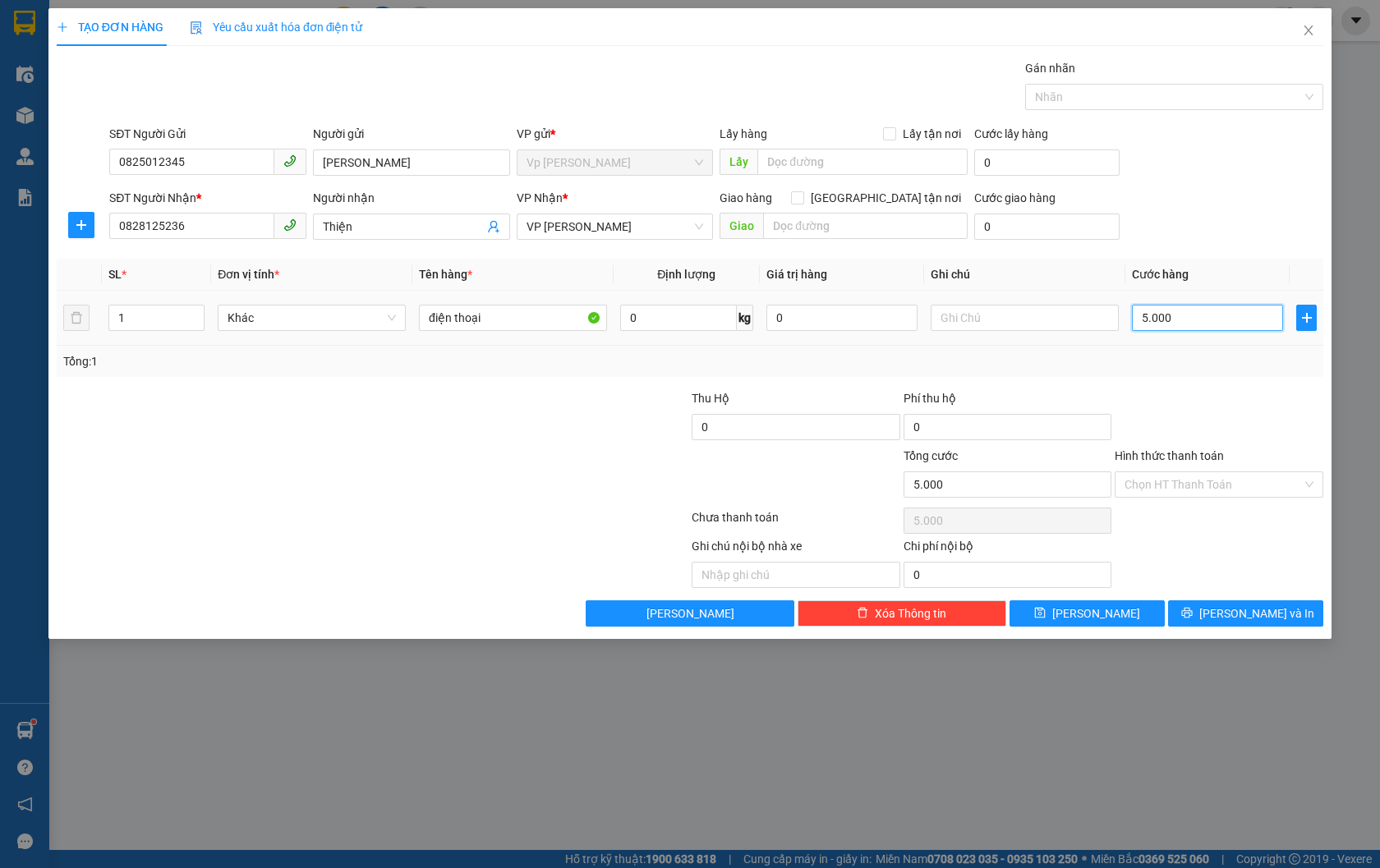
type input "50.000"
click at [1225, 479] on input "Hình thức thanh toán" at bounding box center [1213, 485] width 177 height 24
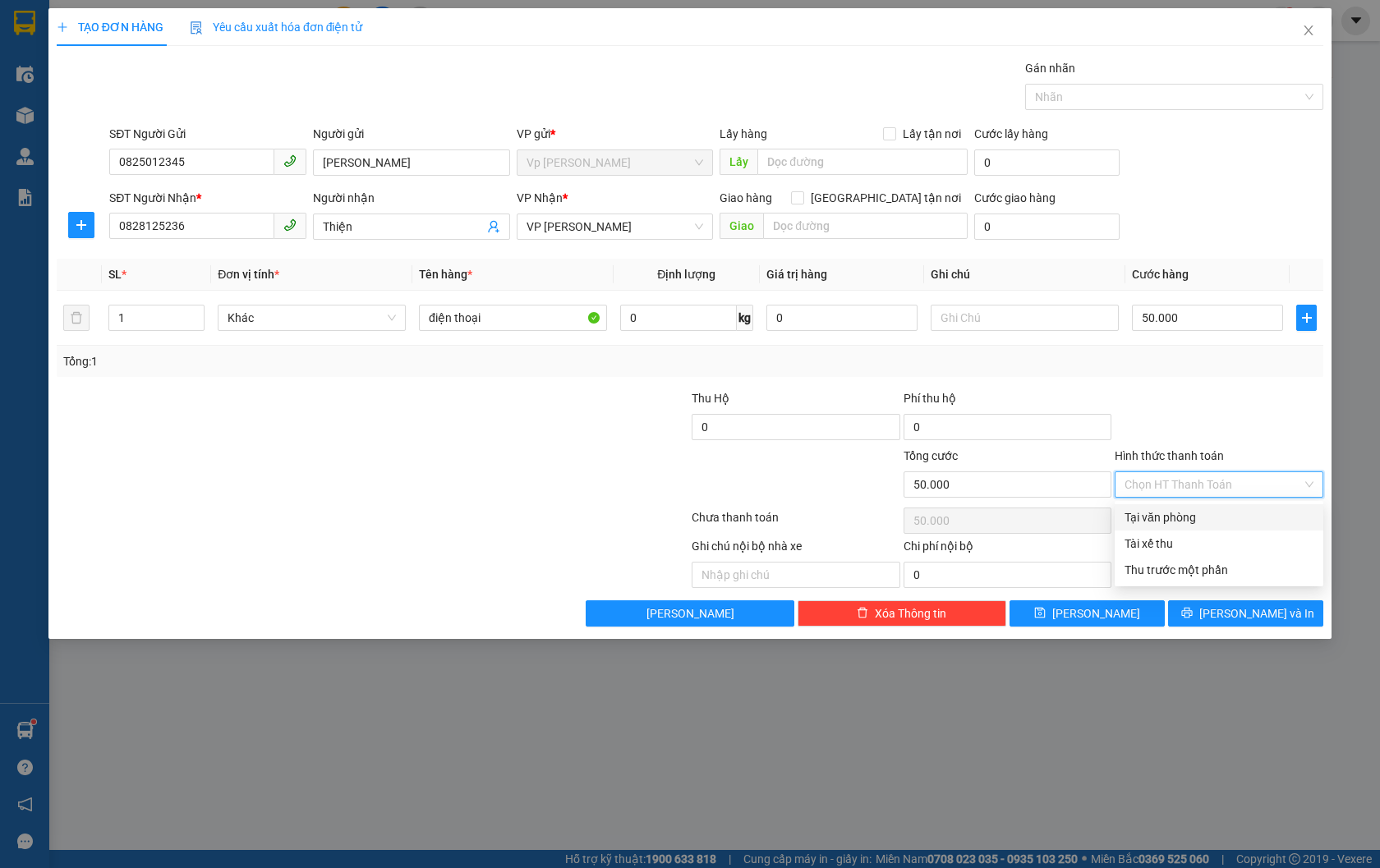
click at [1199, 515] on div "Tại văn phòng" at bounding box center [1219, 517] width 189 height 18
type input "0"
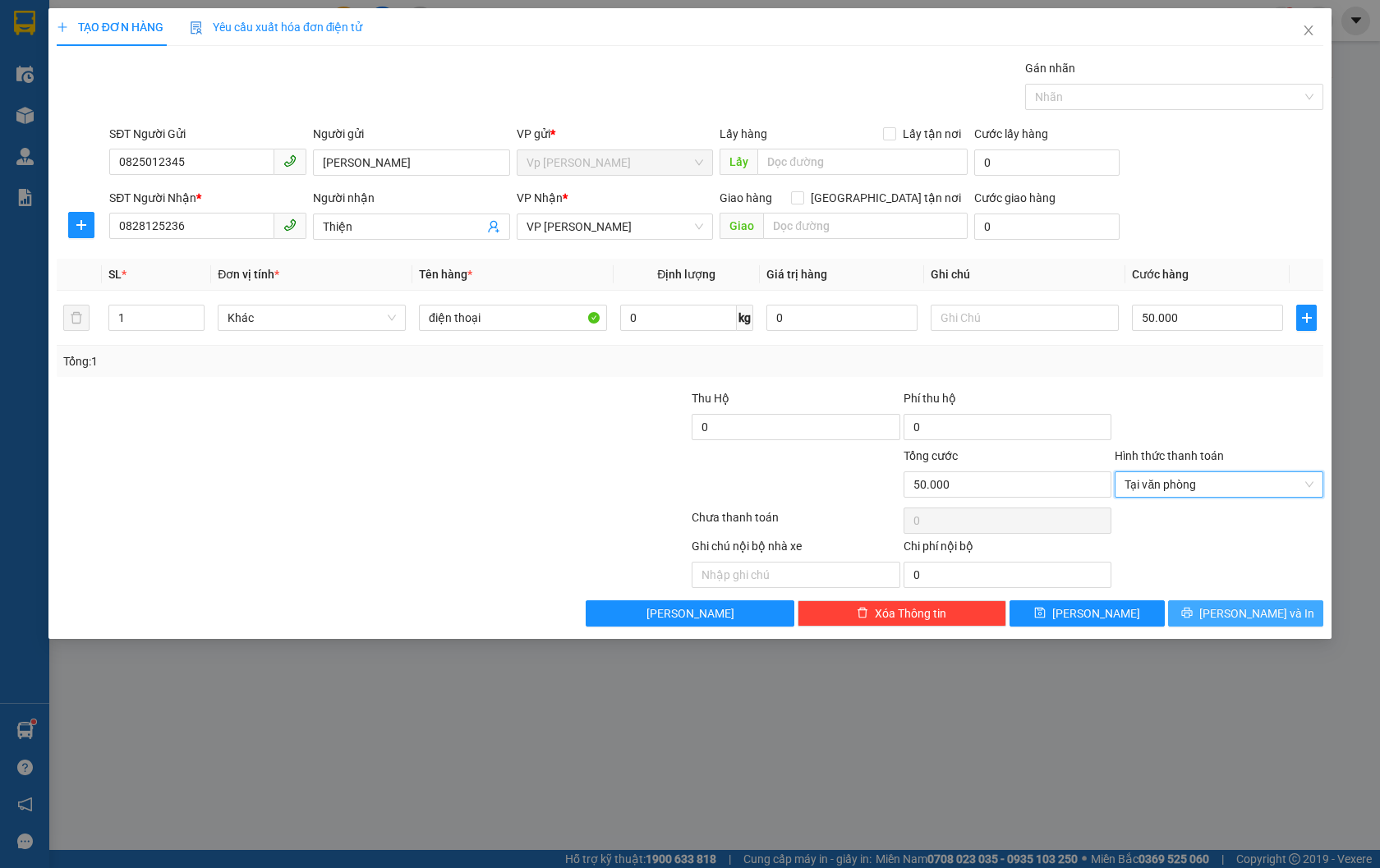
click at [1273, 613] on span "[PERSON_NAME] và In" at bounding box center [1257, 613] width 115 height 18
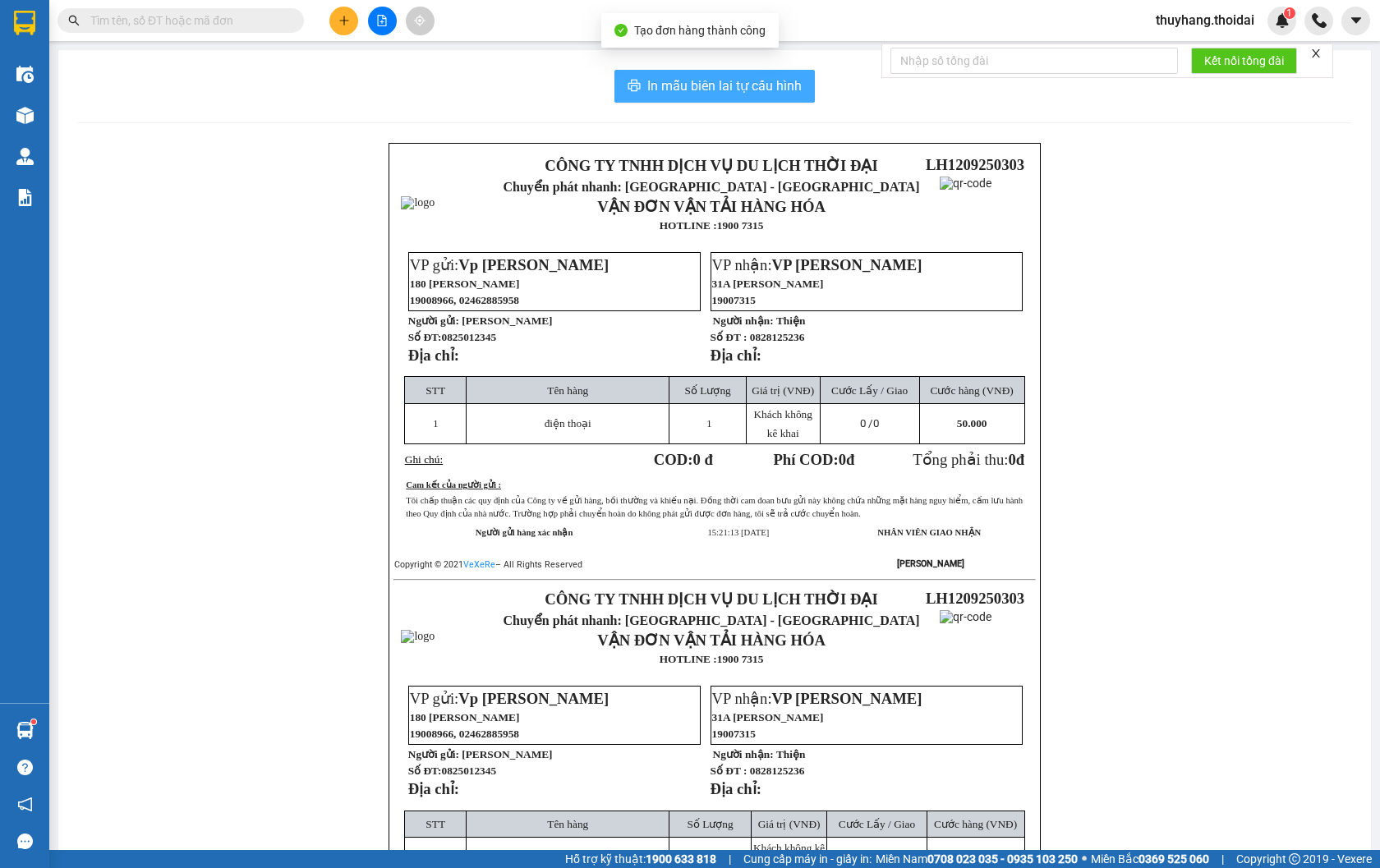
click at [690, 77] on span "In mẫu biên lai tự cấu hình" at bounding box center [724, 86] width 155 height 21
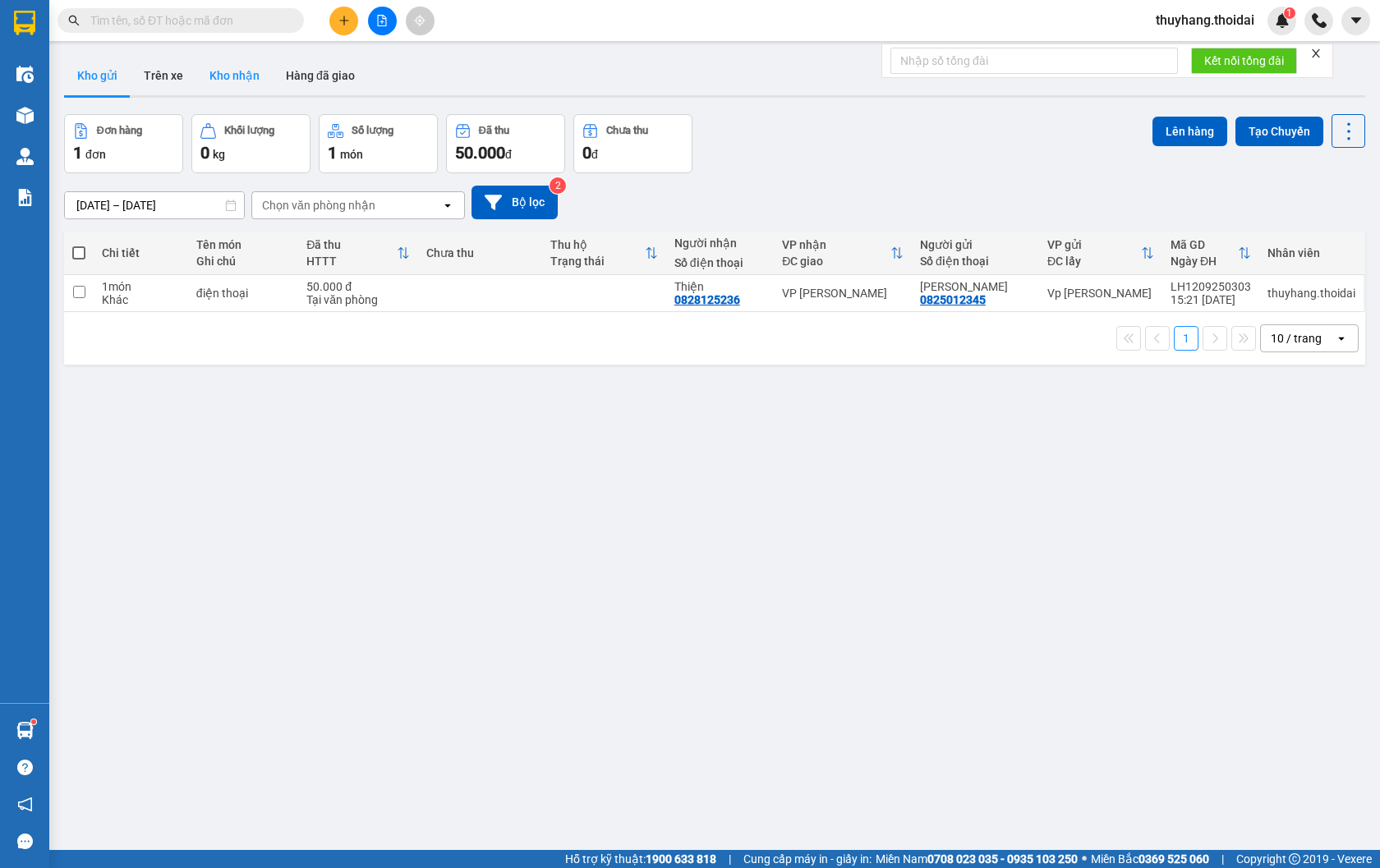
click at [245, 74] on button "Kho nhận" at bounding box center [234, 75] width 76 height 39
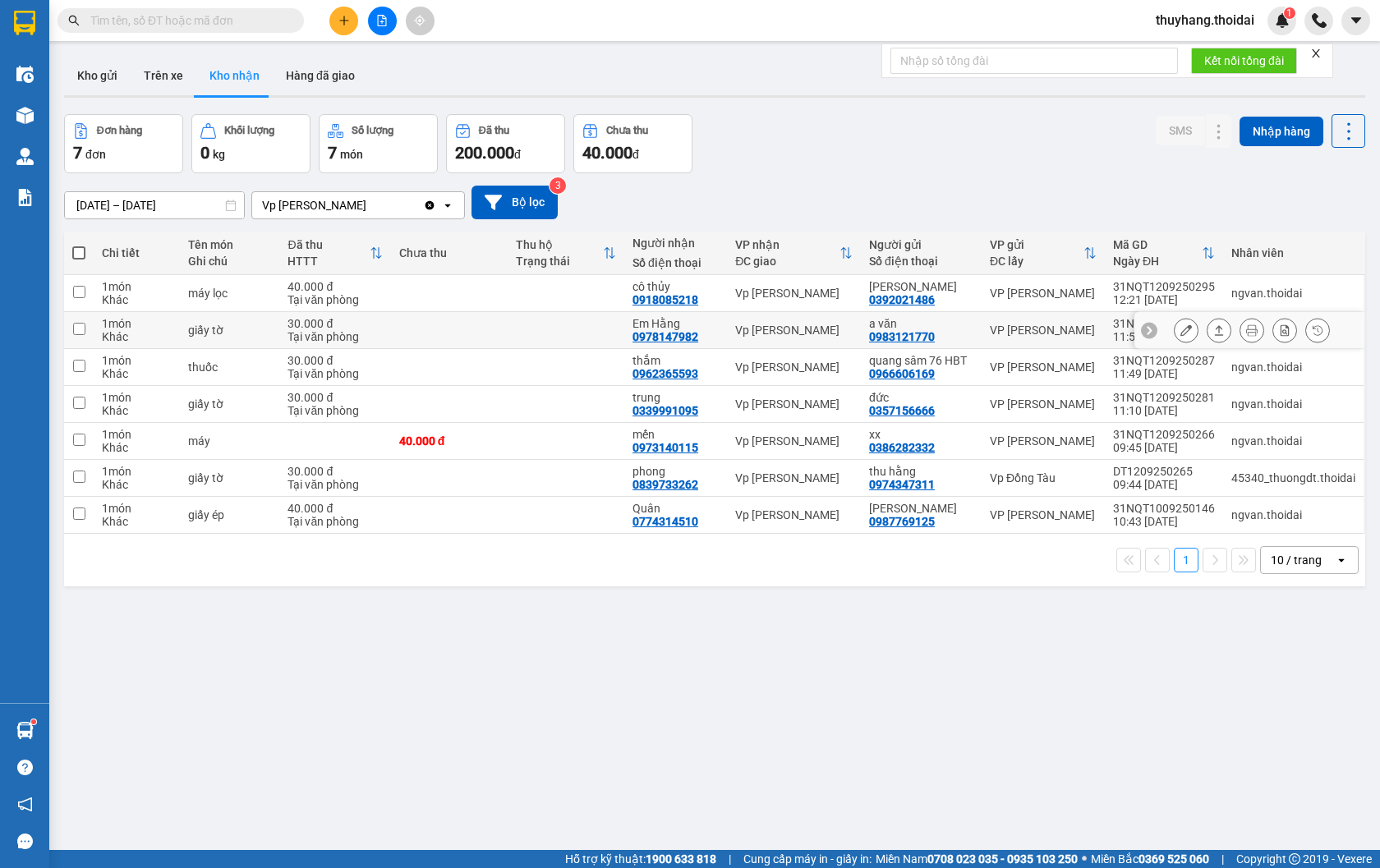
click at [444, 345] on td at bounding box center [450, 330] width 117 height 37
checkbox input "true"
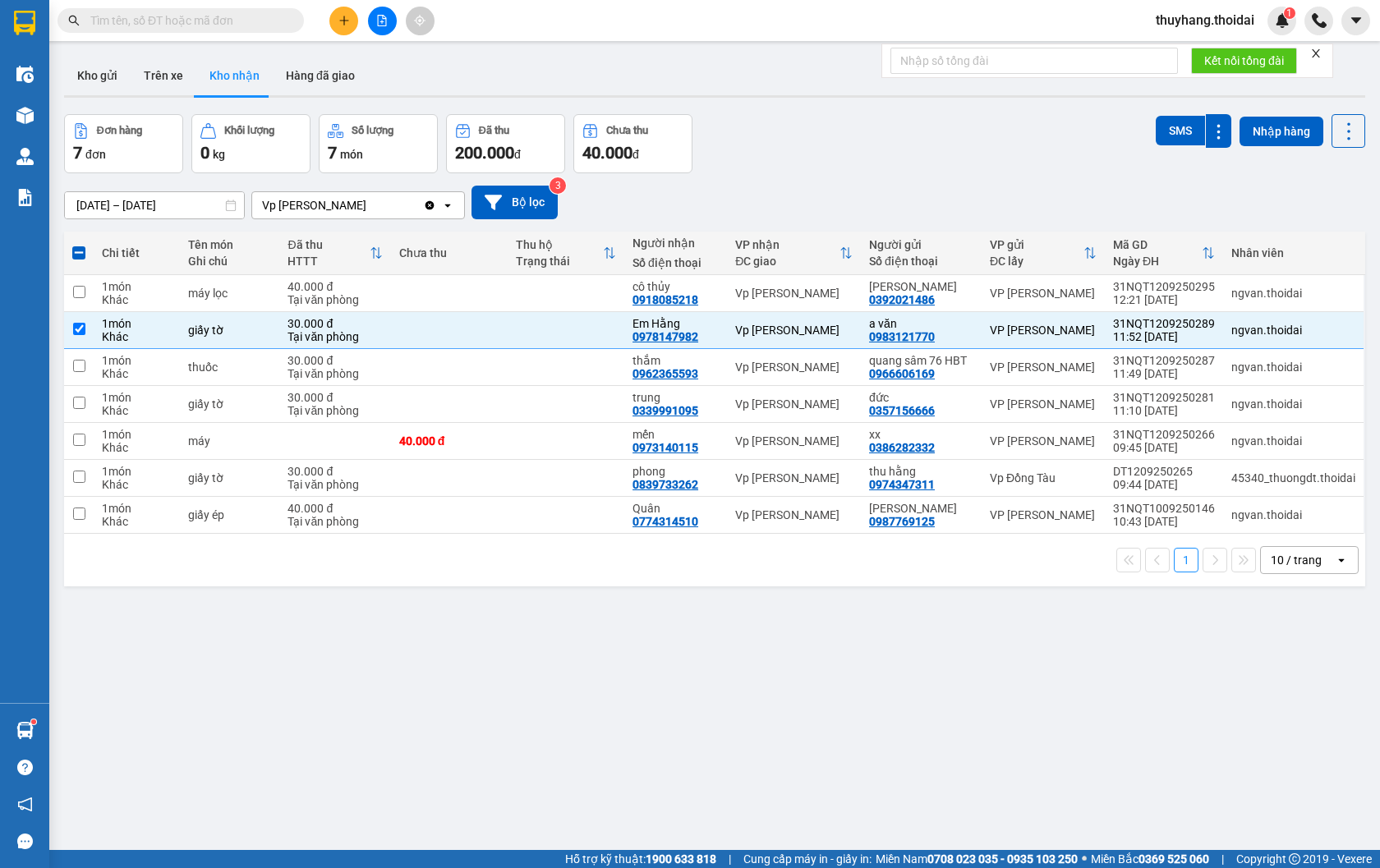
click at [170, 17] on input "text" at bounding box center [187, 20] width 194 height 18
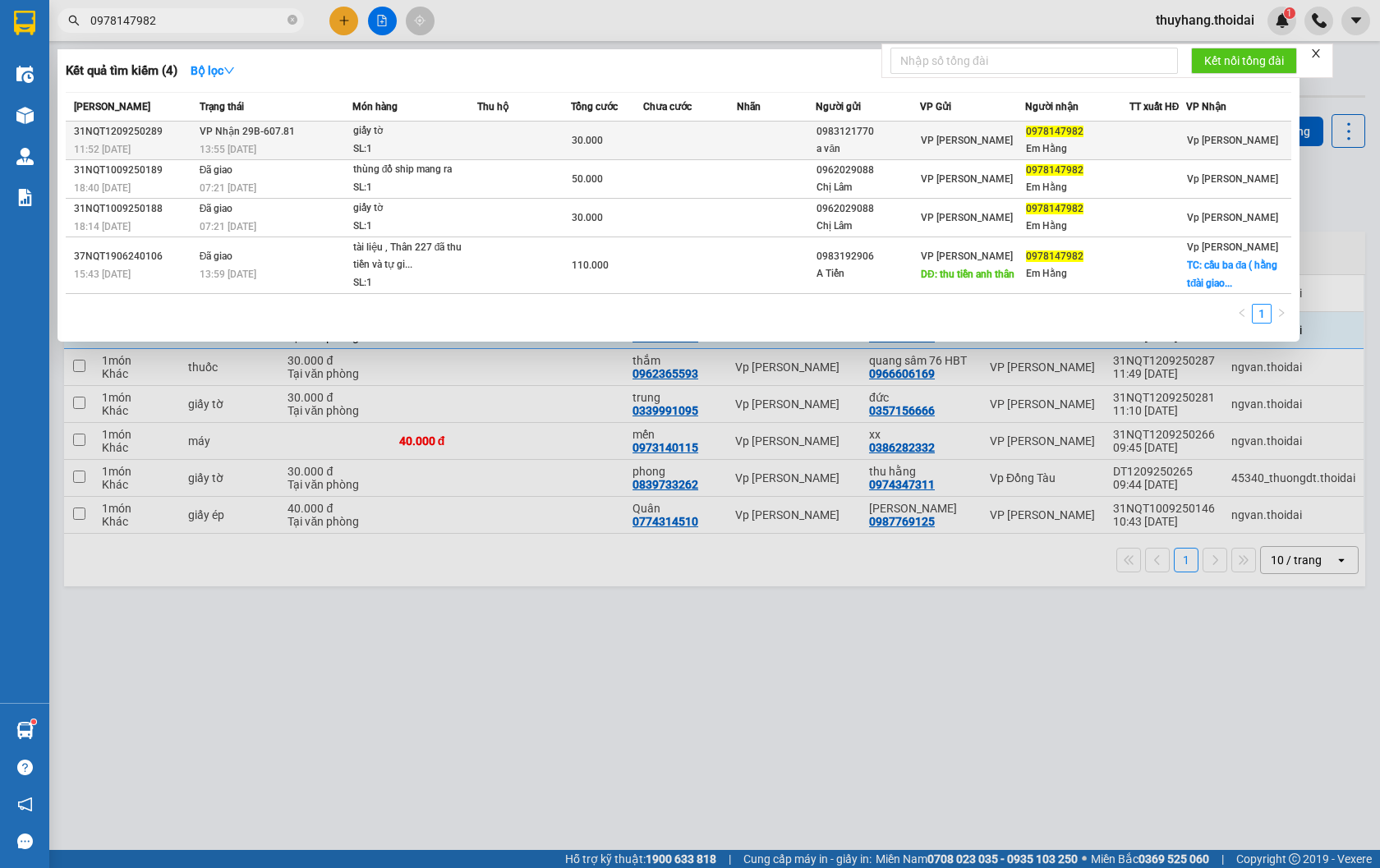
type input "0978147982"
click at [308, 135] on td "VP Nhận 29B-607.81 13:55 [DATE]" at bounding box center [274, 141] width 157 height 38
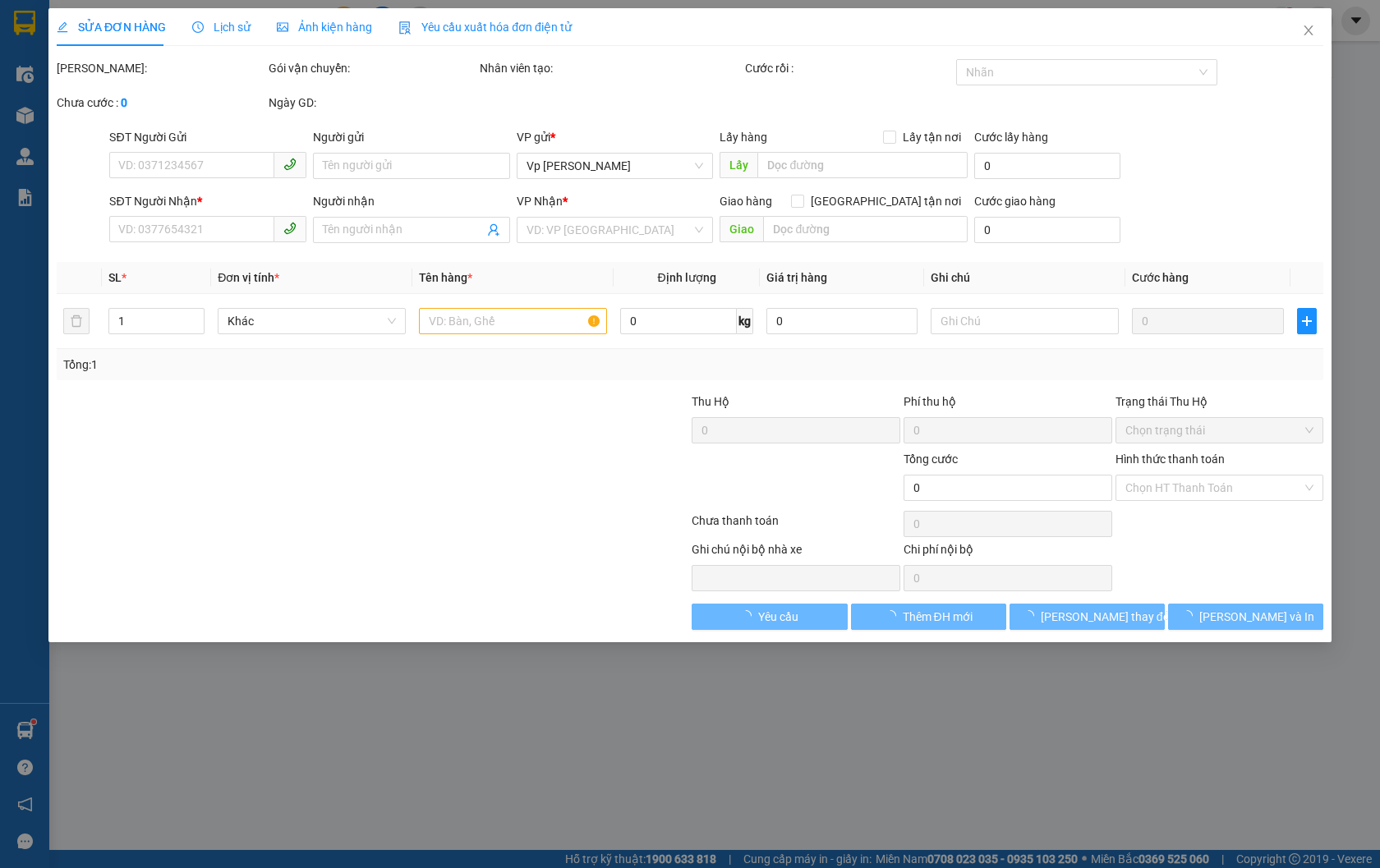
type input "0983121770"
type input "a văn"
type input "0978147982"
type input "Em Hằng"
type input "30.000"
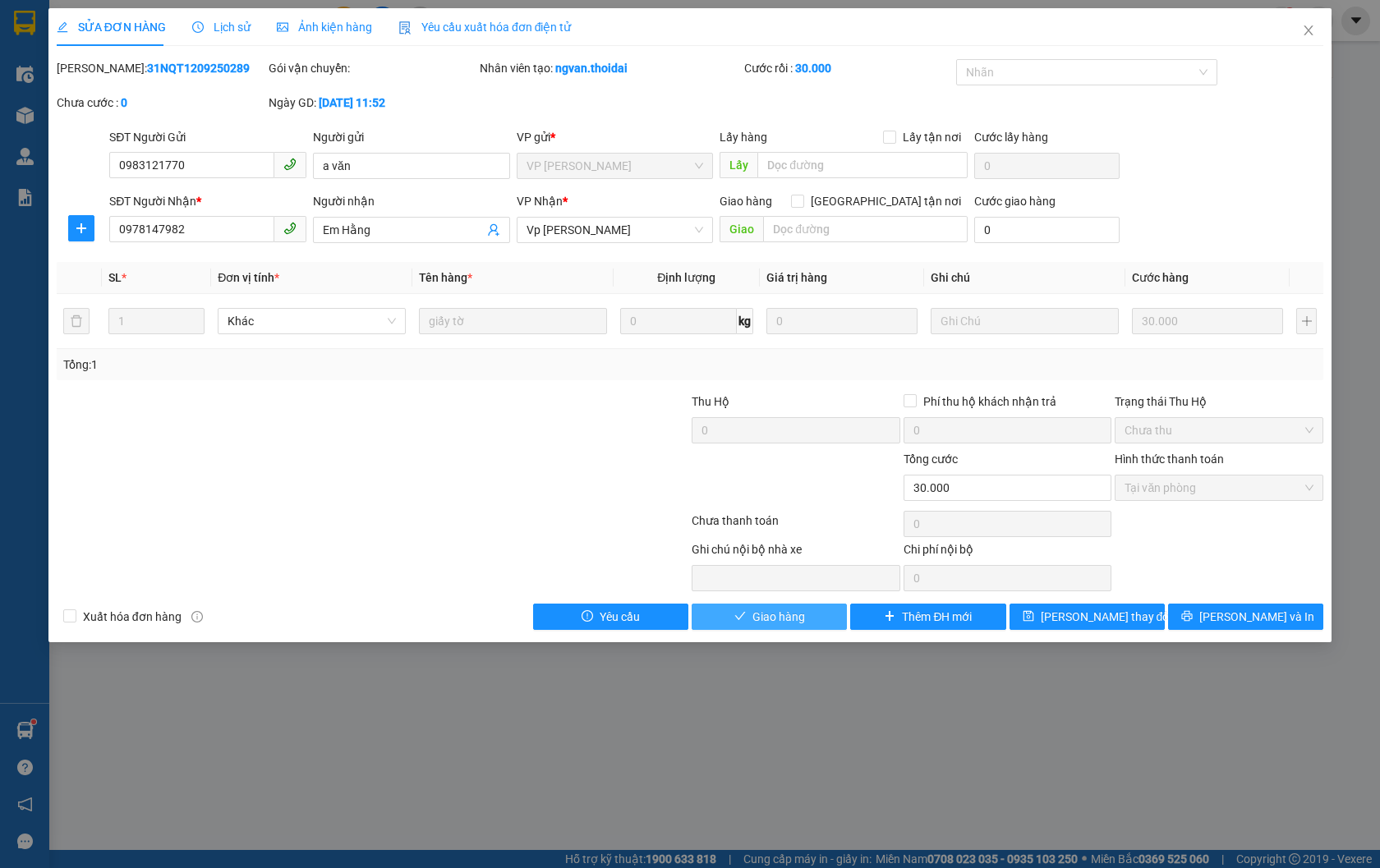
click at [802, 616] on span "Giao hàng" at bounding box center [779, 617] width 52 height 18
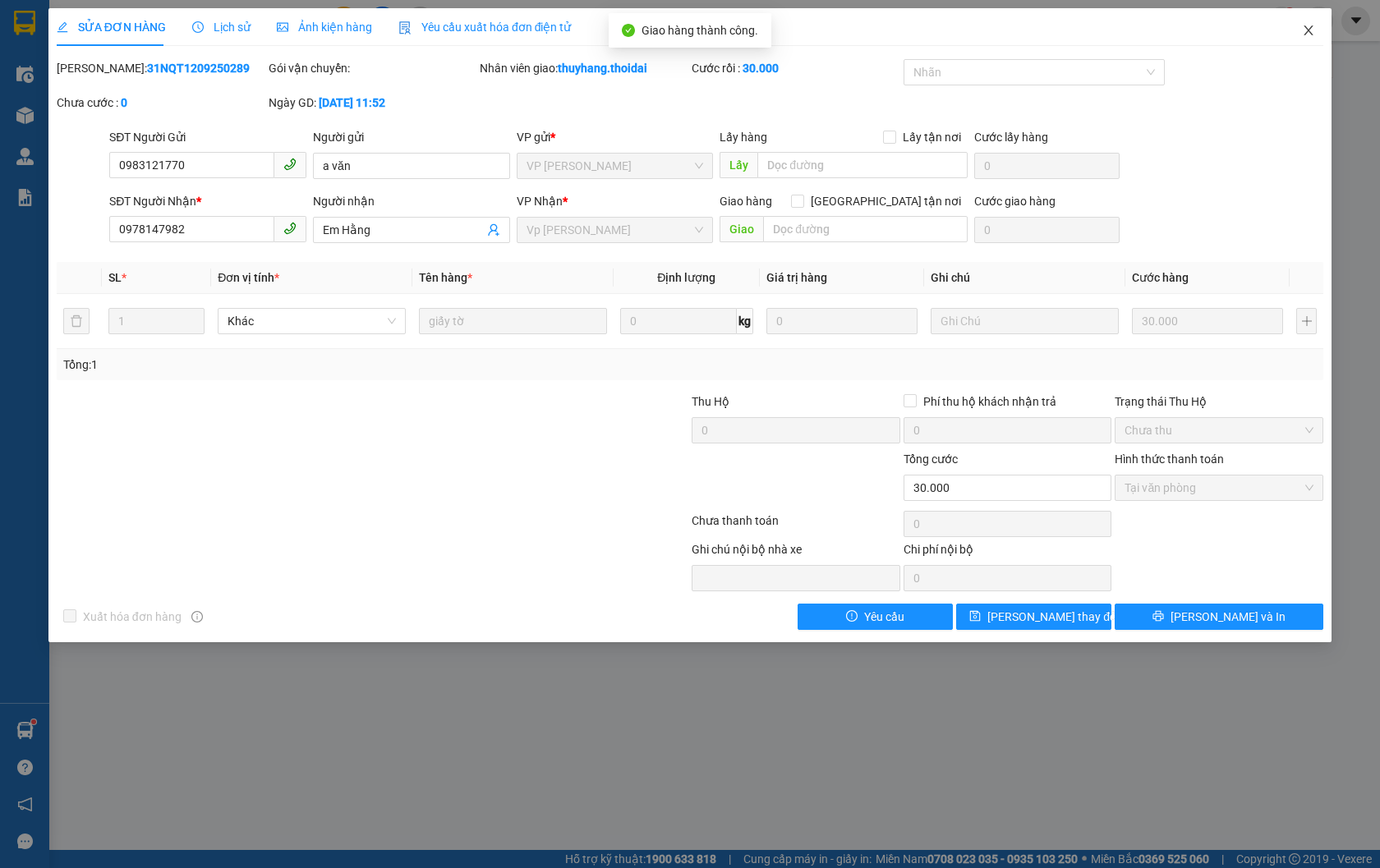
click at [1303, 29] on icon "close" at bounding box center [1308, 30] width 13 height 13
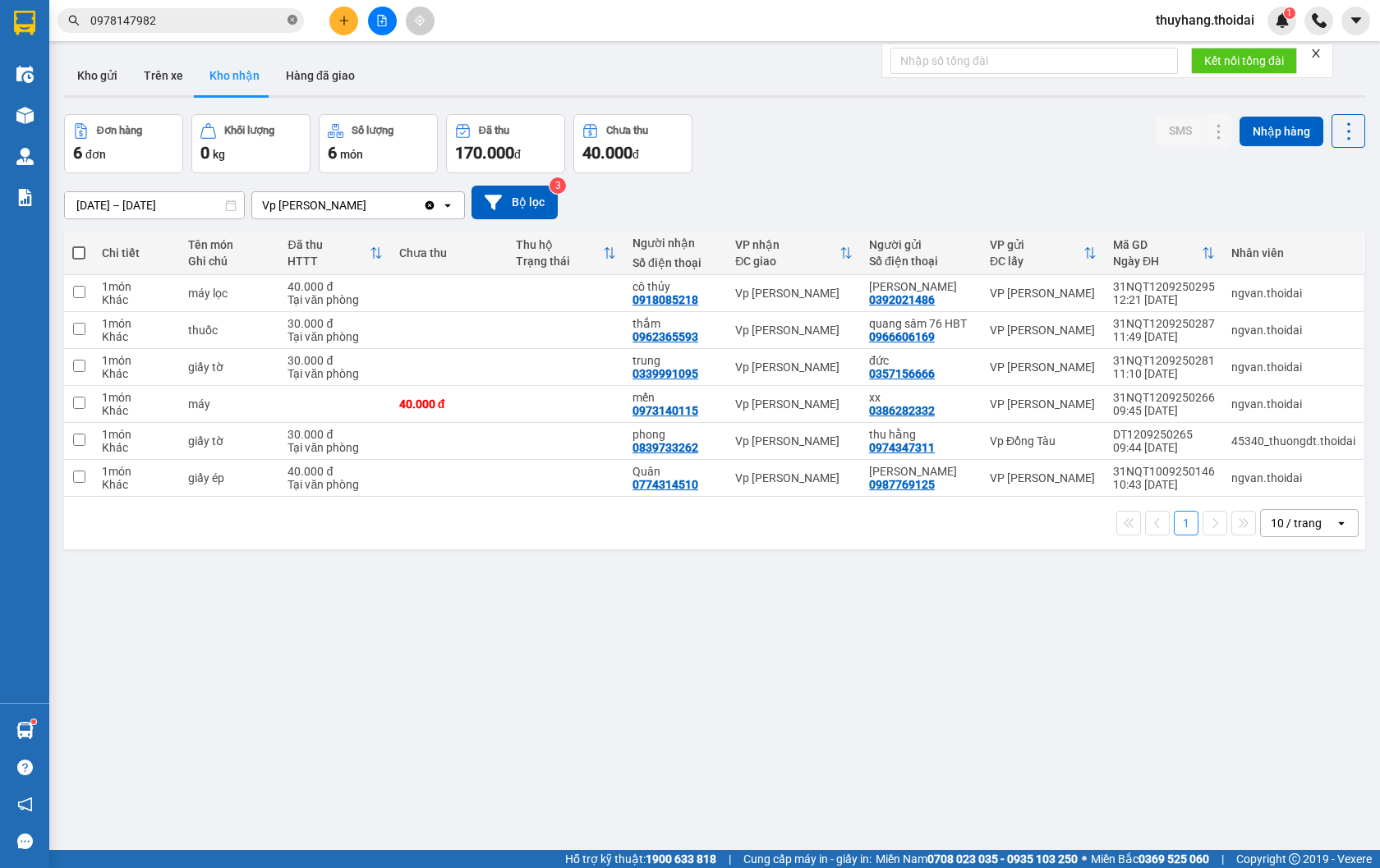
click at [292, 19] on icon "close-circle" at bounding box center [292, 19] width 10 height 10
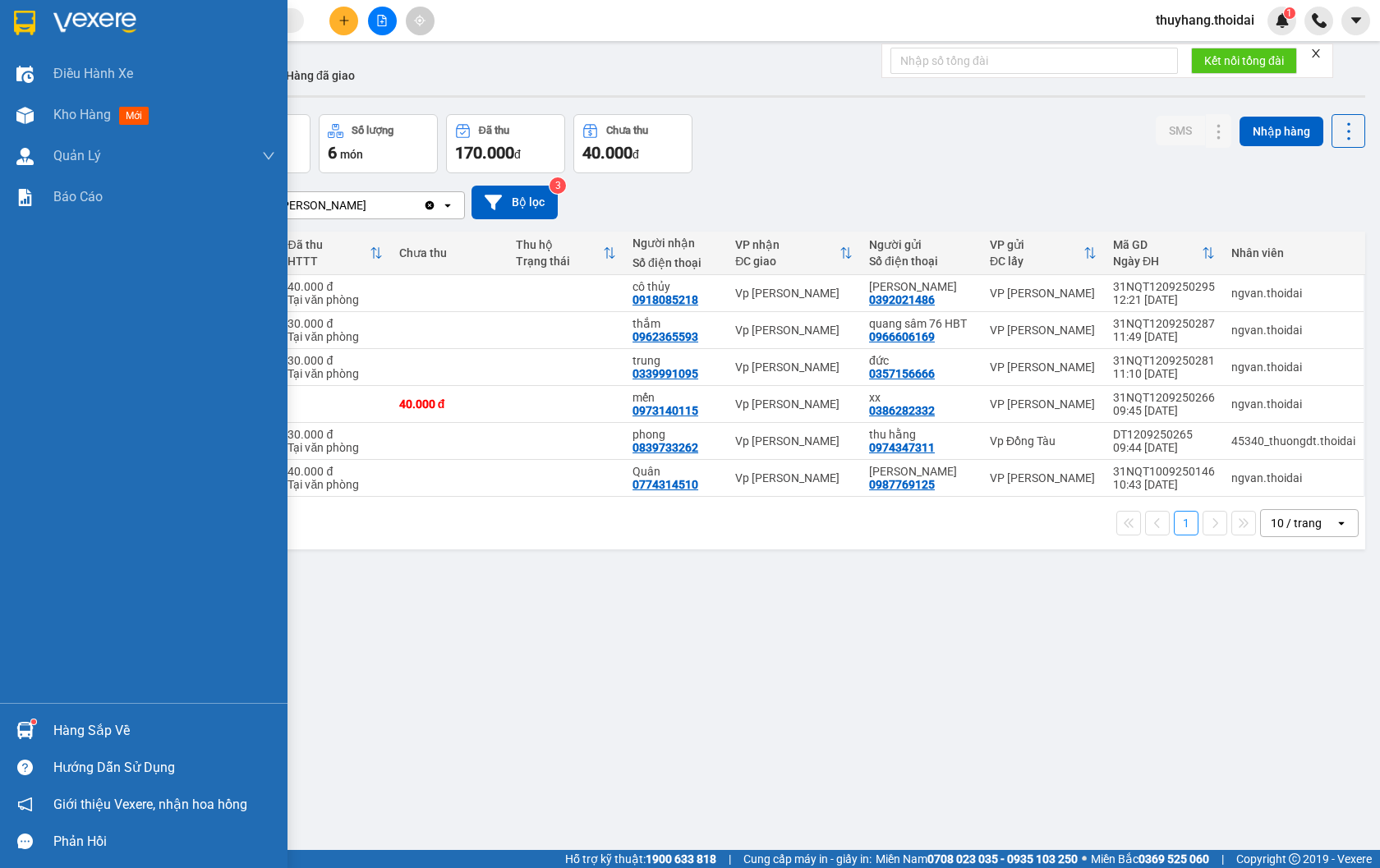
click at [80, 734] on div "Hàng sắp về" at bounding box center [164, 731] width 222 height 24
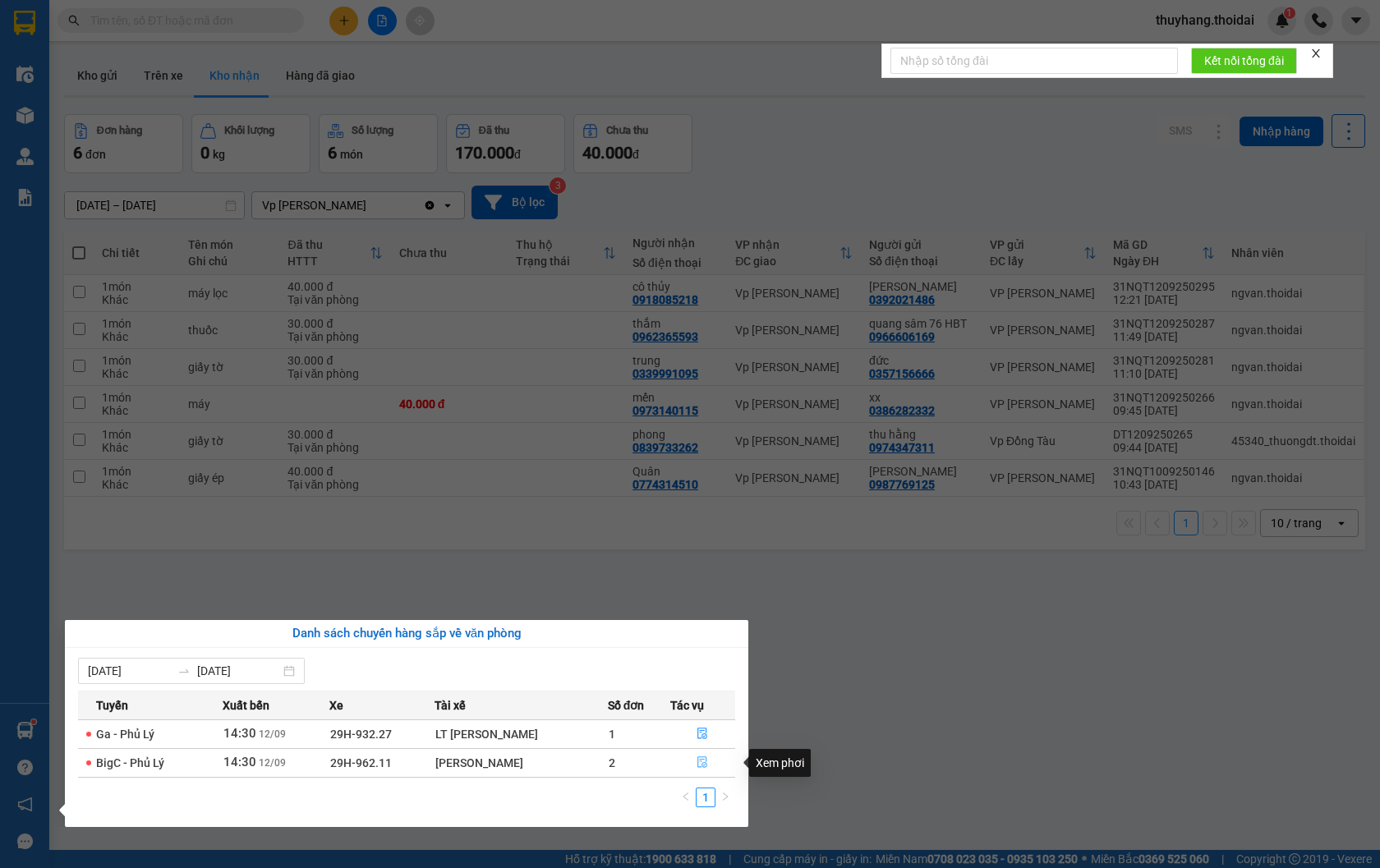
click at [711, 762] on button "button" at bounding box center [702, 763] width 64 height 26
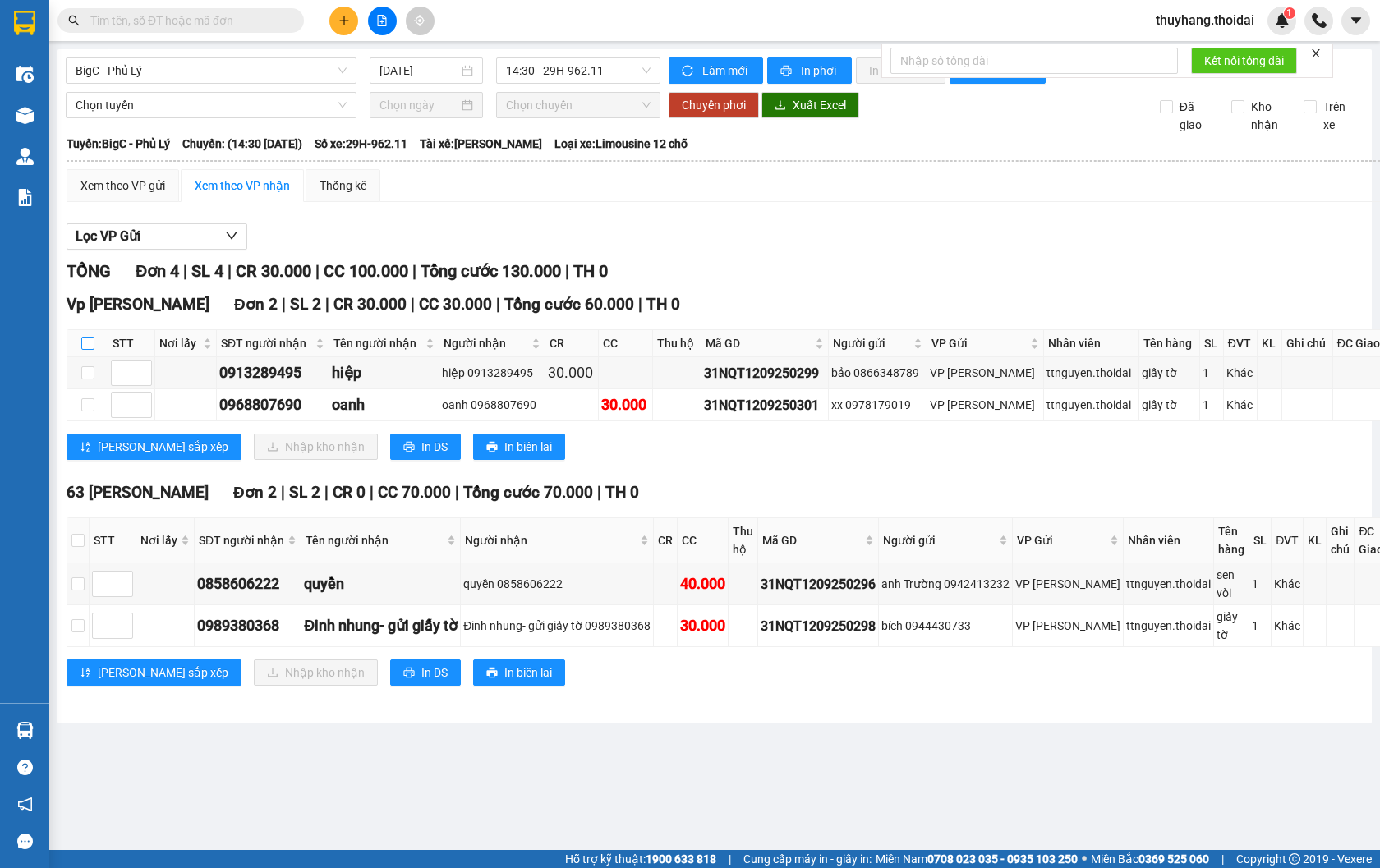
click at [83, 350] on input "checkbox" at bounding box center [87, 343] width 13 height 13
checkbox input "true"
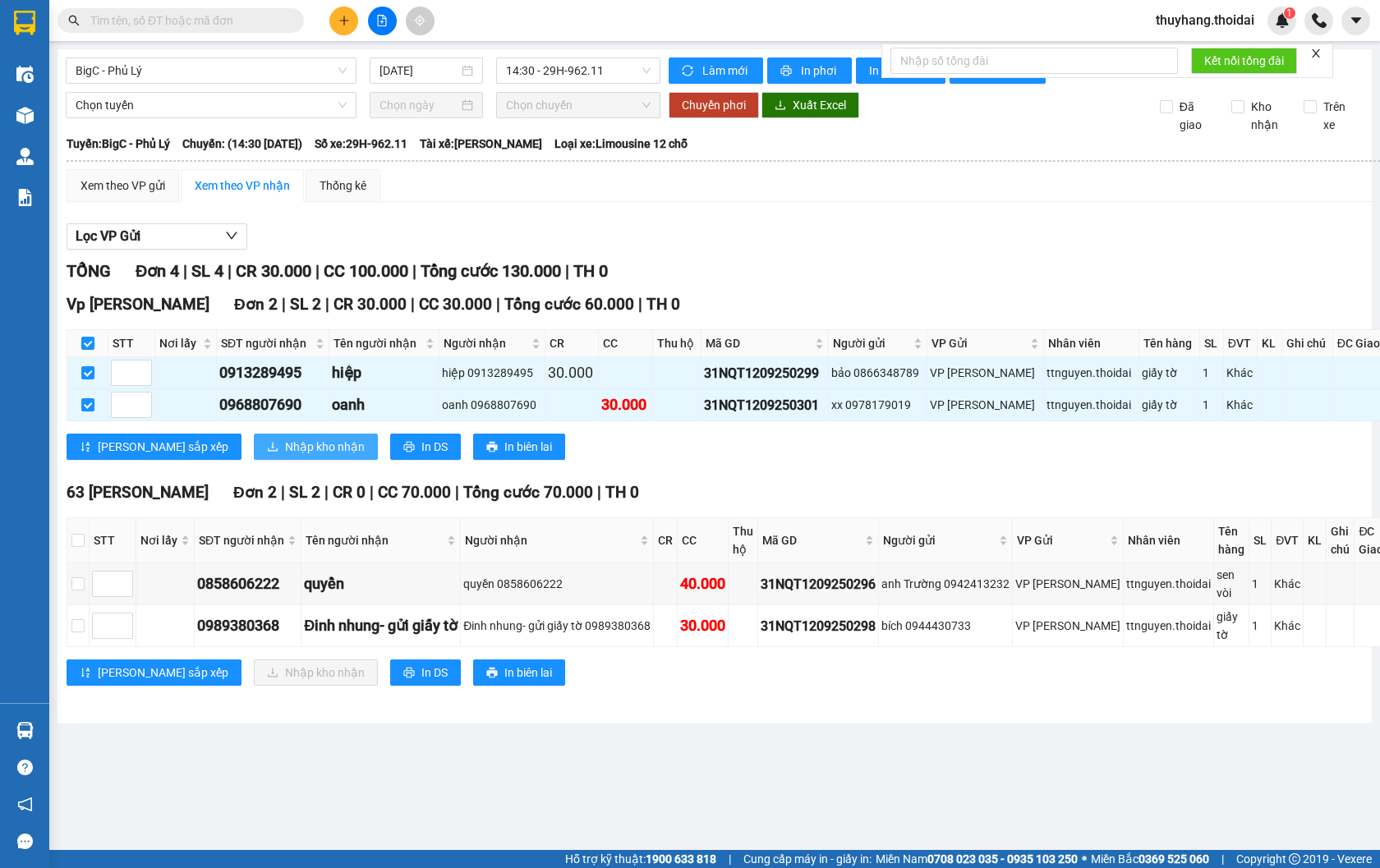
click at [285, 456] on span "Nhập kho nhận" at bounding box center [324, 446] width 79 height 18
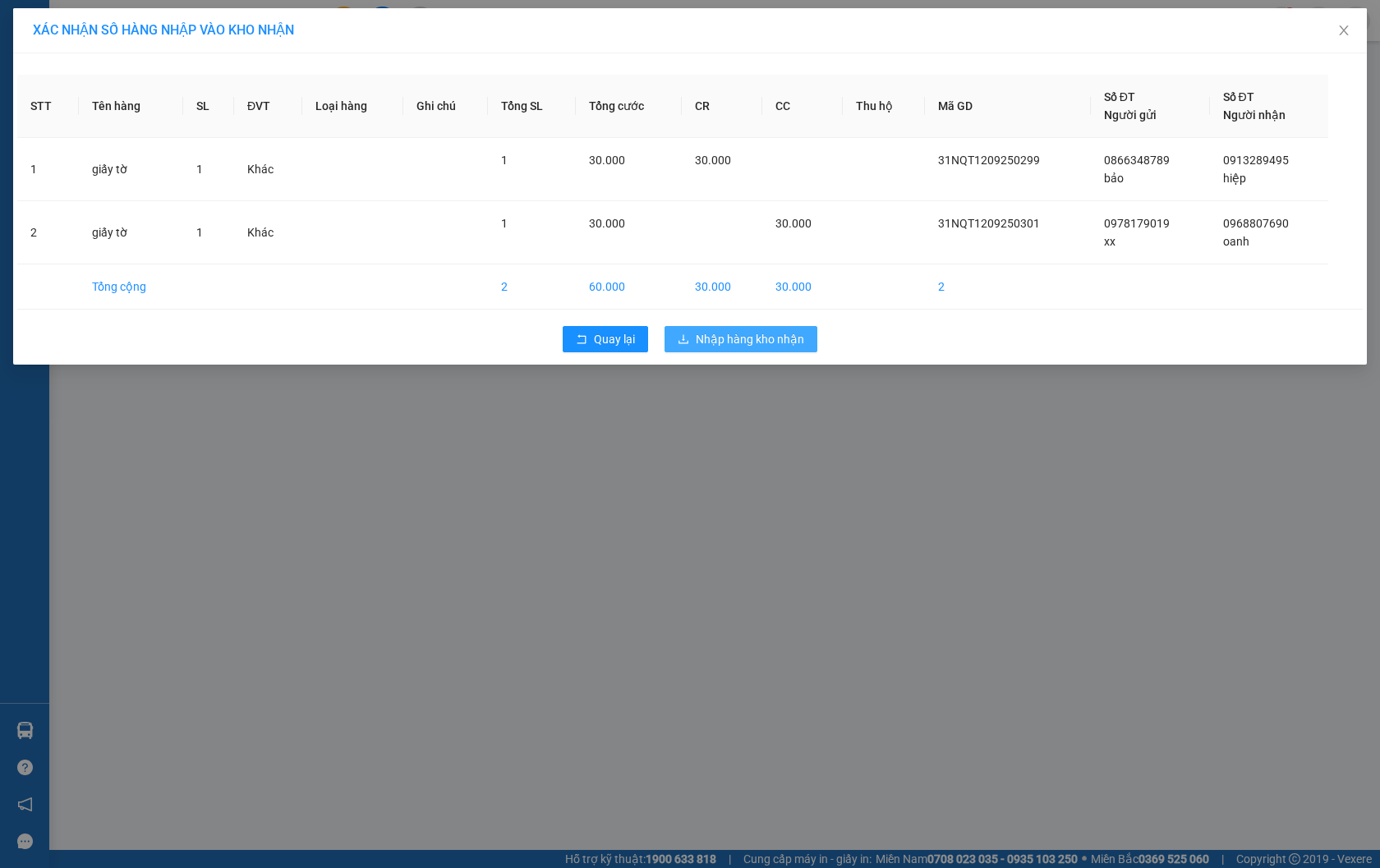
click at [777, 341] on span "Nhập hàng kho nhận" at bounding box center [750, 339] width 108 height 18
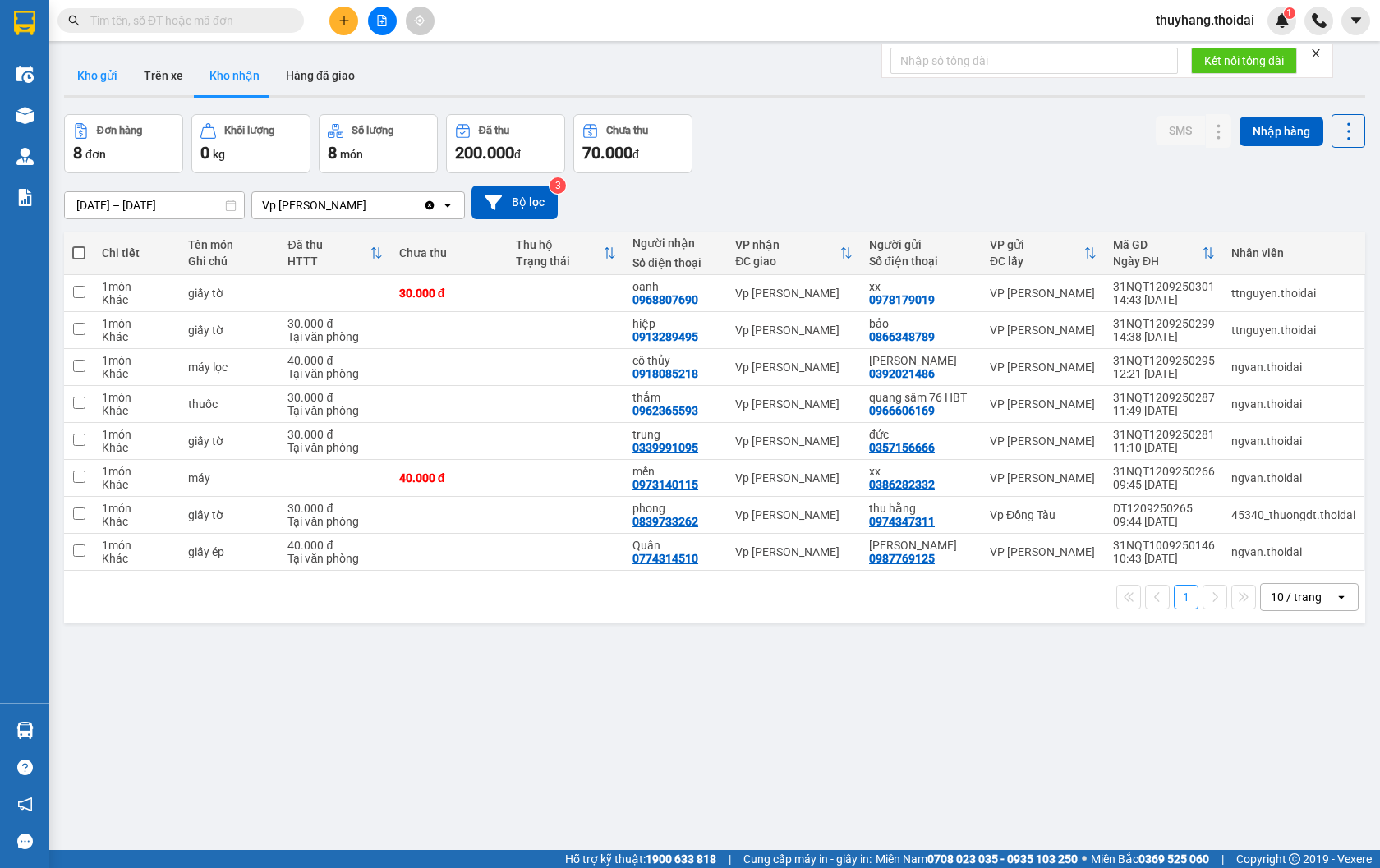
click at [102, 85] on button "Kho gửi" at bounding box center [97, 75] width 66 height 39
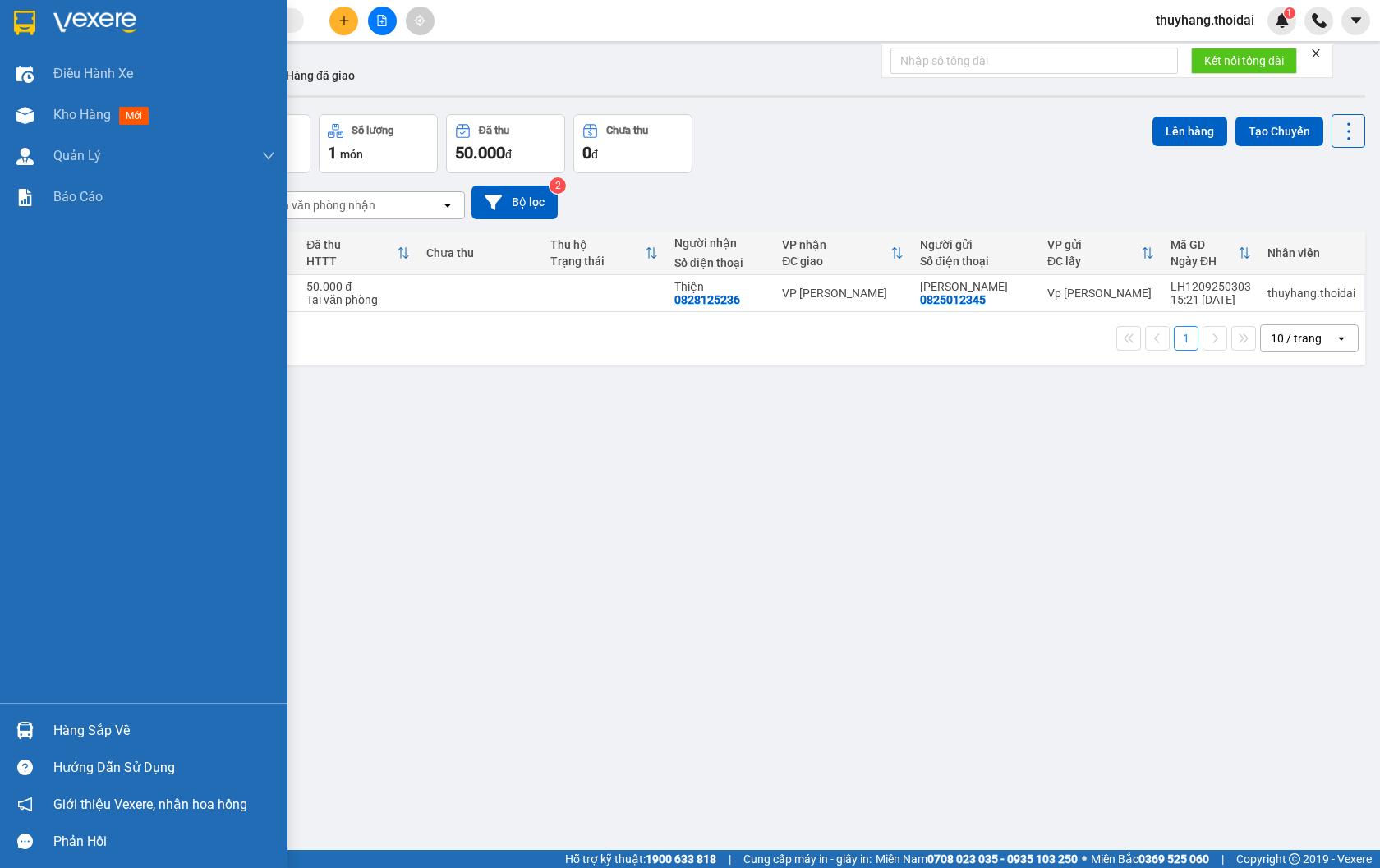
drag, startPoint x: 31, startPoint y: 723, endPoint x: 93, endPoint y: 729, distance: 62.3
click at [31, 725] on img at bounding box center [25, 731] width 17 height 17
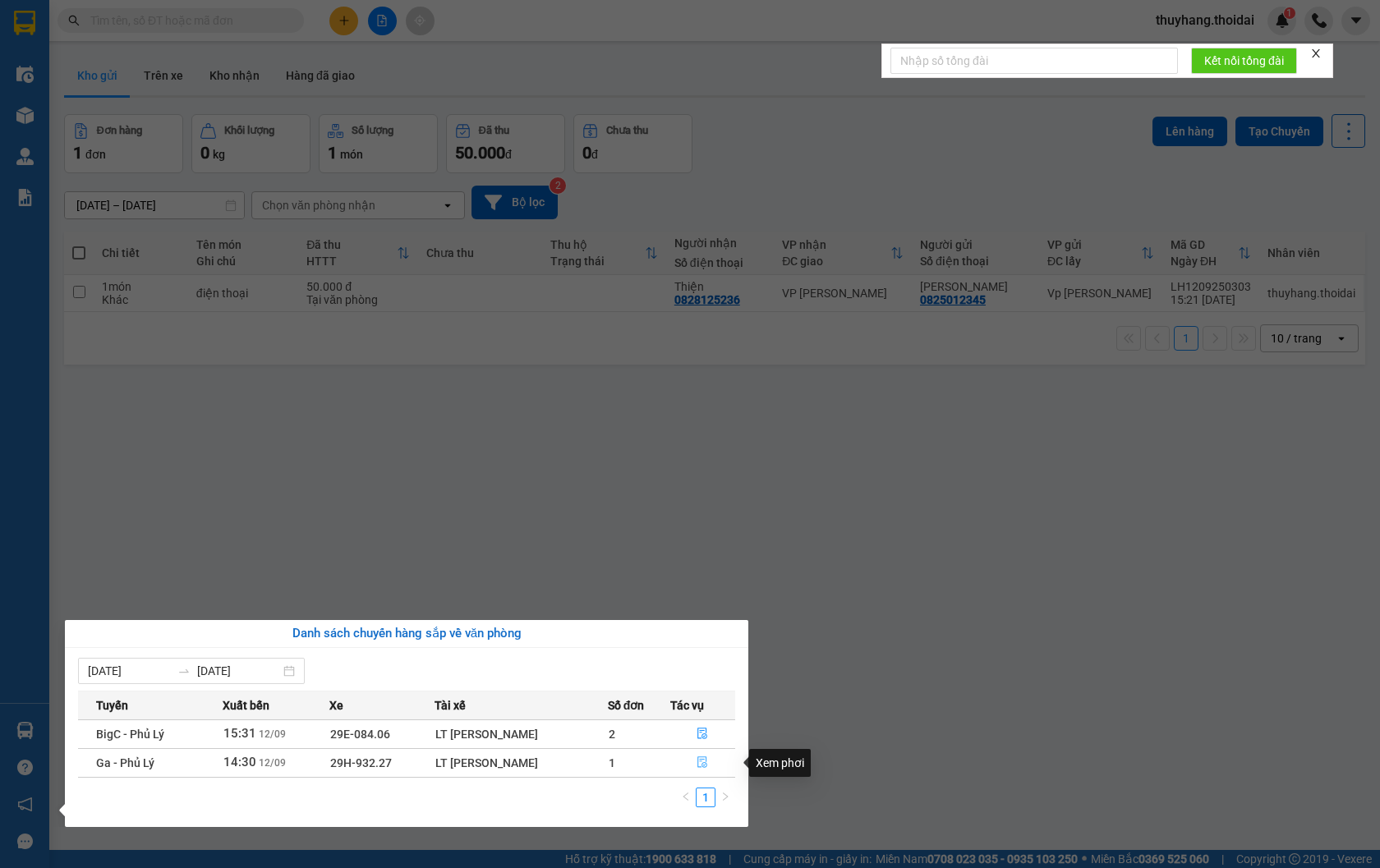
click at [702, 766] on icon "file-done" at bounding box center [702, 761] width 11 height 11
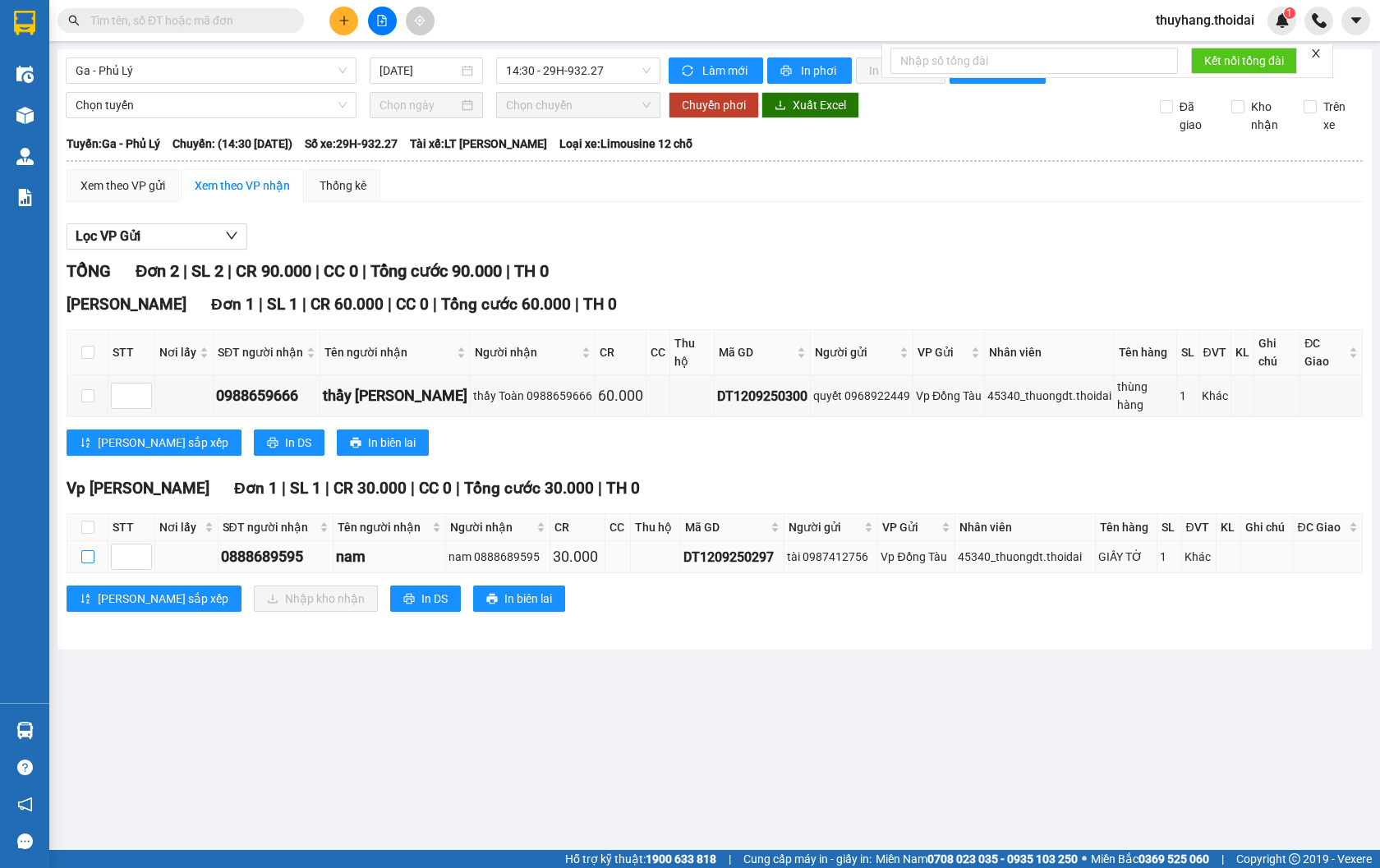
click at [84, 550] on input "checkbox" at bounding box center [87, 556] width 13 height 13
checkbox input "true"
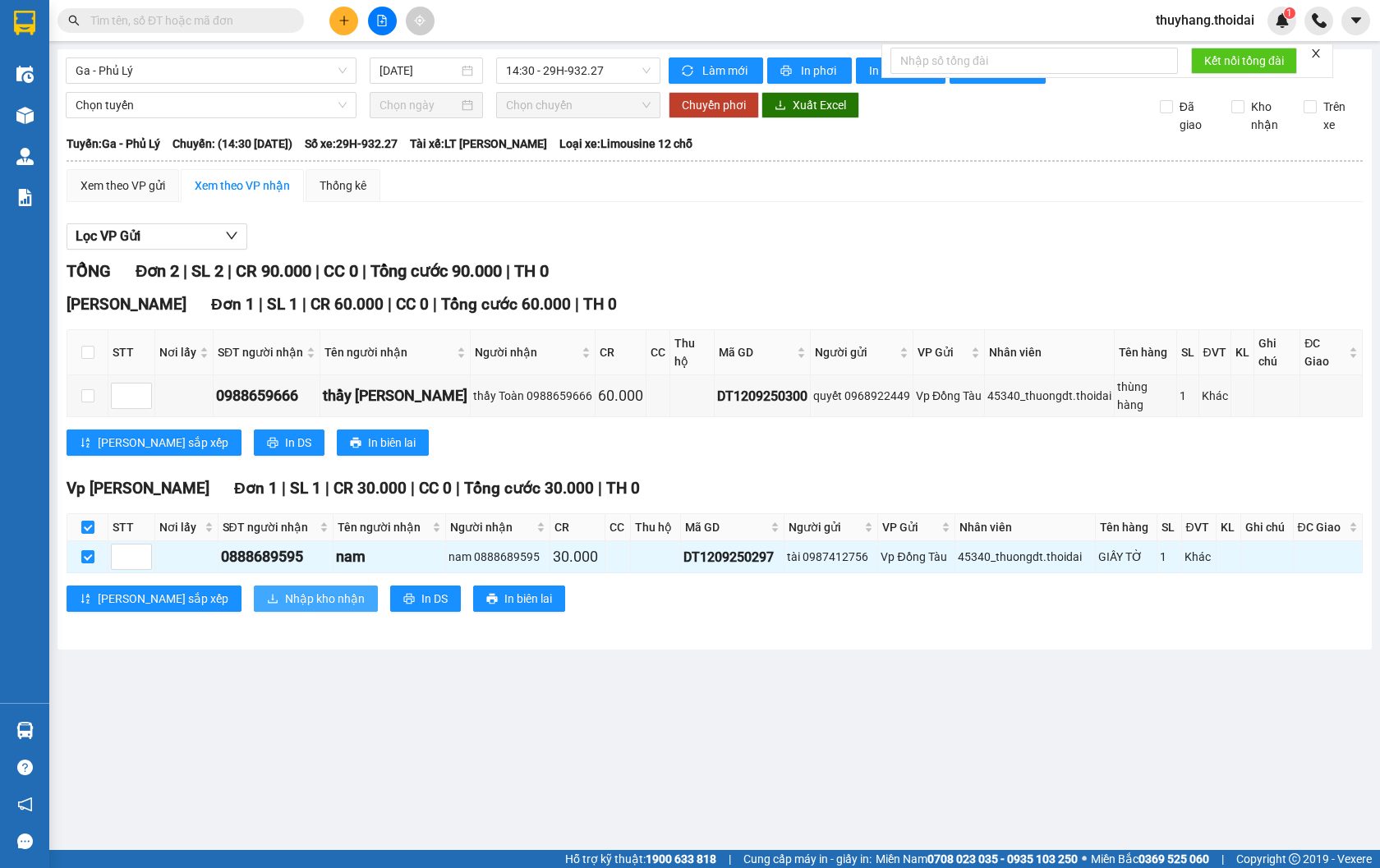
click at [285, 589] on span "Nhập kho nhận" at bounding box center [324, 598] width 79 height 18
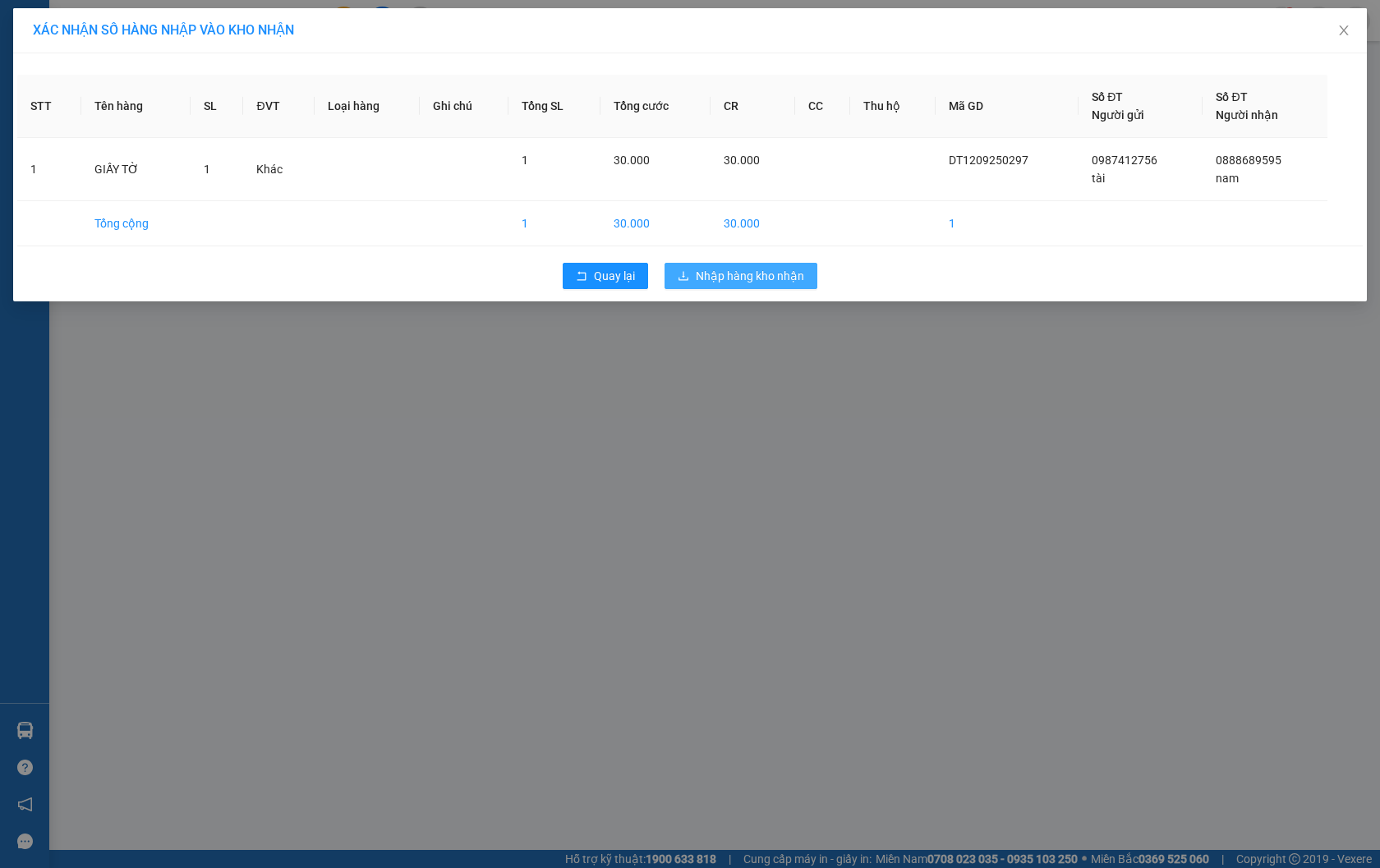
click at [731, 275] on span "Nhập hàng kho nhận" at bounding box center [750, 276] width 108 height 18
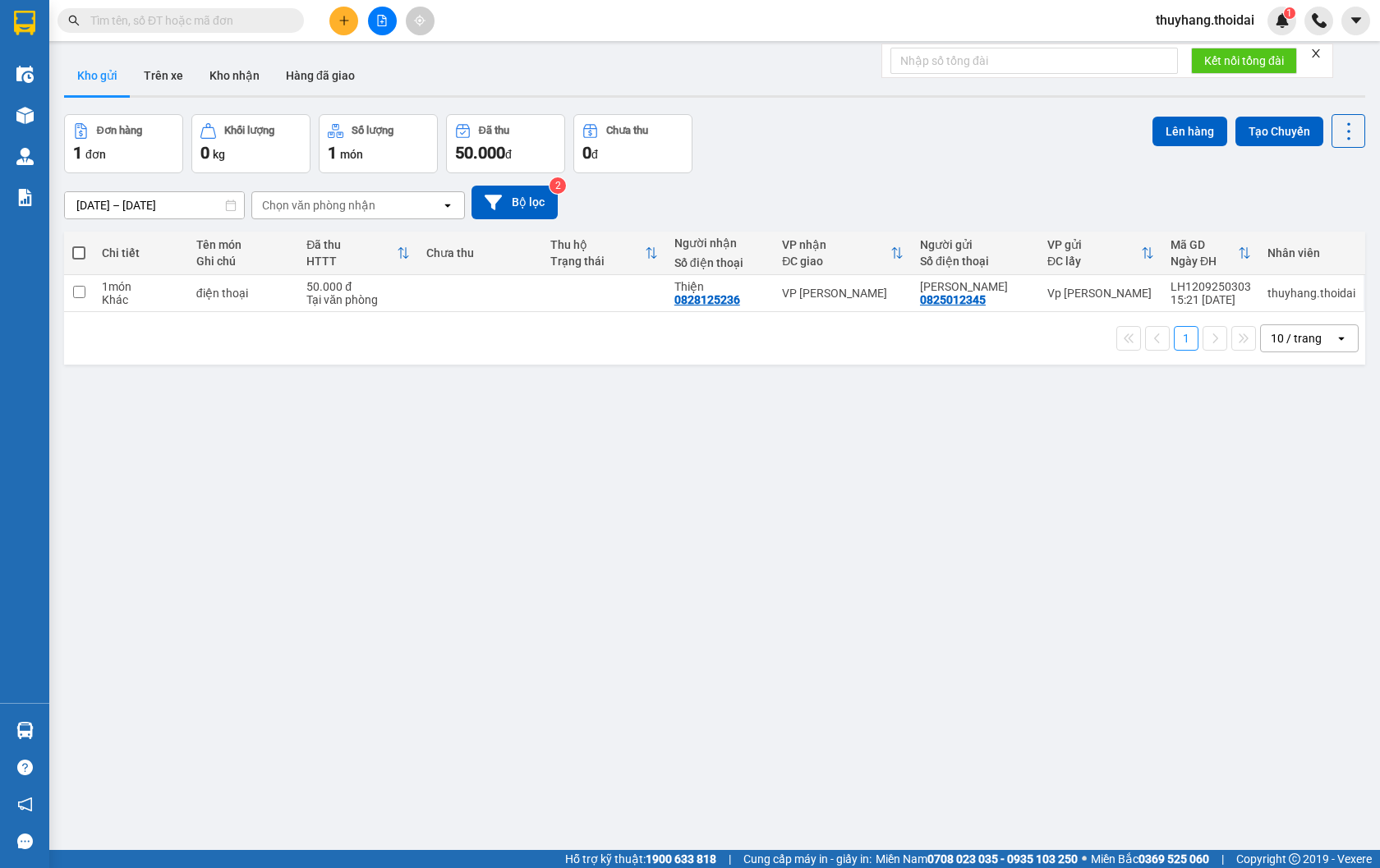
click at [224, 18] on input "text" at bounding box center [187, 20] width 194 height 18
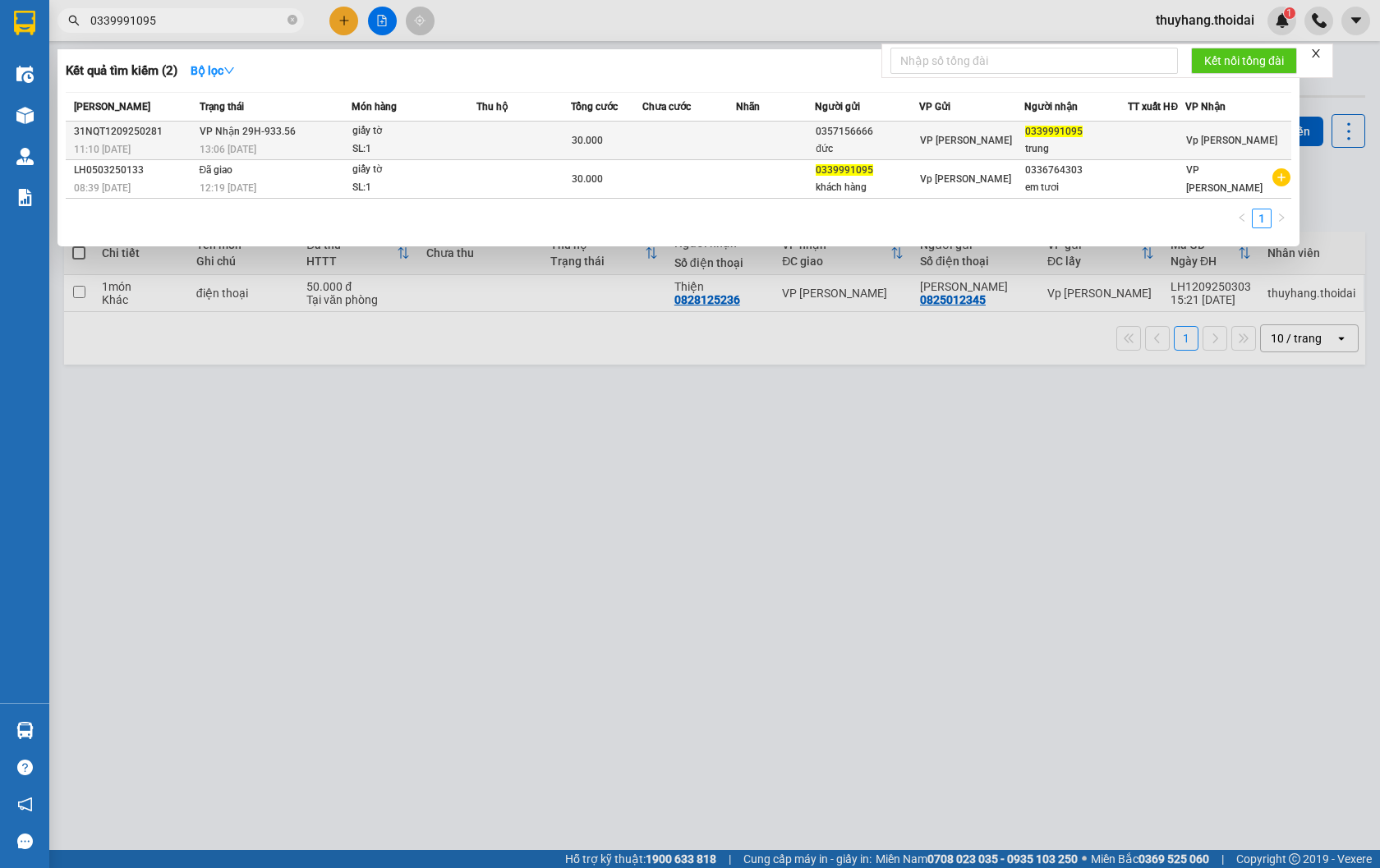
type input "0339991095"
click at [280, 133] on span "VP Nhận 29H-933.56" at bounding box center [248, 131] width 96 height 11
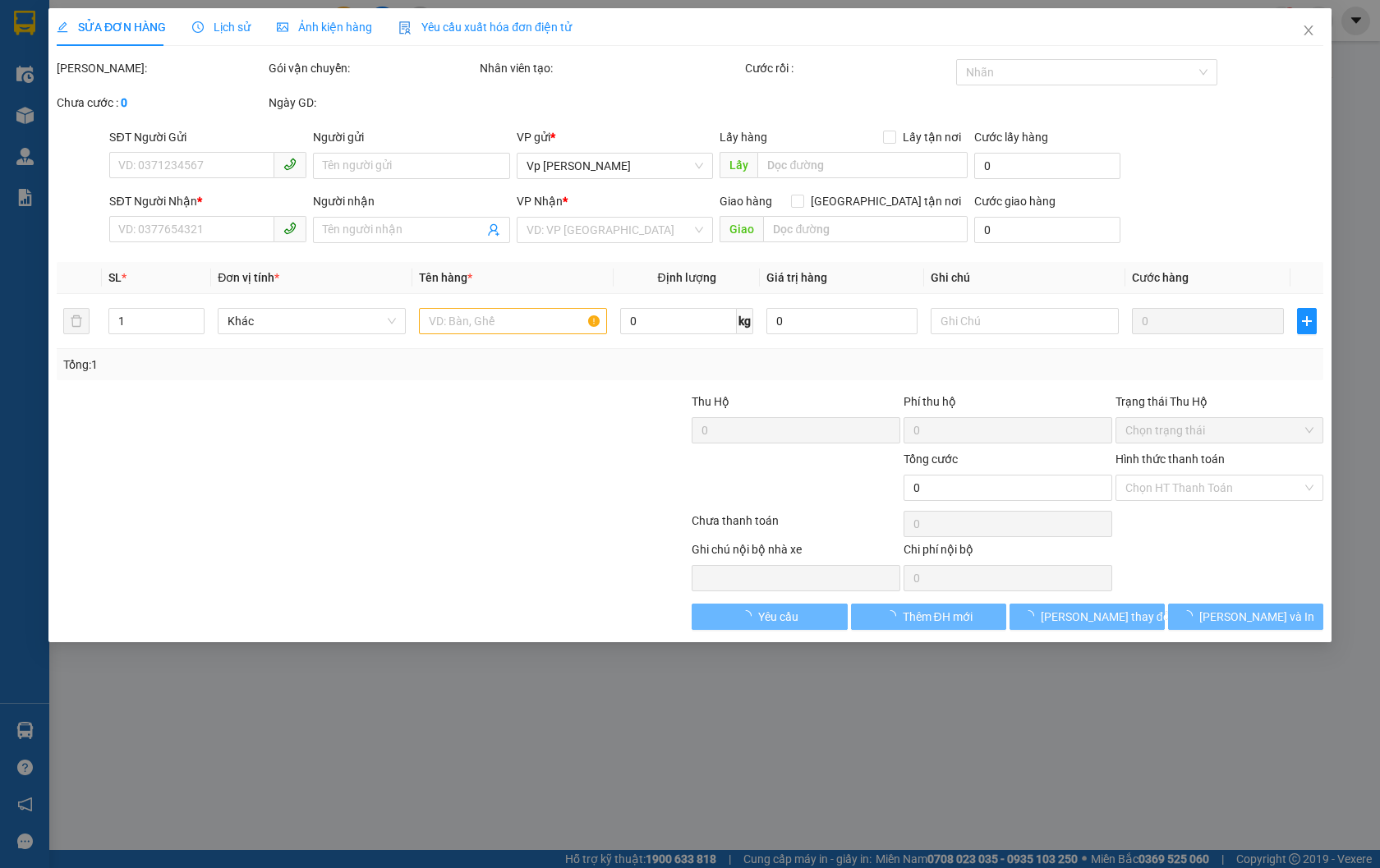
type input "0357156666"
type input "đức"
type input "0339991095"
type input "trung"
type input "30.000"
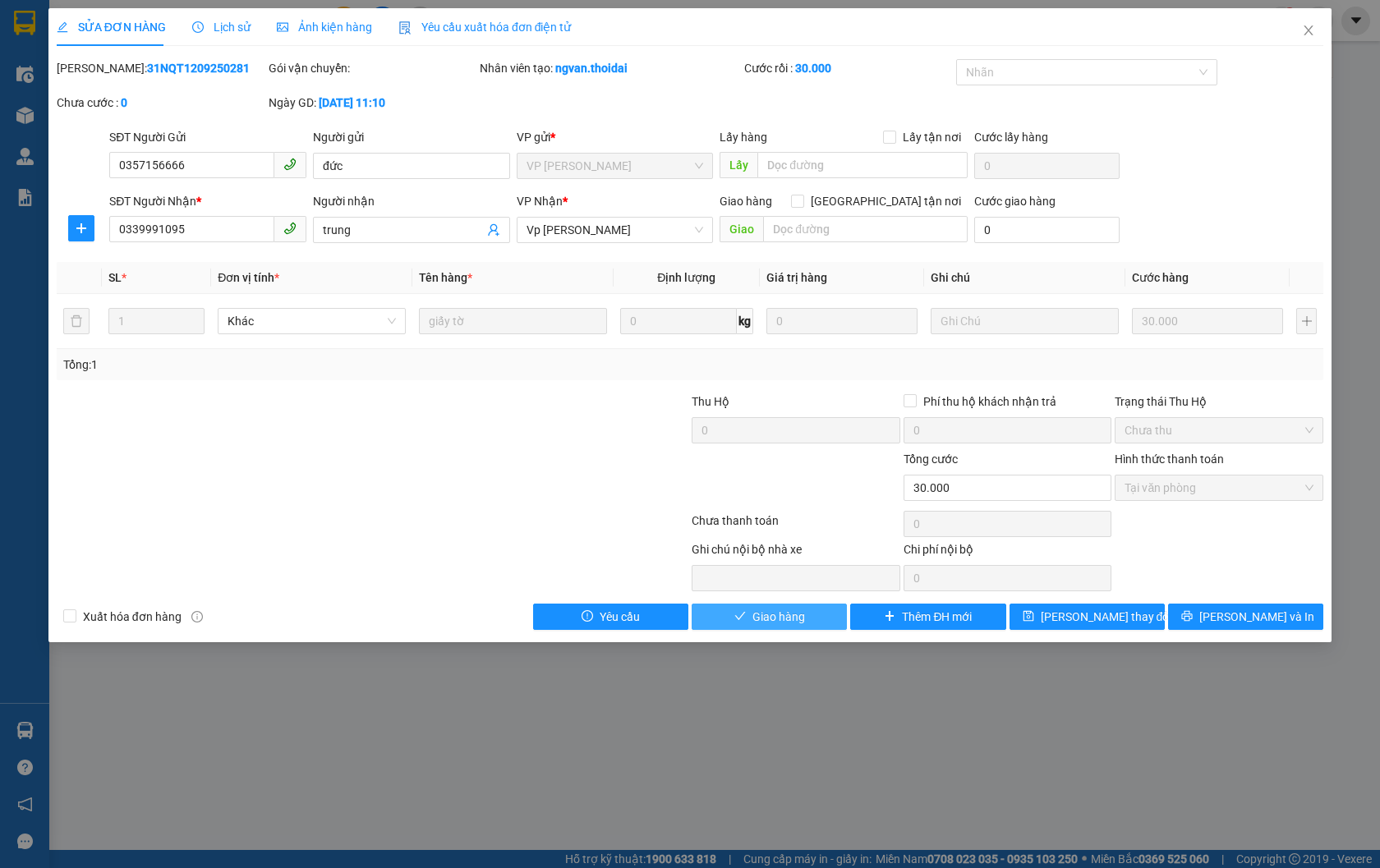
click at [769, 613] on span "Giao hàng" at bounding box center [779, 617] width 52 height 18
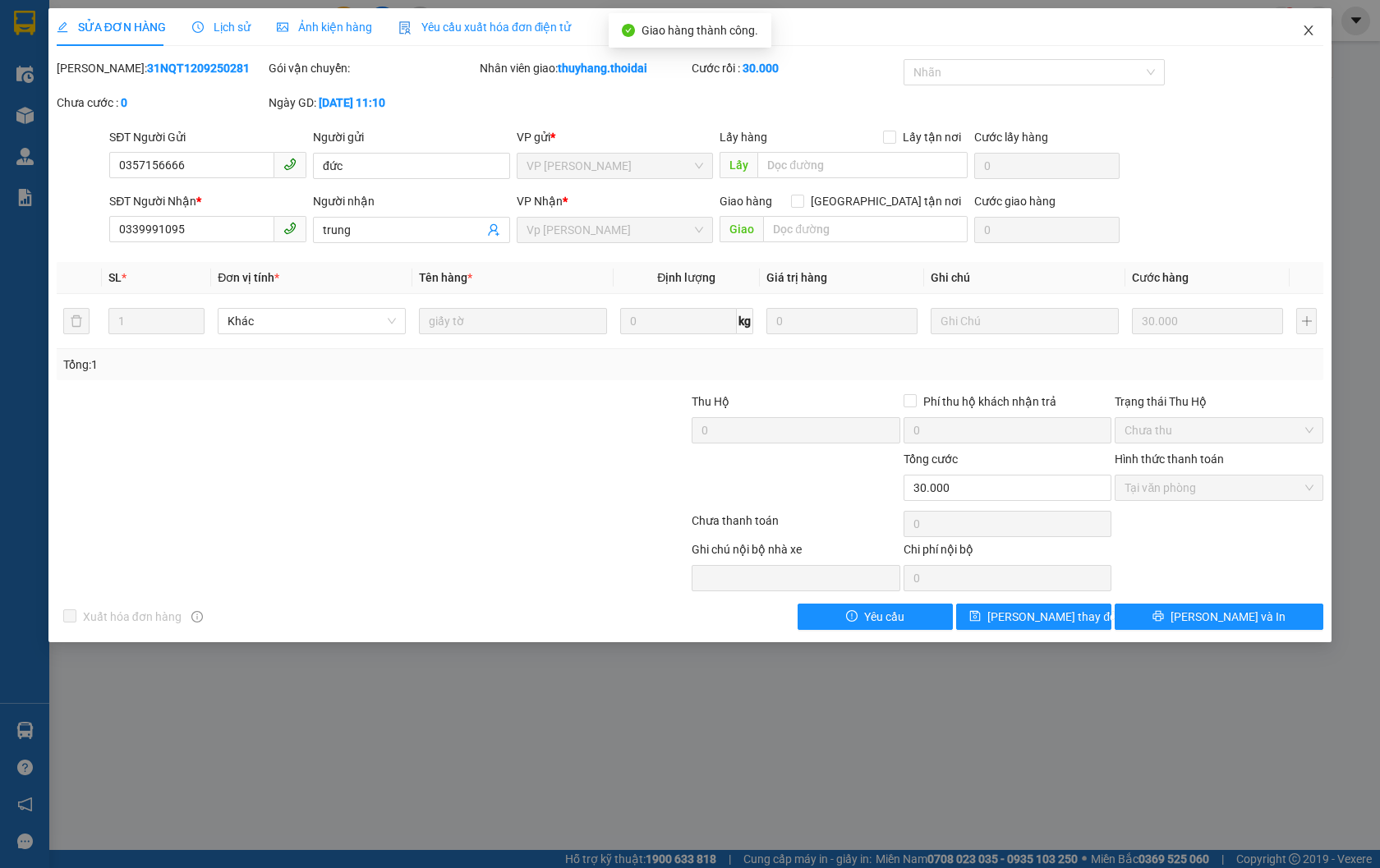
click at [1307, 23] on span "Close" at bounding box center [1308, 31] width 46 height 46
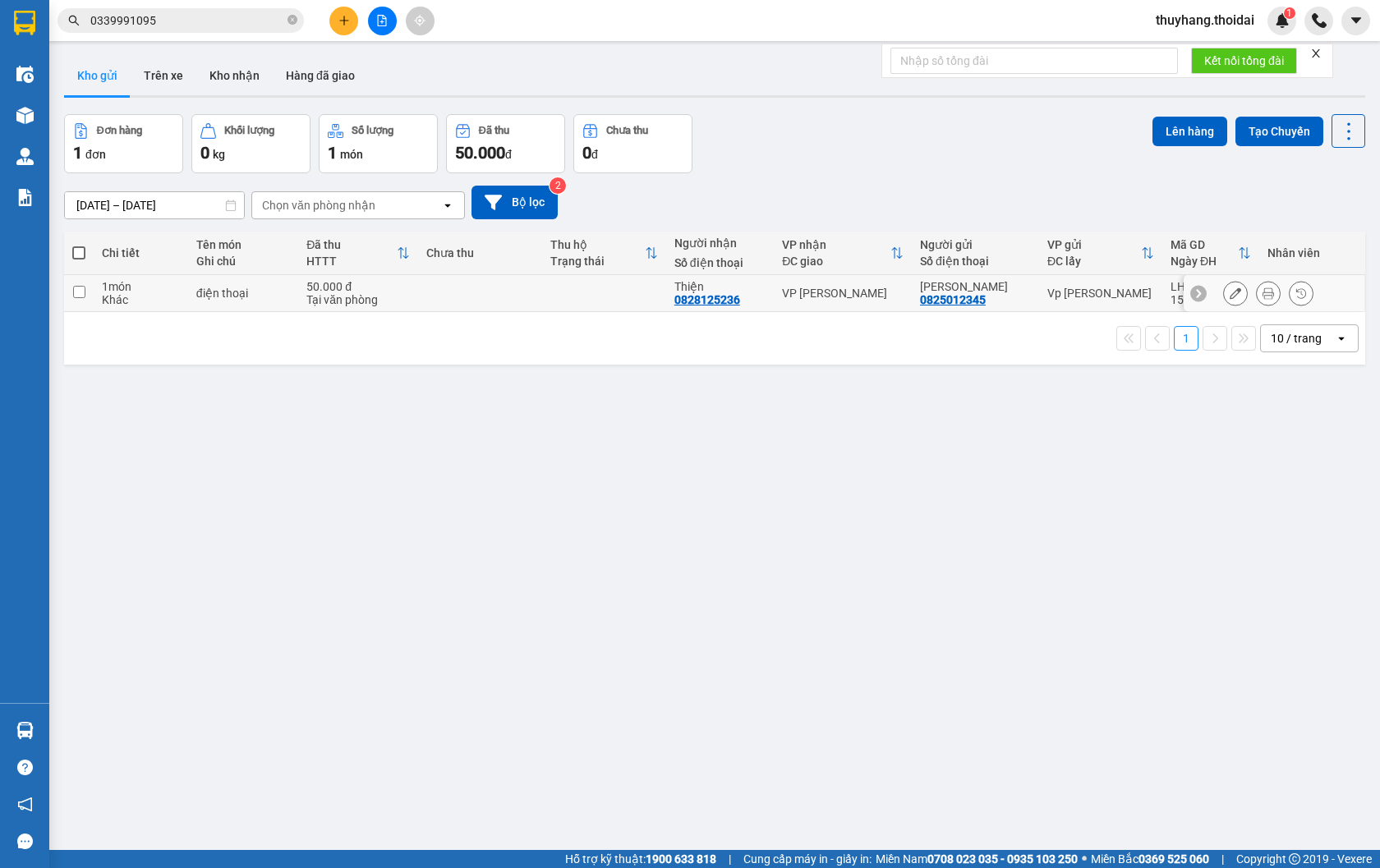
click at [283, 305] on td "điện thoại" at bounding box center [243, 293] width 110 height 37
checkbox input "true"
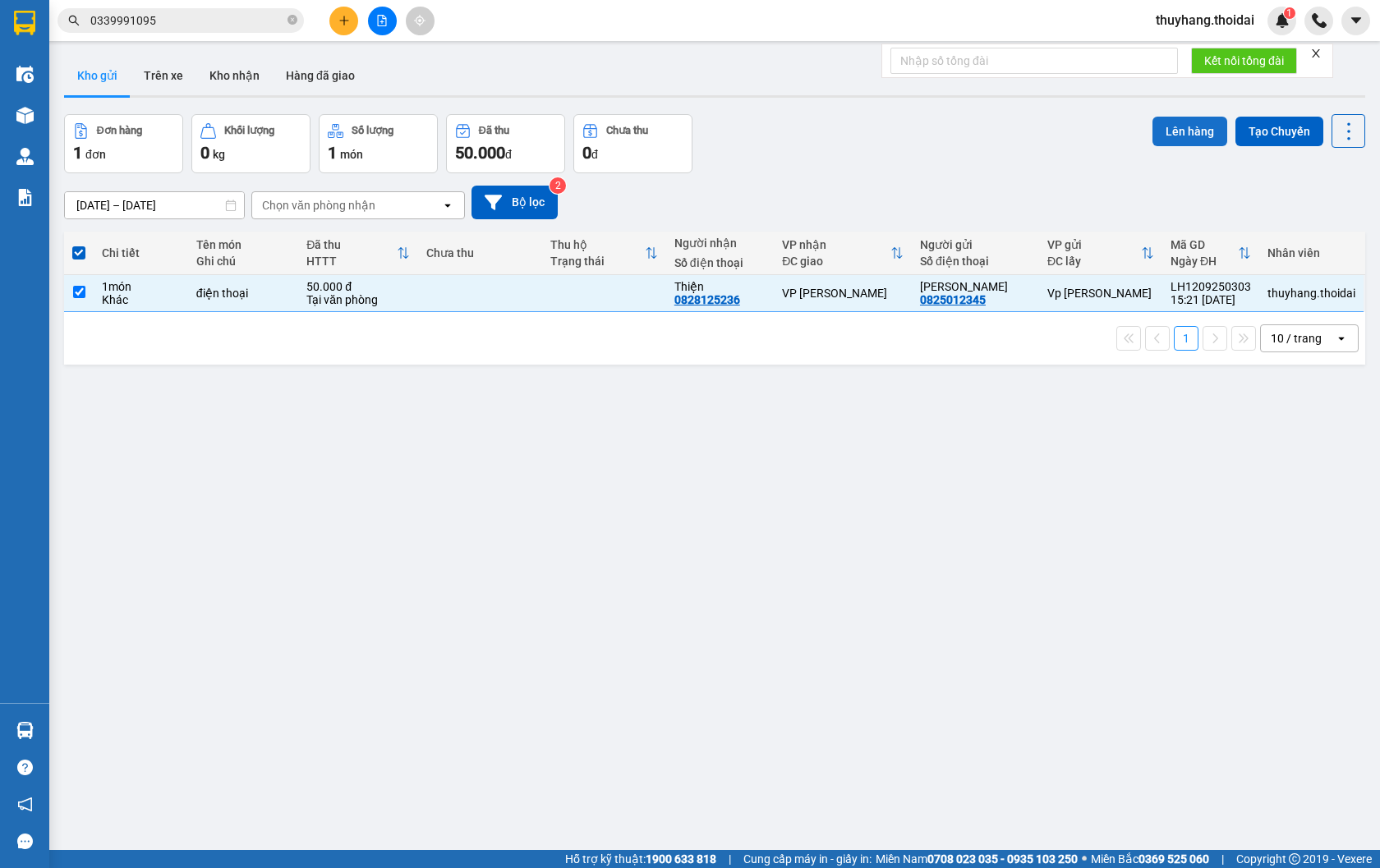
click at [1196, 129] on button "Lên hàng" at bounding box center [1190, 132] width 75 height 30
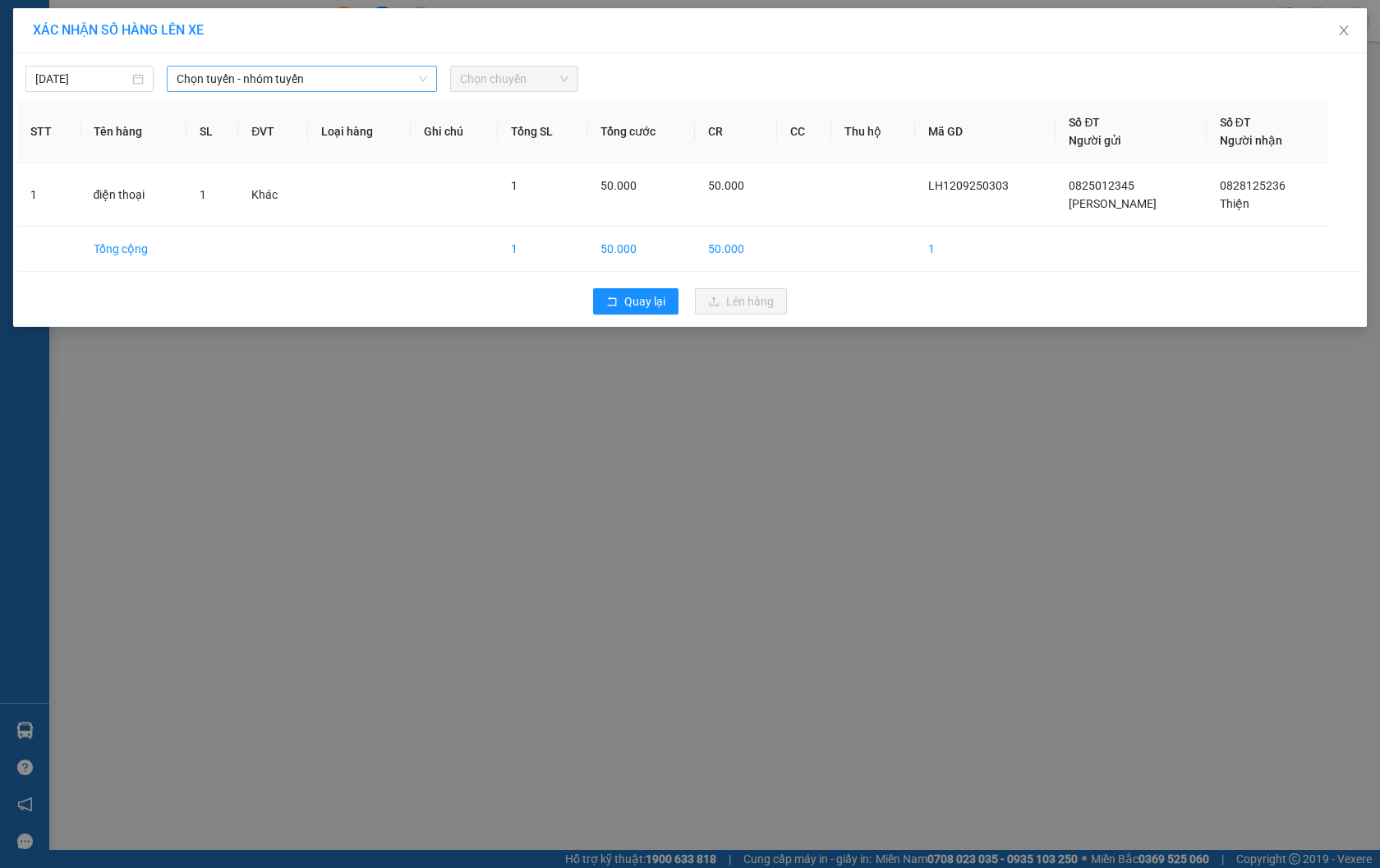
click at [304, 91] on input "search" at bounding box center [296, 79] width 239 height 24
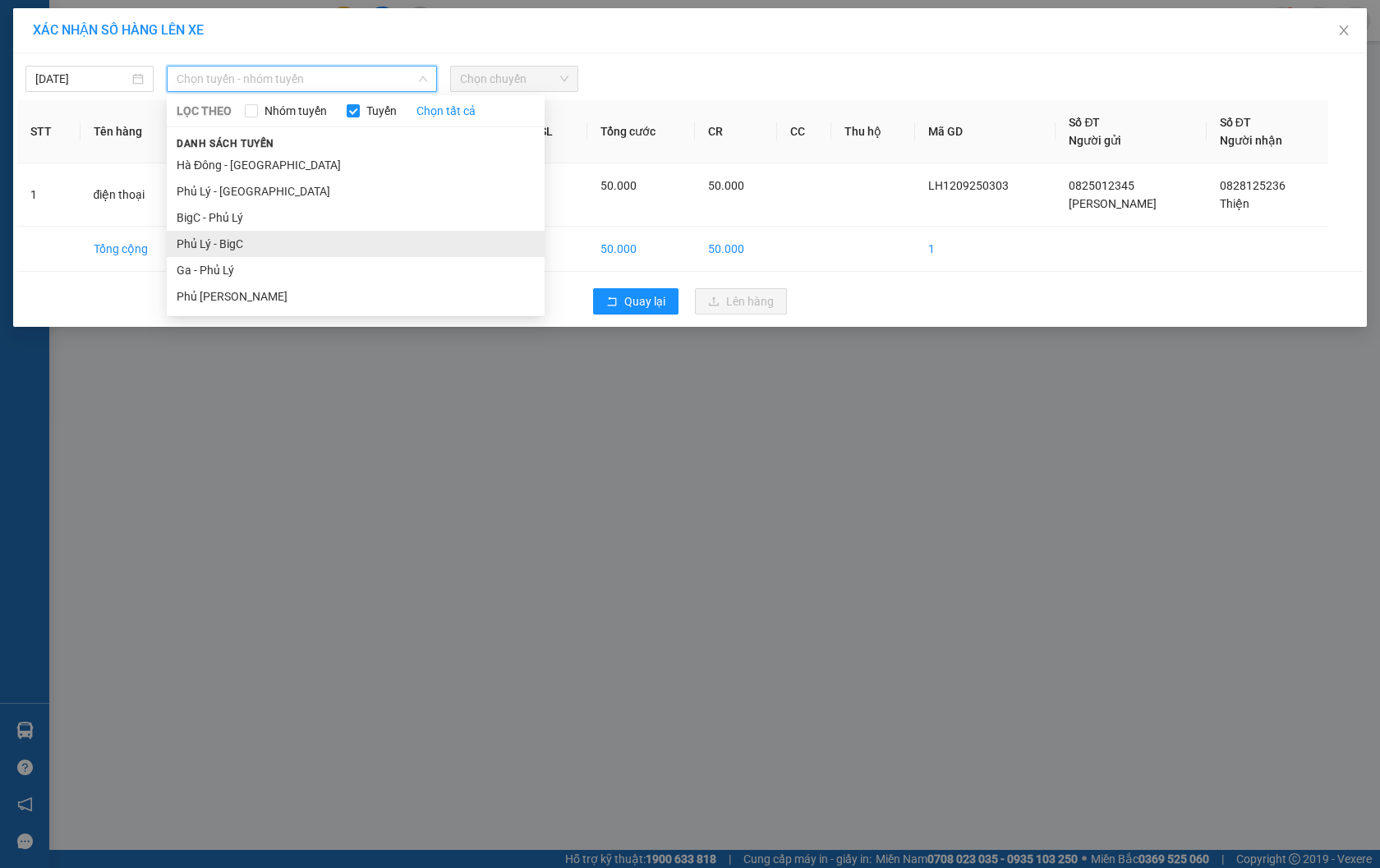
click at [313, 243] on li "Phủ Lý - BigC" at bounding box center [355, 244] width 378 height 26
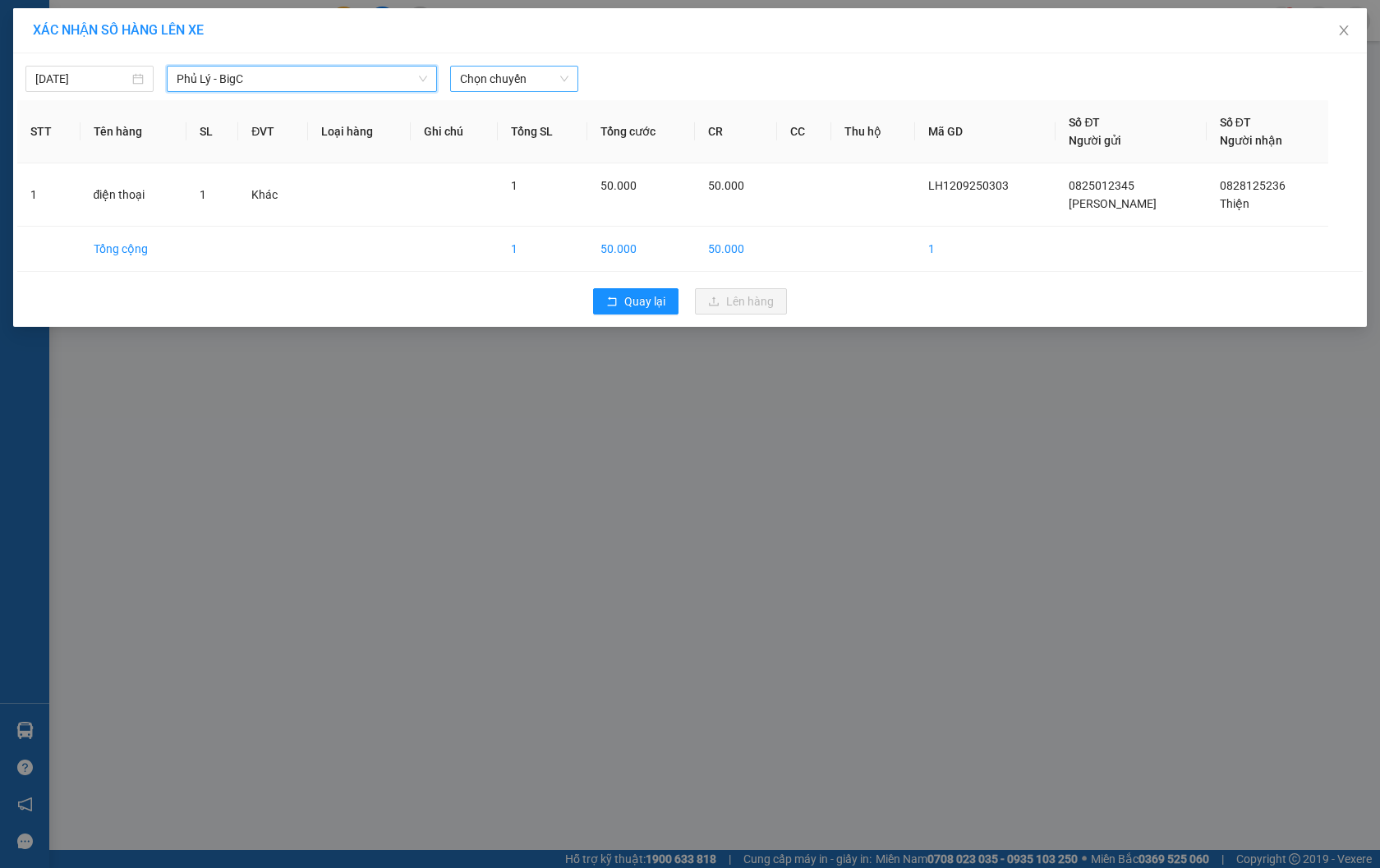
click at [480, 80] on span "Chọn chuyến" at bounding box center [514, 79] width 108 height 24
type input "499"
drag, startPoint x: 518, startPoint y: 133, endPoint x: 603, endPoint y: 152, distance: 87.1
click at [519, 134] on div "16:00 - 29B-624.99" at bounding box center [524, 138] width 128 height 18
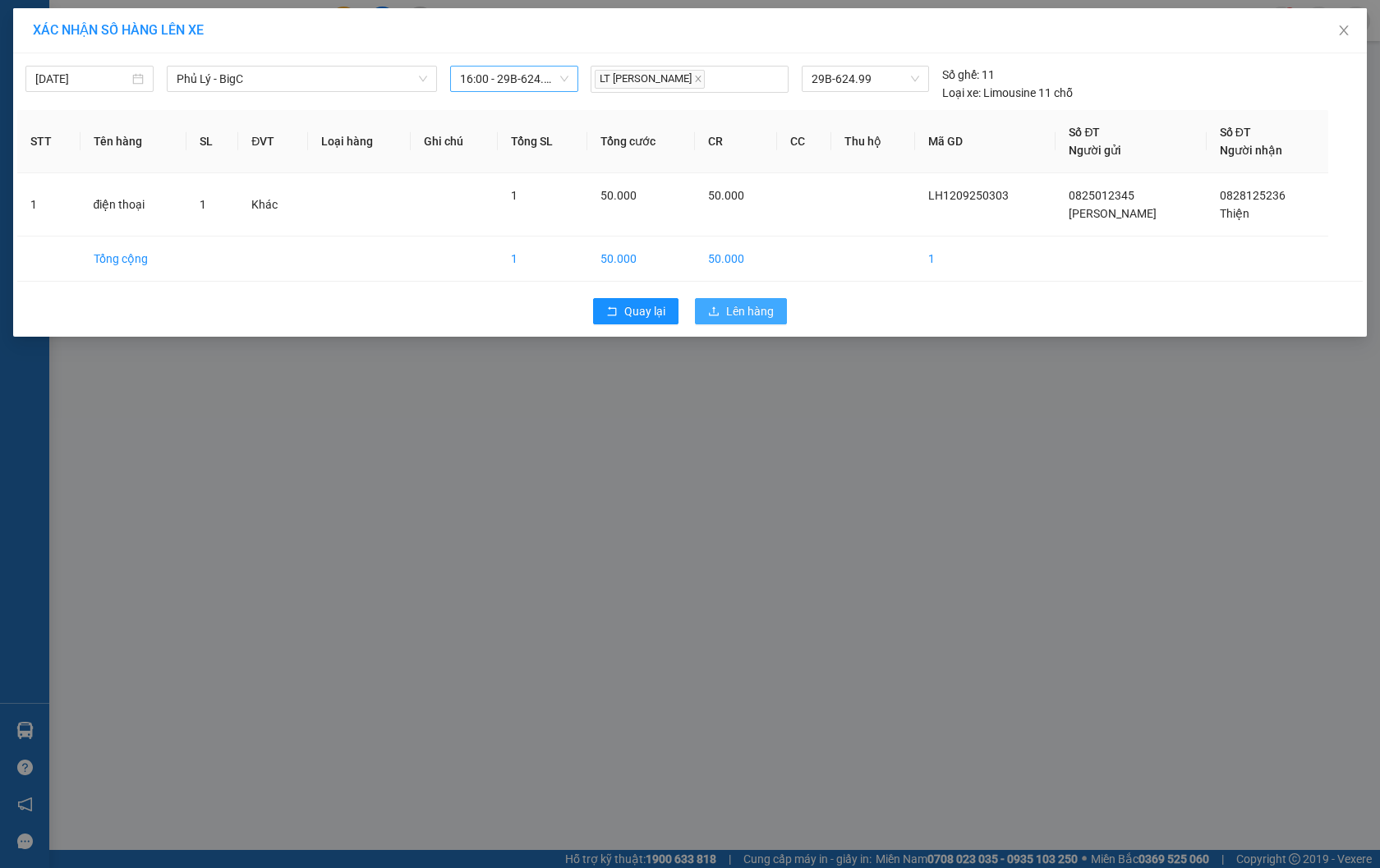
click at [753, 312] on span "Lên hàng" at bounding box center [749, 311] width 48 height 18
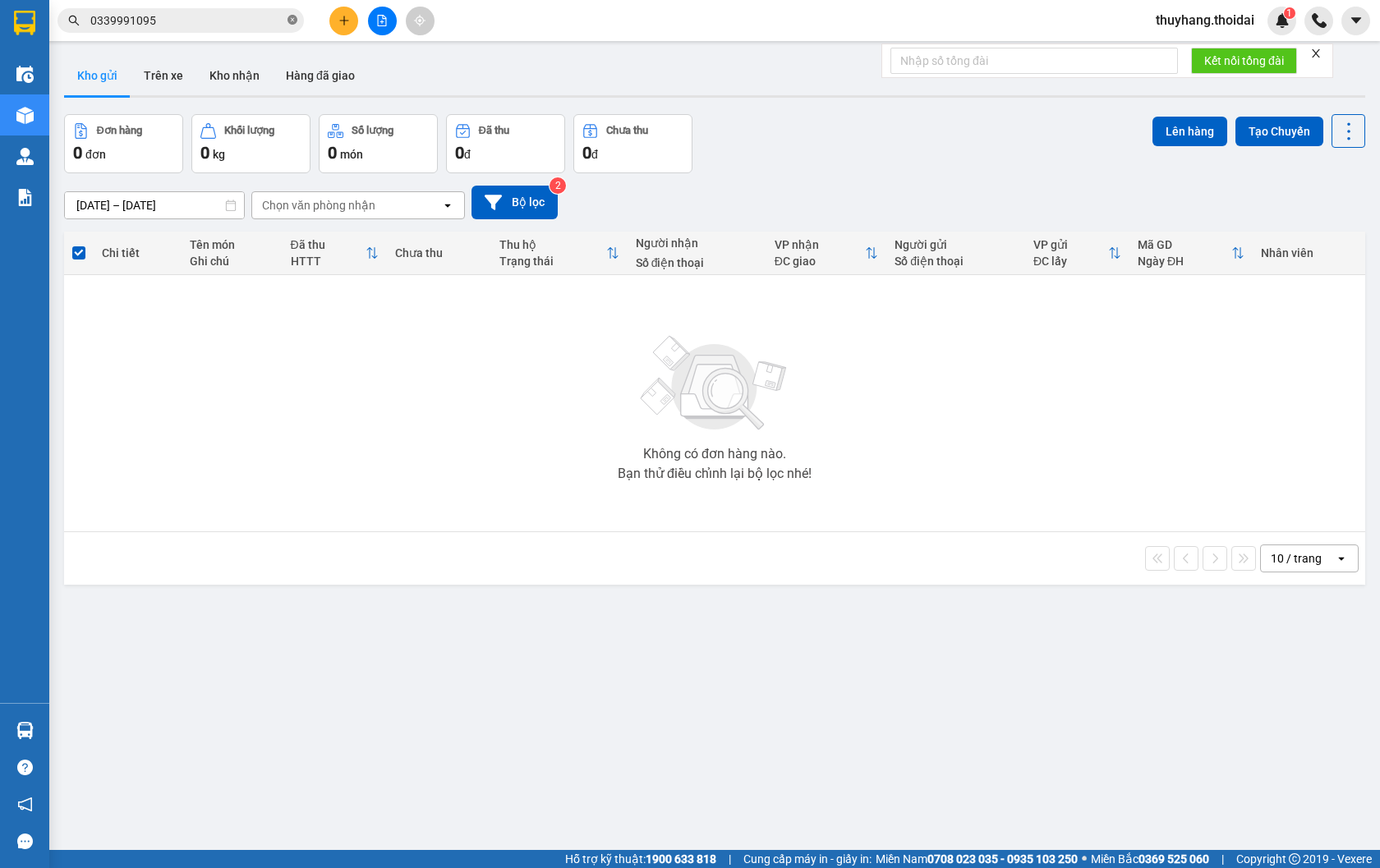
click at [297, 20] on icon "close-circle" at bounding box center [292, 19] width 10 height 10
click at [242, 67] on button "Kho nhận" at bounding box center [234, 75] width 76 height 39
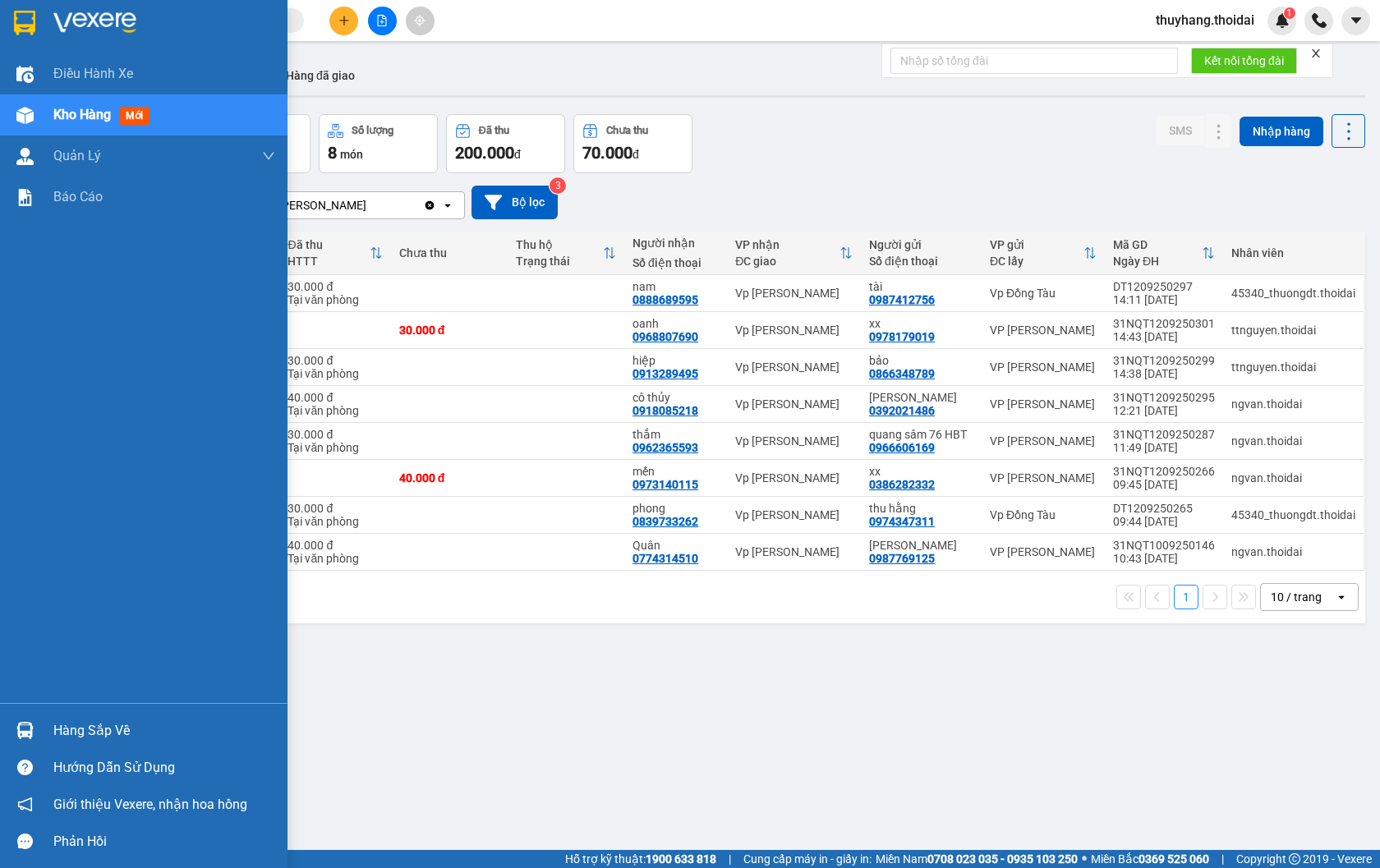
click at [72, 725] on div "Hàng sắp về" at bounding box center [164, 731] width 222 height 24
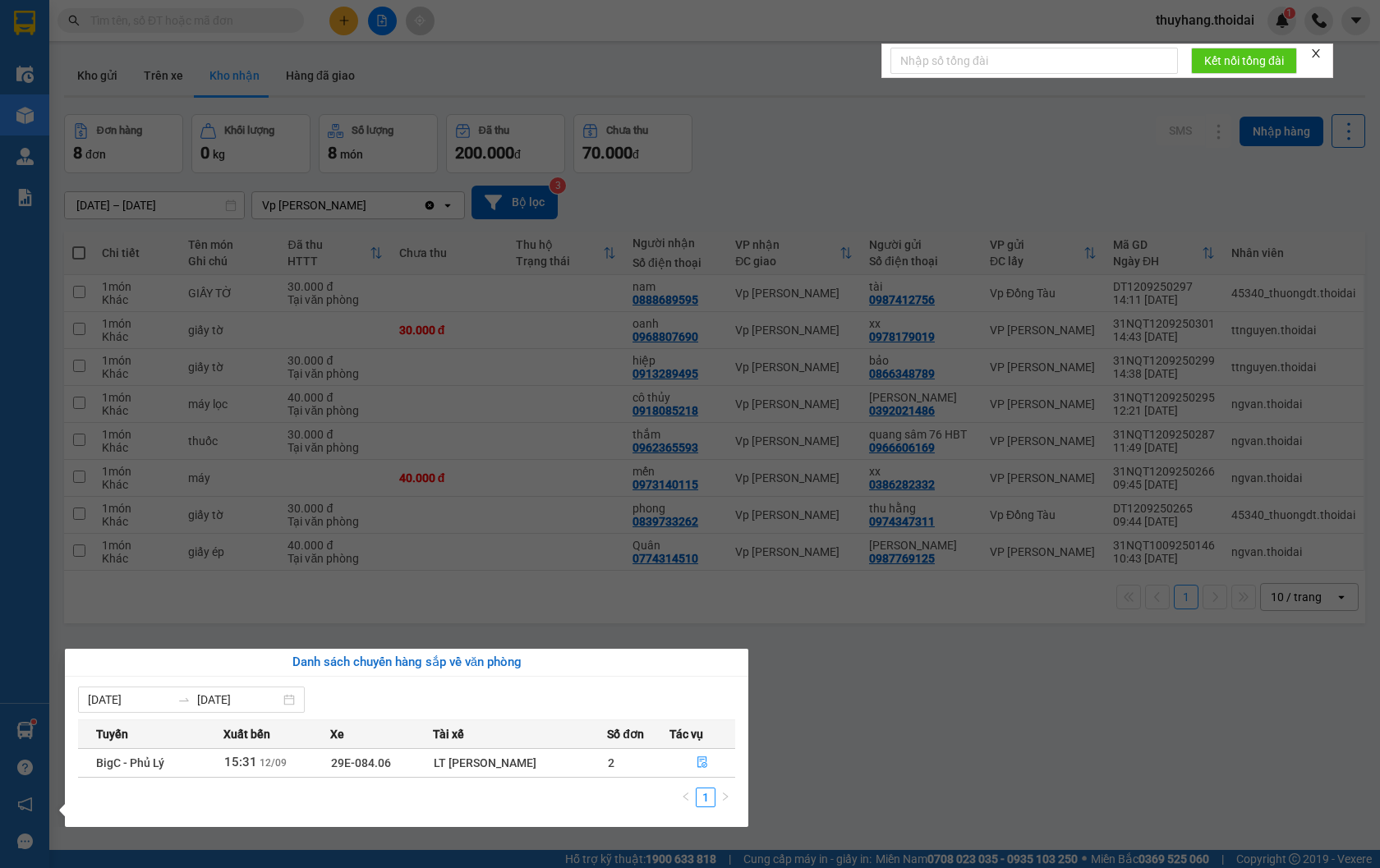
click at [842, 707] on section "Kết quả tìm kiếm ( 2 ) Bộ lọc Mã ĐH Trạng thái Món hàng Thu hộ Tổng cước Chưa c…" at bounding box center [690, 434] width 1380 height 868
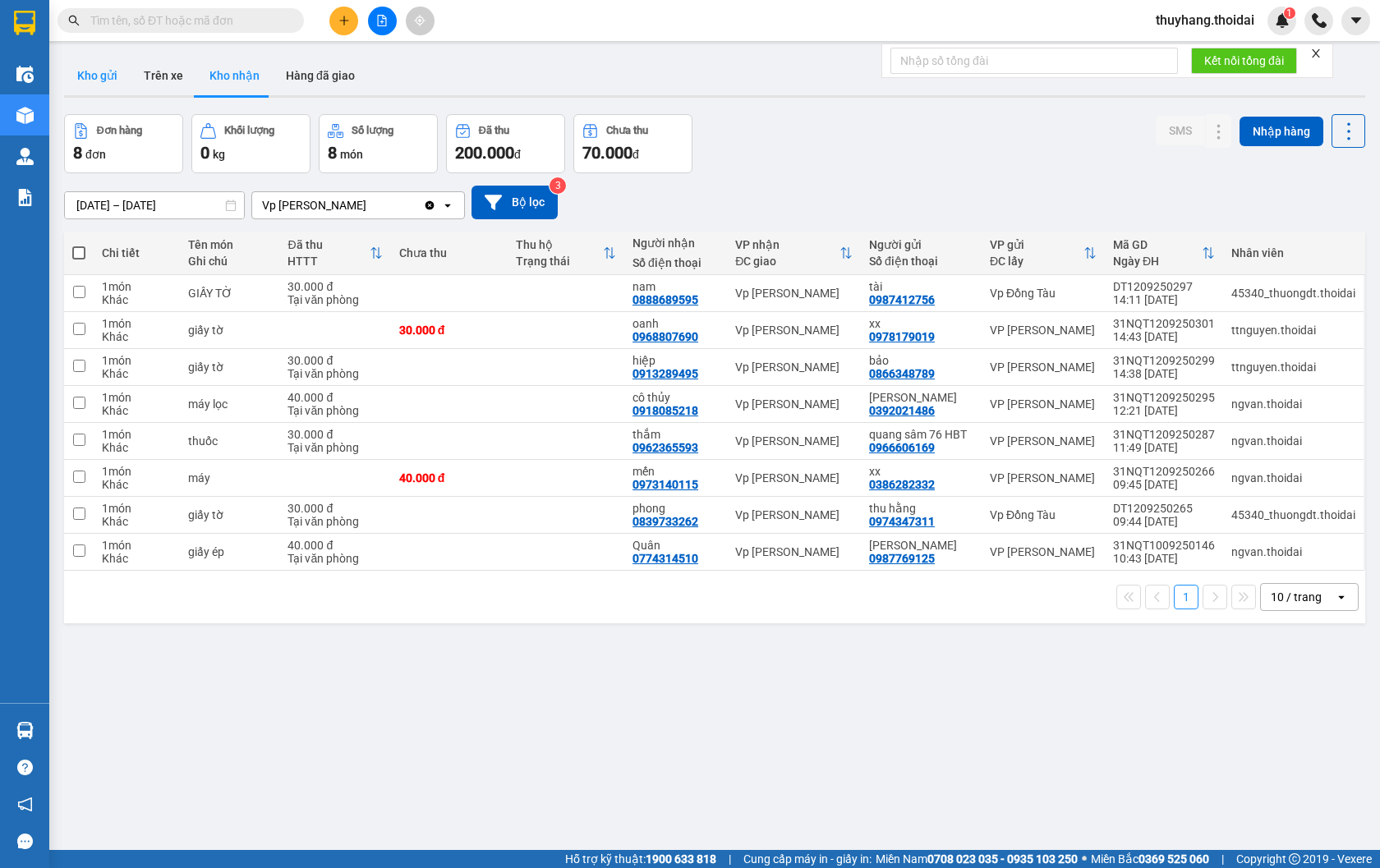
click at [104, 72] on button "Kho gửi" at bounding box center [97, 75] width 66 height 39
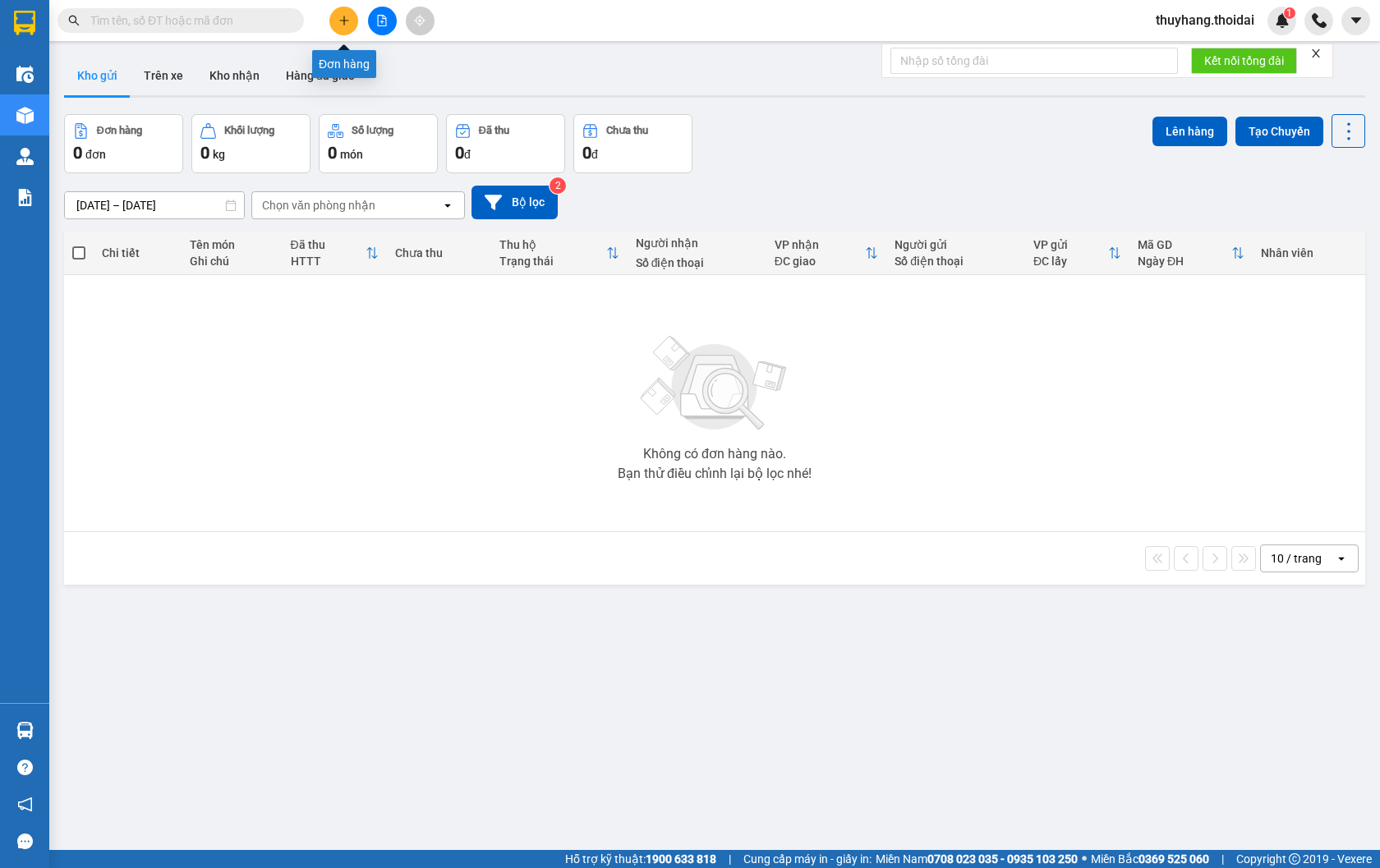
click at [342, 15] on icon "plus" at bounding box center [343, 20] width 11 height 11
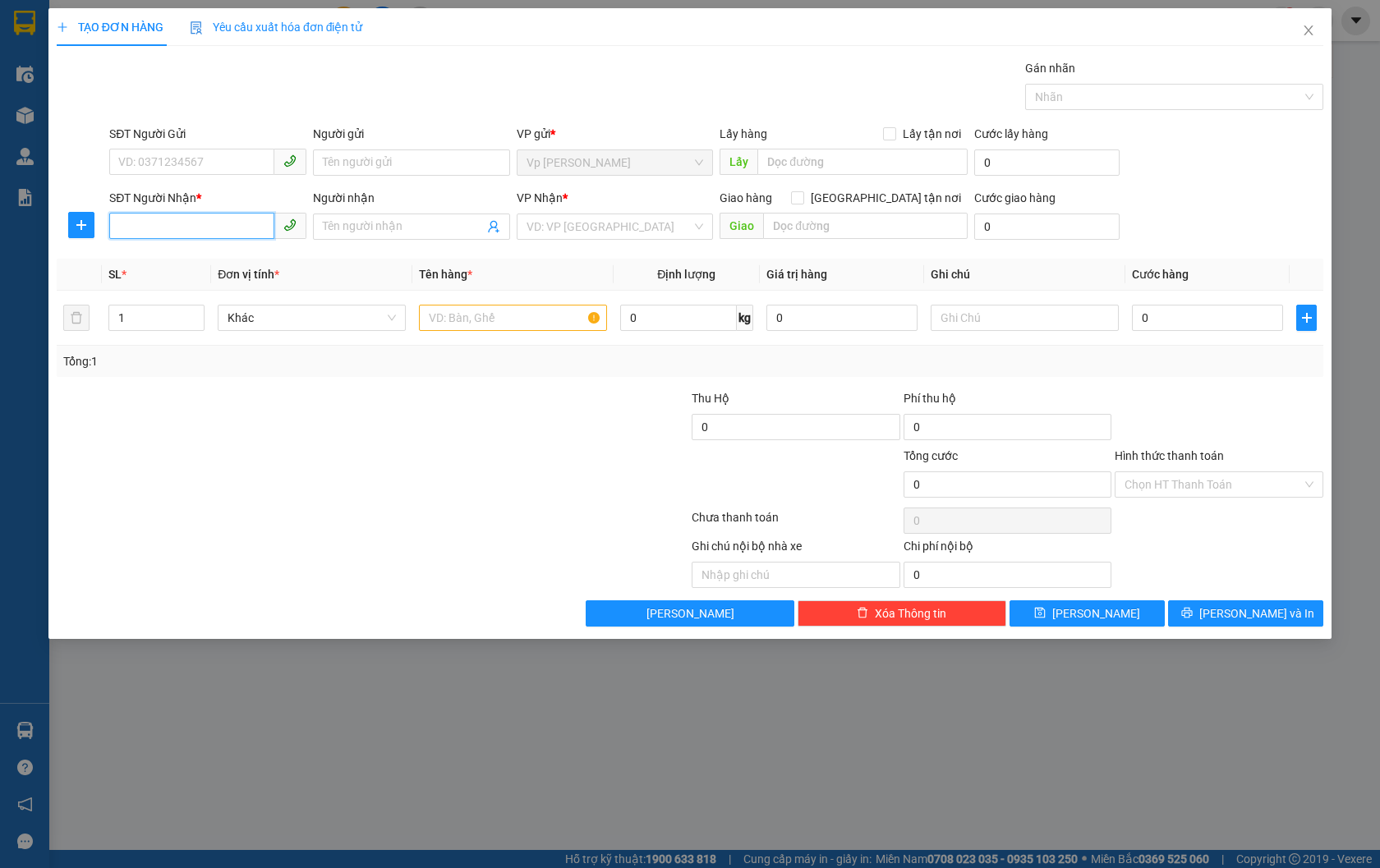
click at [203, 218] on input "SĐT Người Nhận *" at bounding box center [191, 226] width 165 height 26
click at [196, 154] on input "SĐT Người Gửi" at bounding box center [191, 162] width 165 height 26
type input "0961288613"
click at [217, 226] on input "SĐT Người Nhận *" at bounding box center [191, 226] width 165 height 26
click at [217, 158] on input "0961288613" at bounding box center [191, 162] width 165 height 26
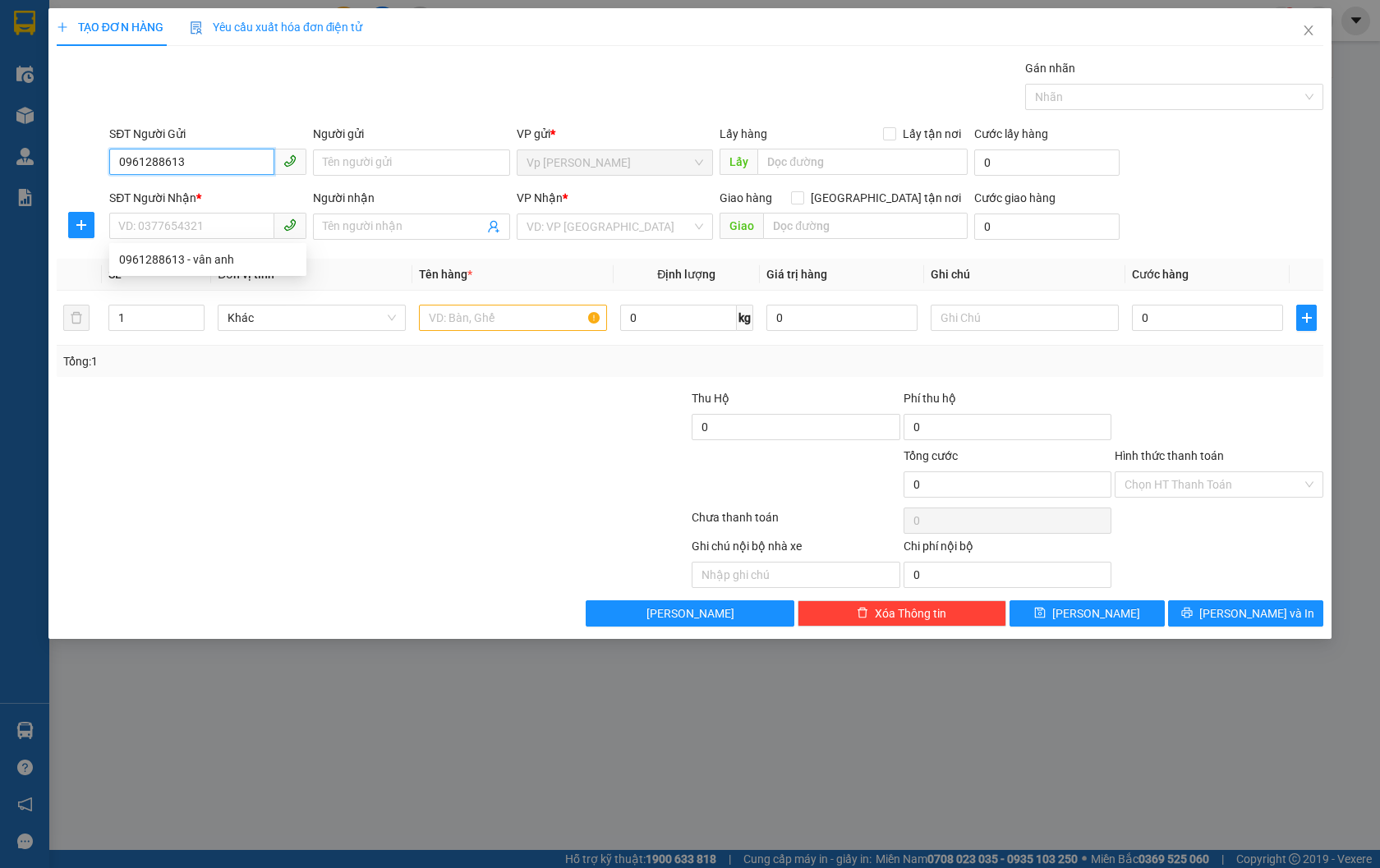
click at [217, 158] on input "0961288613" at bounding box center [191, 162] width 165 height 26
click at [449, 162] on input "Người gửi" at bounding box center [411, 162] width 197 height 26
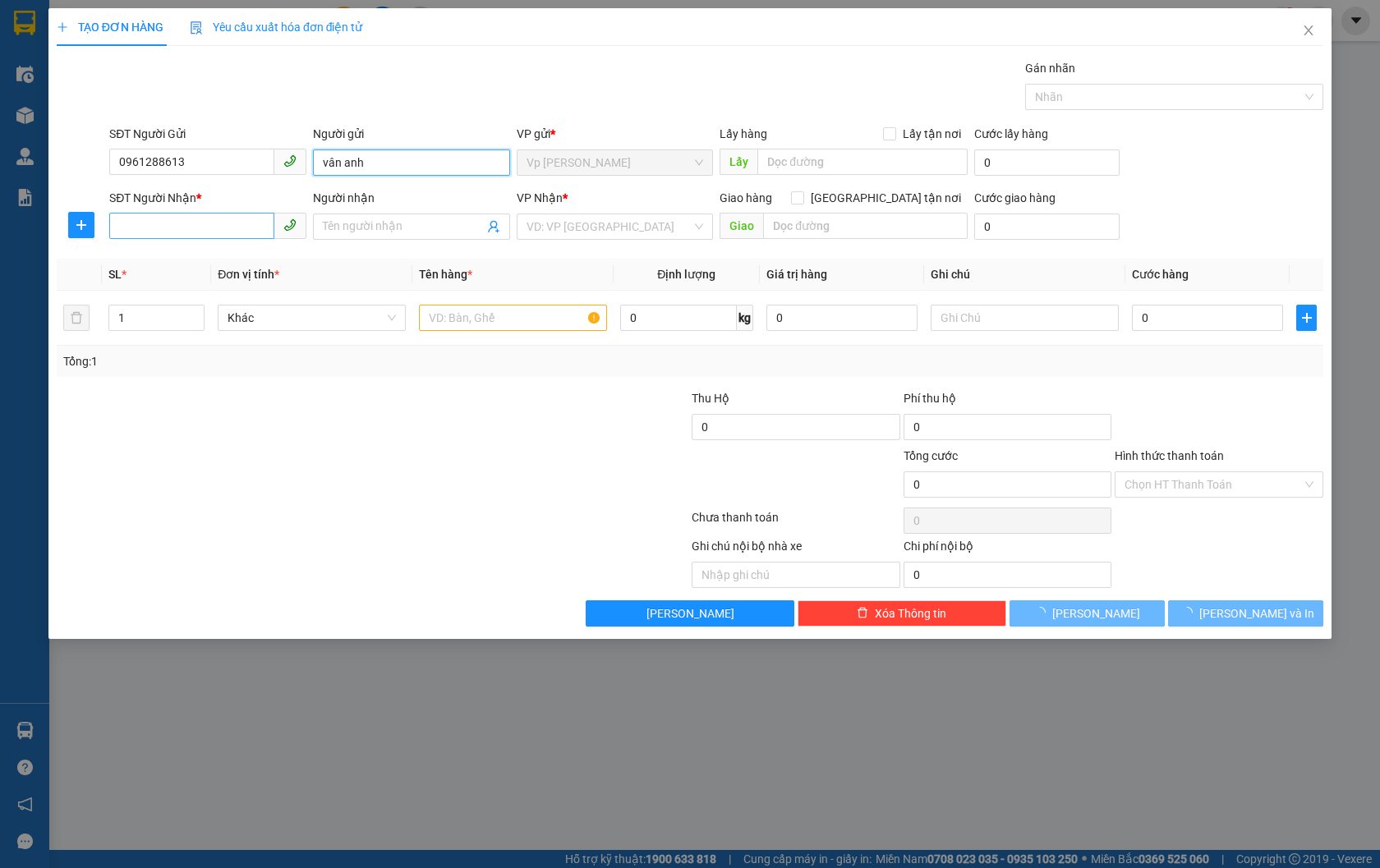
type input "vân anh"
click at [246, 226] on input "SĐT Người Nhận *" at bounding box center [191, 226] width 165 height 26
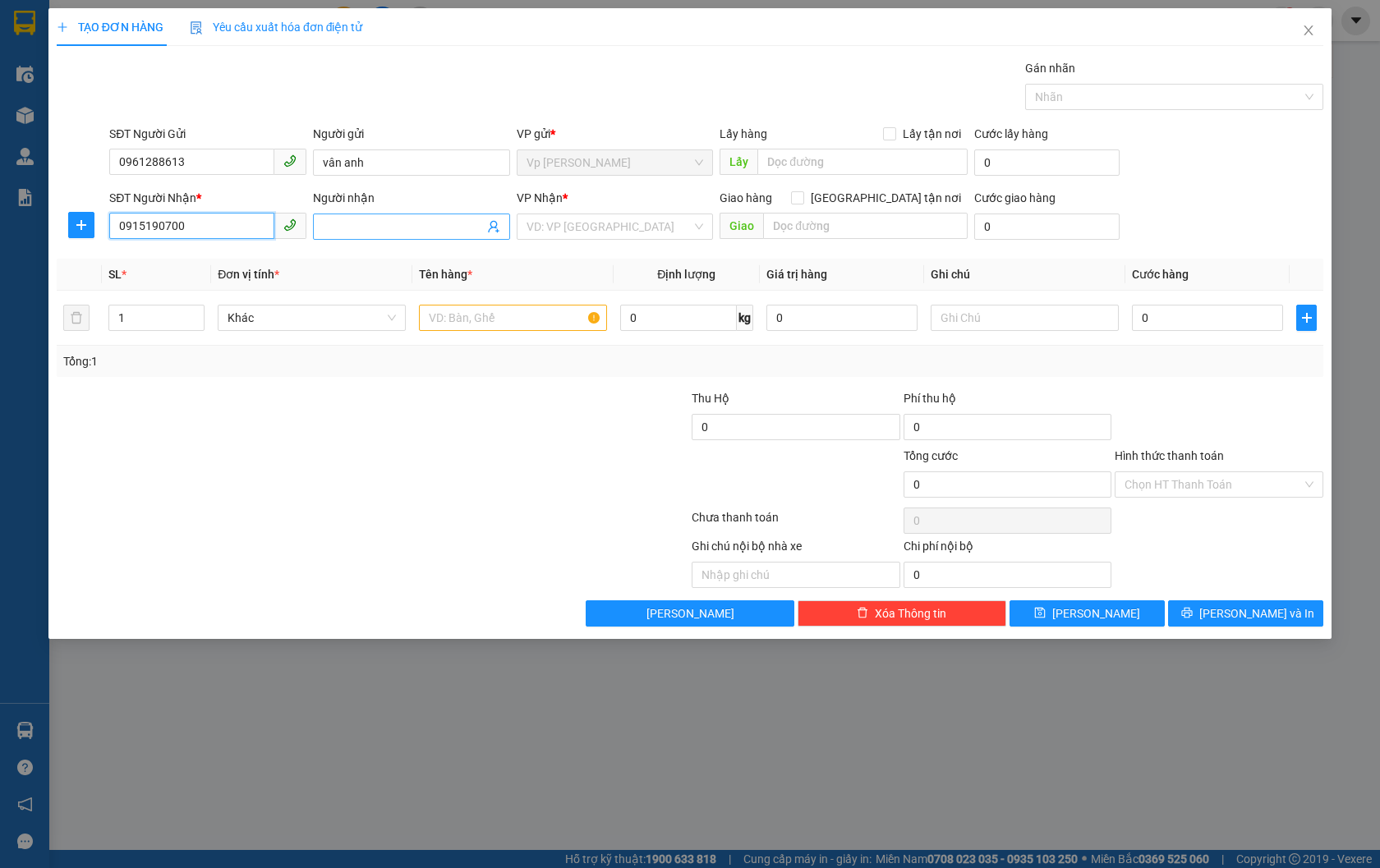
type input "0915190700"
click at [383, 219] on input "Người nhận" at bounding box center [404, 226] width 161 height 18
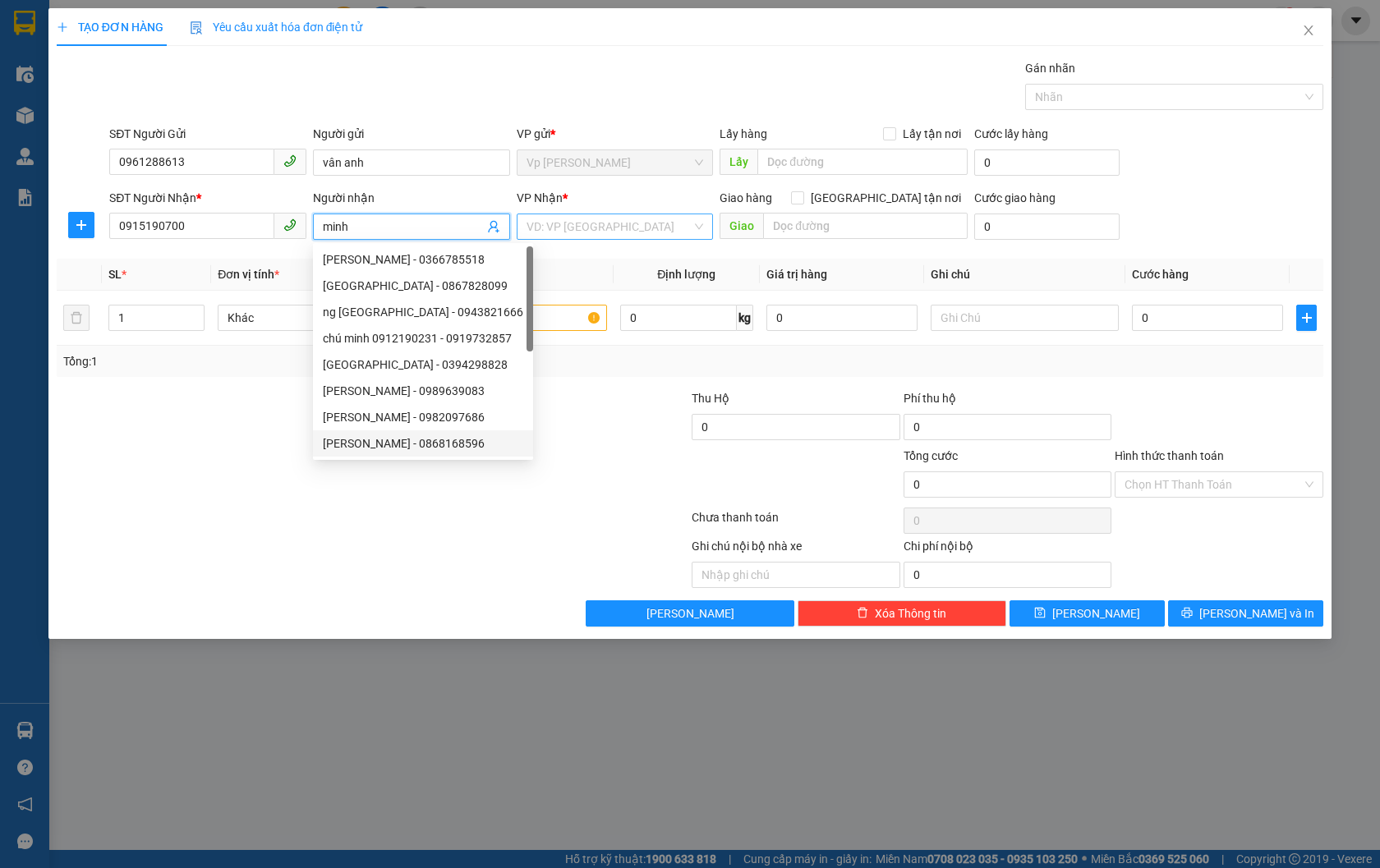
type input "minh"
click at [643, 230] on input "search" at bounding box center [610, 226] width 166 height 24
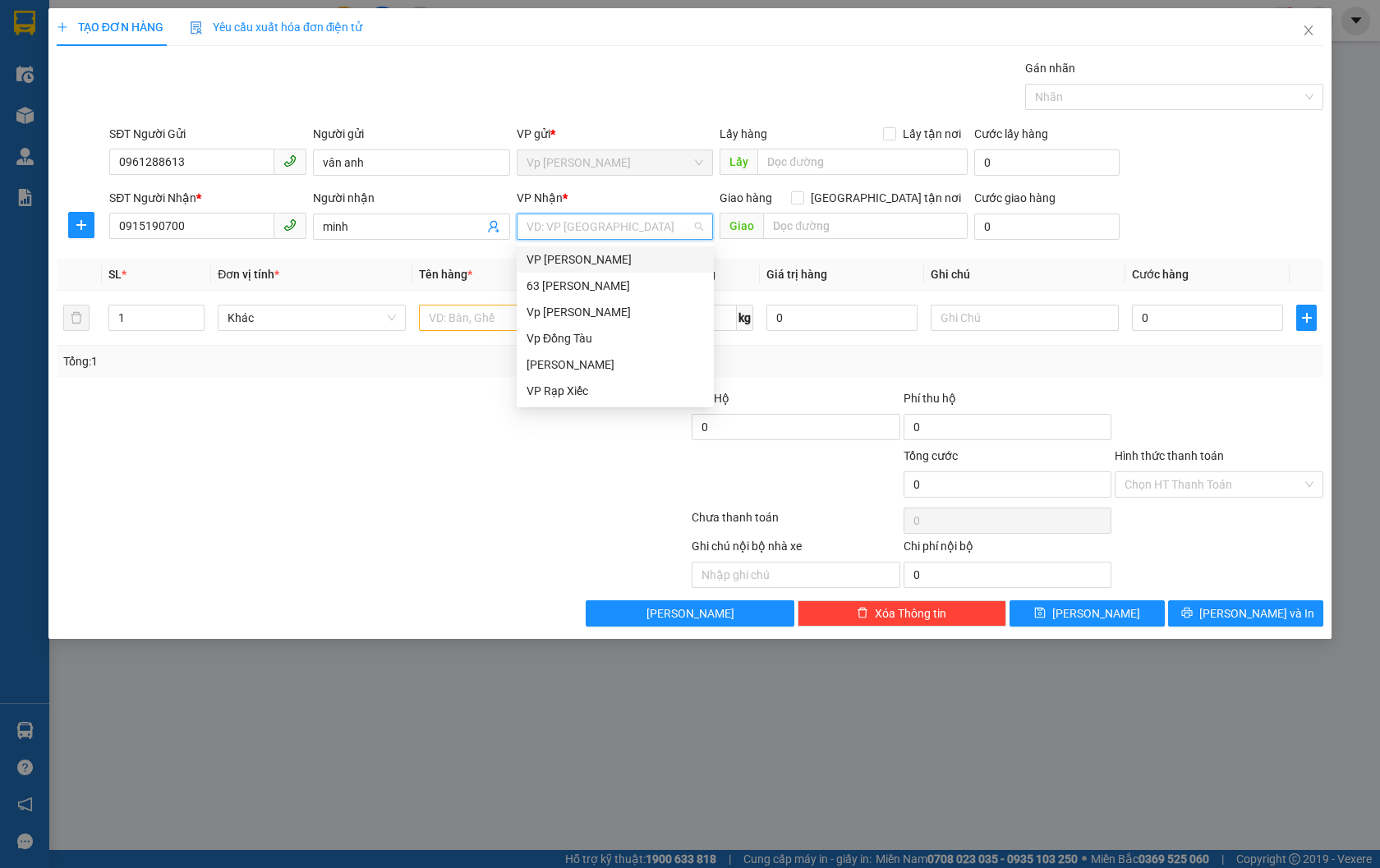
click at [611, 260] on div "VP [PERSON_NAME]" at bounding box center [615, 259] width 177 height 18
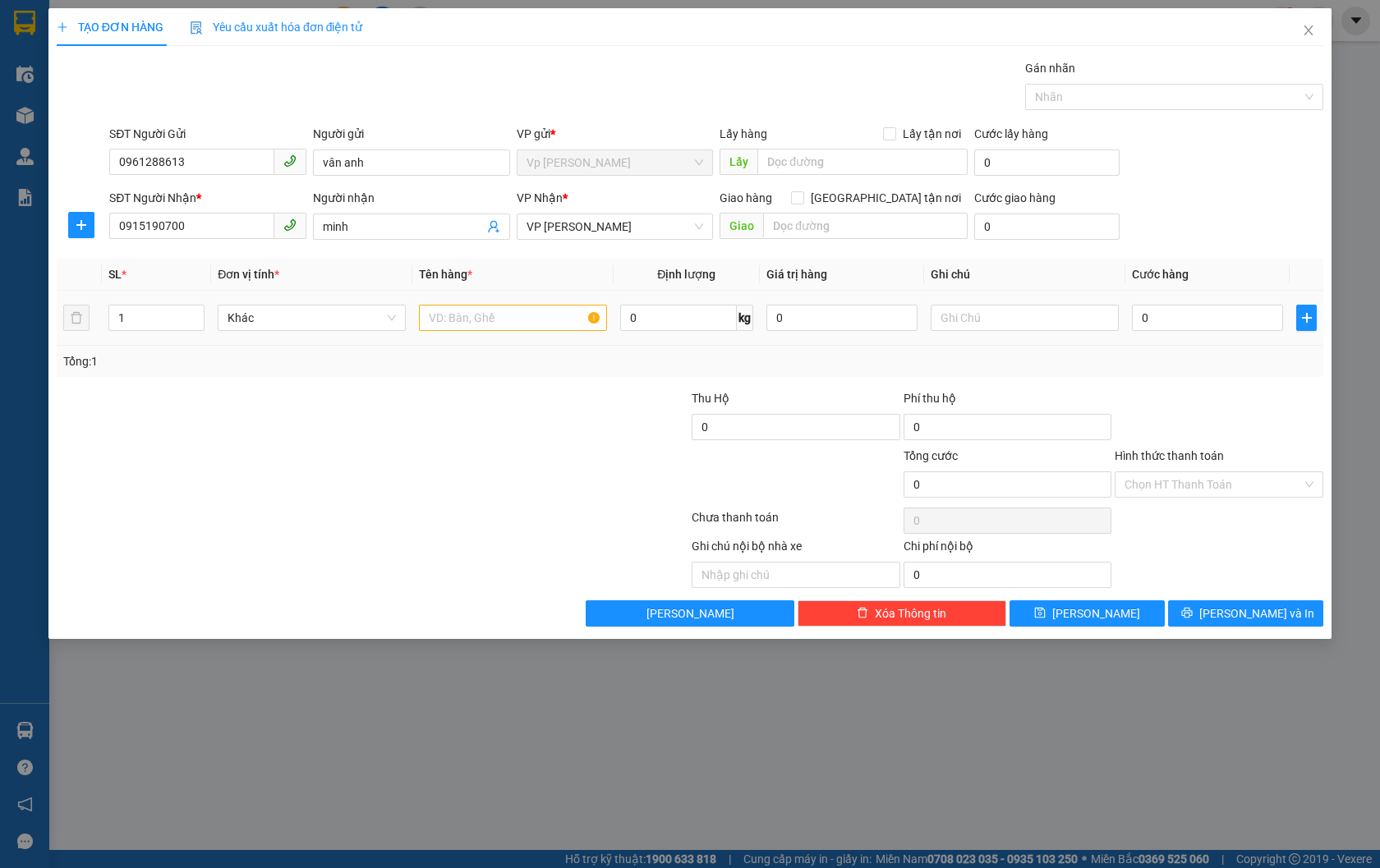
click at [466, 304] on div at bounding box center [513, 318] width 188 height 33
click at [463, 307] on input "text" at bounding box center [513, 318] width 188 height 26
type input "chai nước"
click at [1237, 311] on input "0" at bounding box center [1207, 318] width 151 height 26
type input "3"
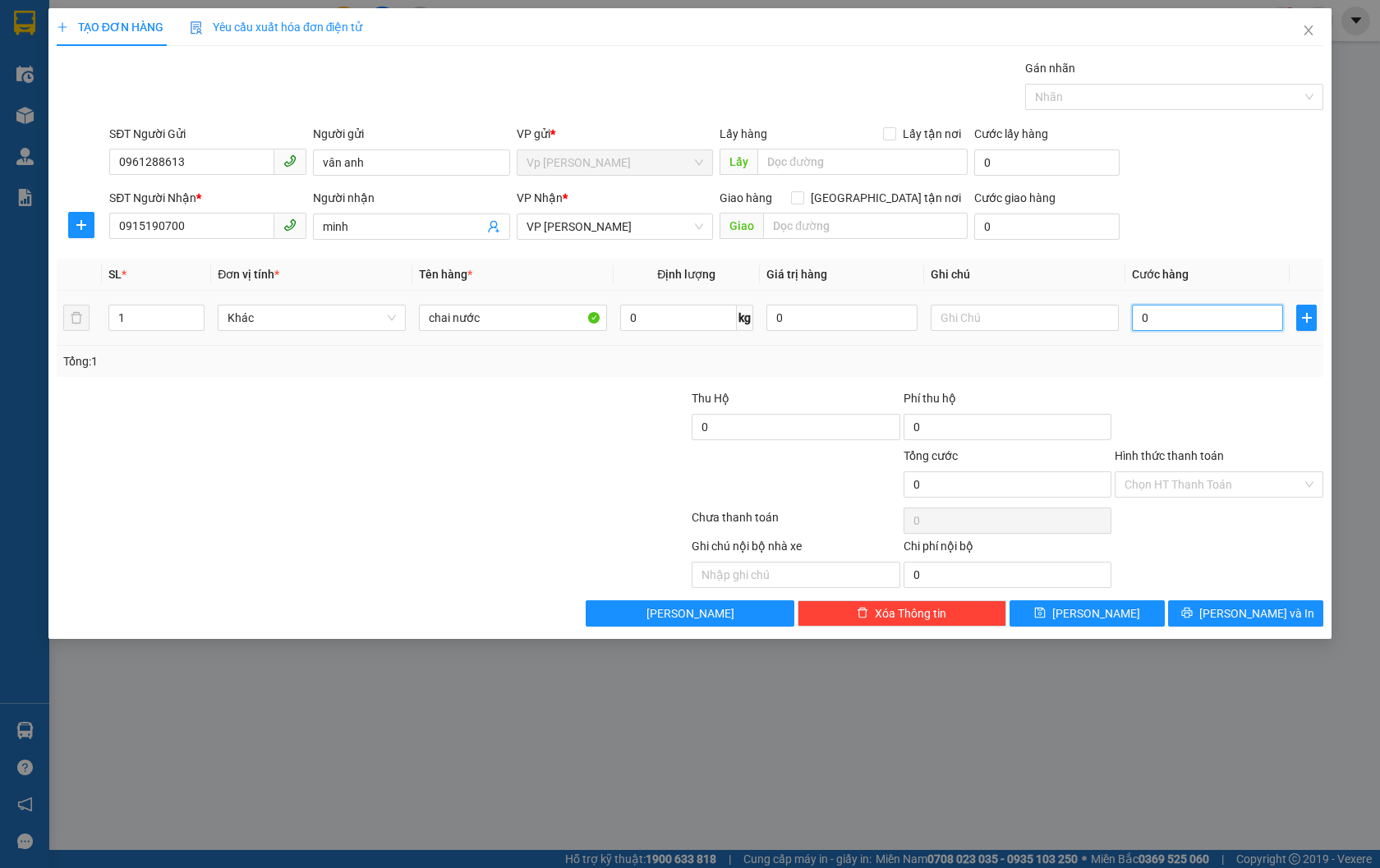
type input "3"
type input "30"
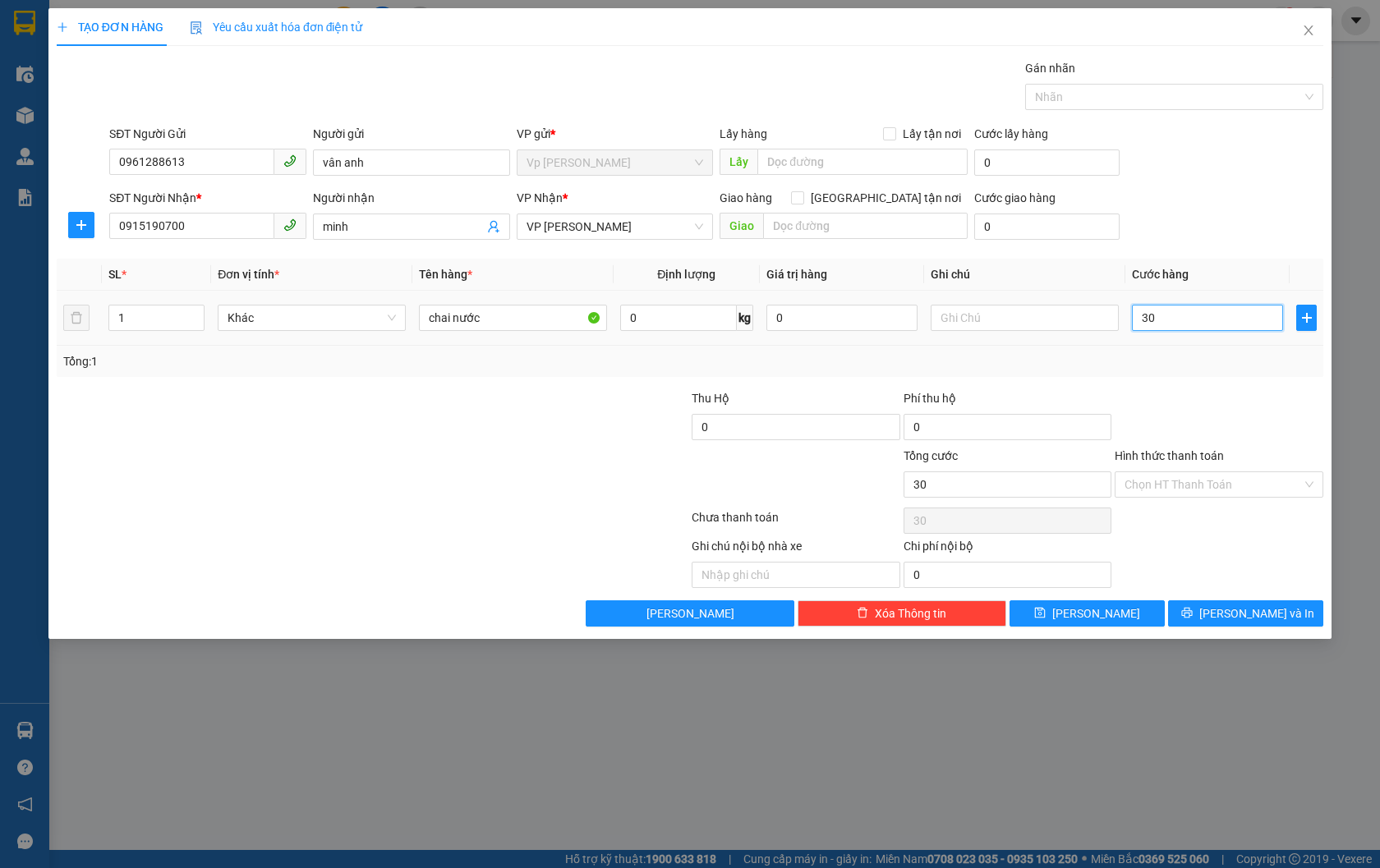
type input "300"
type input "3.000"
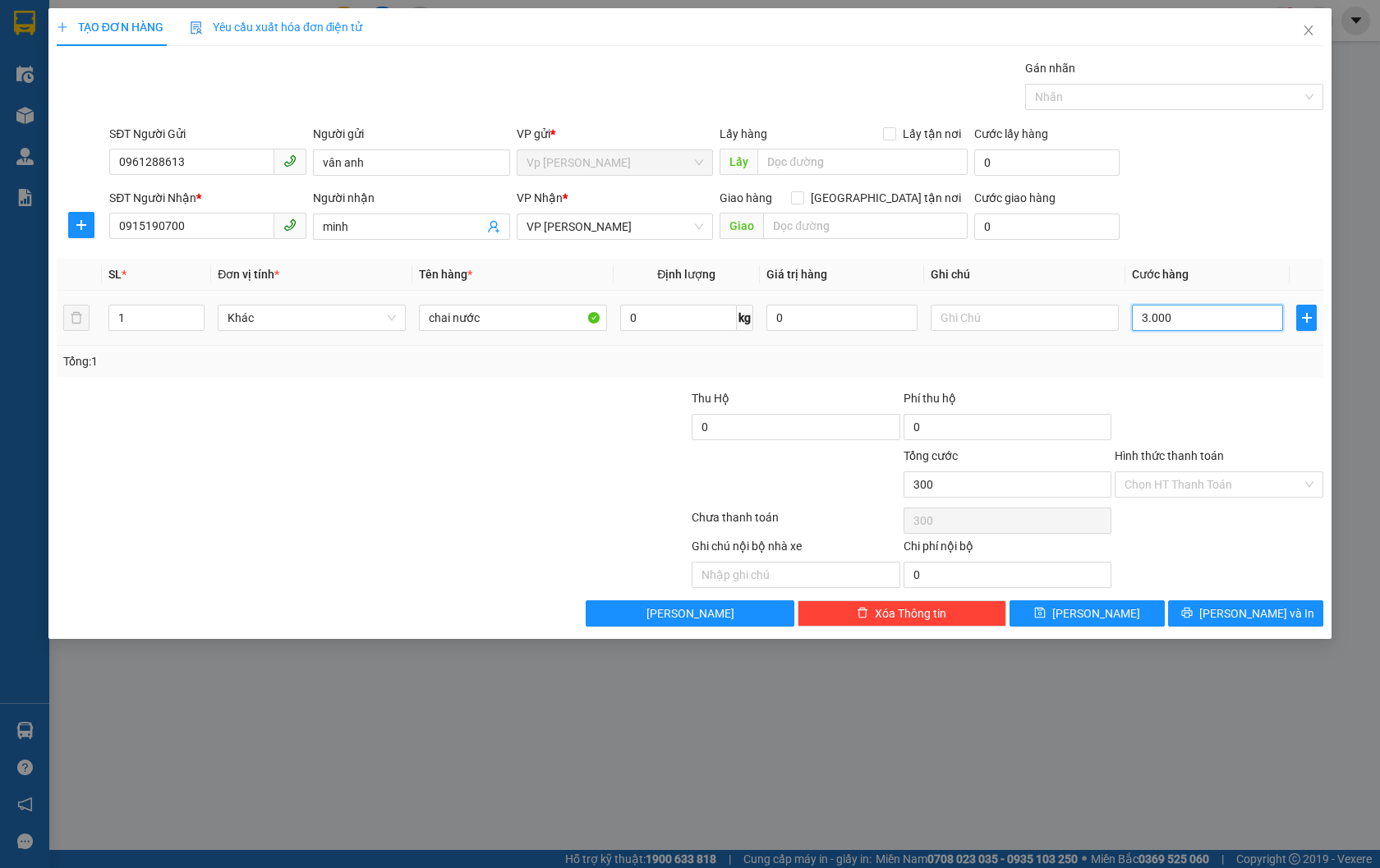
type input "3.000"
type input "30.000"
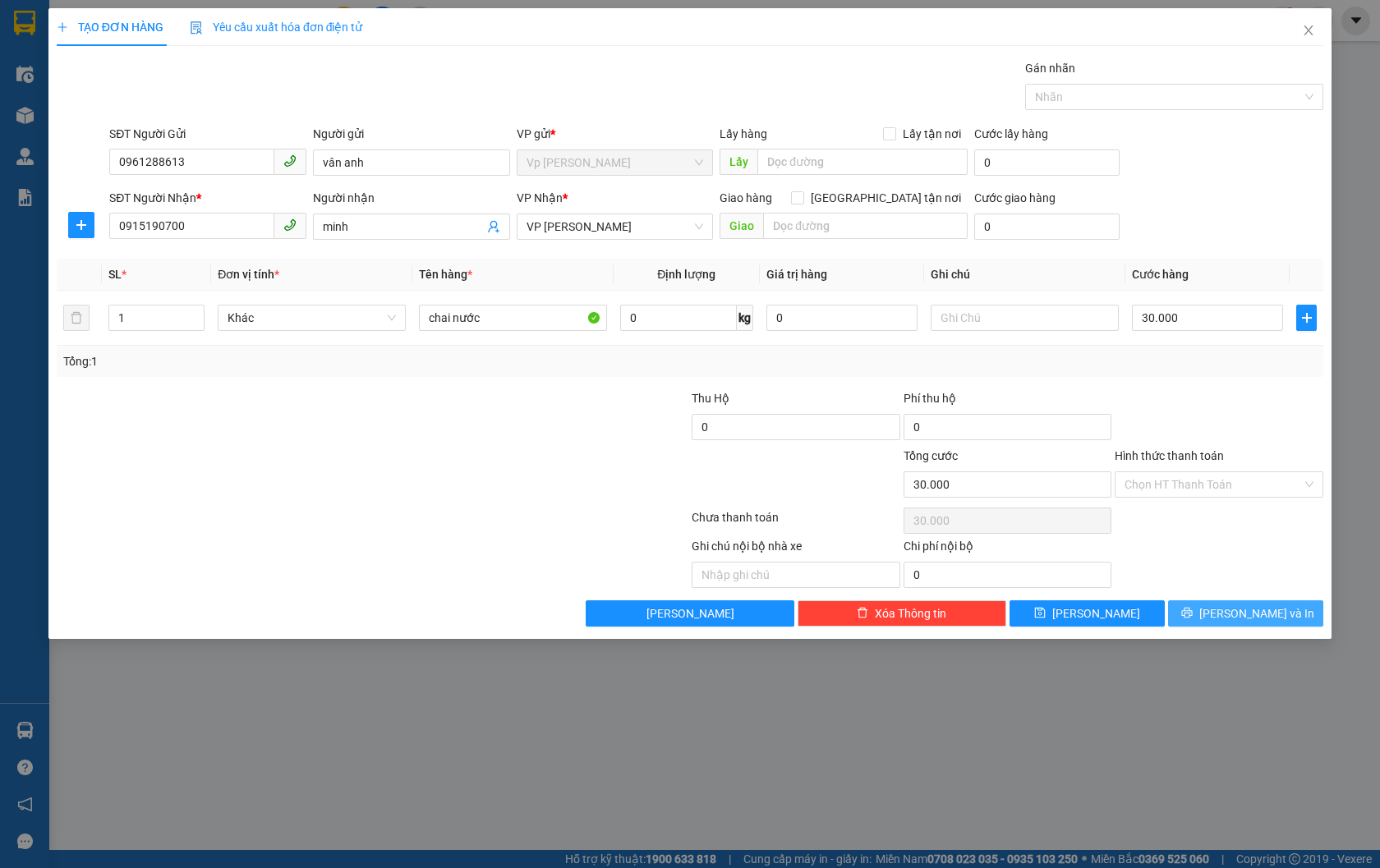
click at [1250, 608] on span "[PERSON_NAME] và In" at bounding box center [1257, 613] width 115 height 18
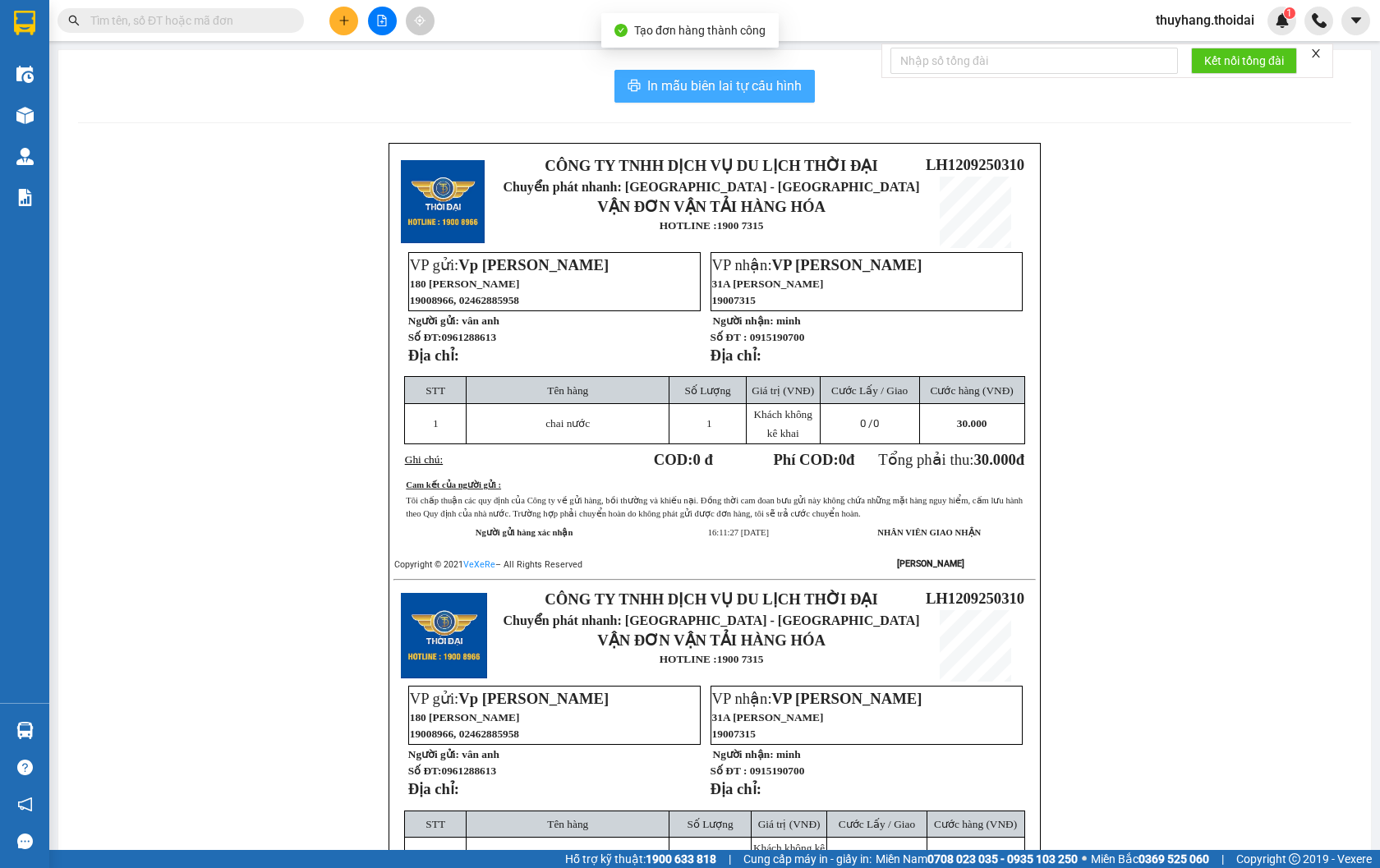
click at [717, 93] on span "In mẫu biên lai tự cấu hình" at bounding box center [724, 86] width 155 height 21
